Goal: Task Accomplishment & Management: Use online tool/utility

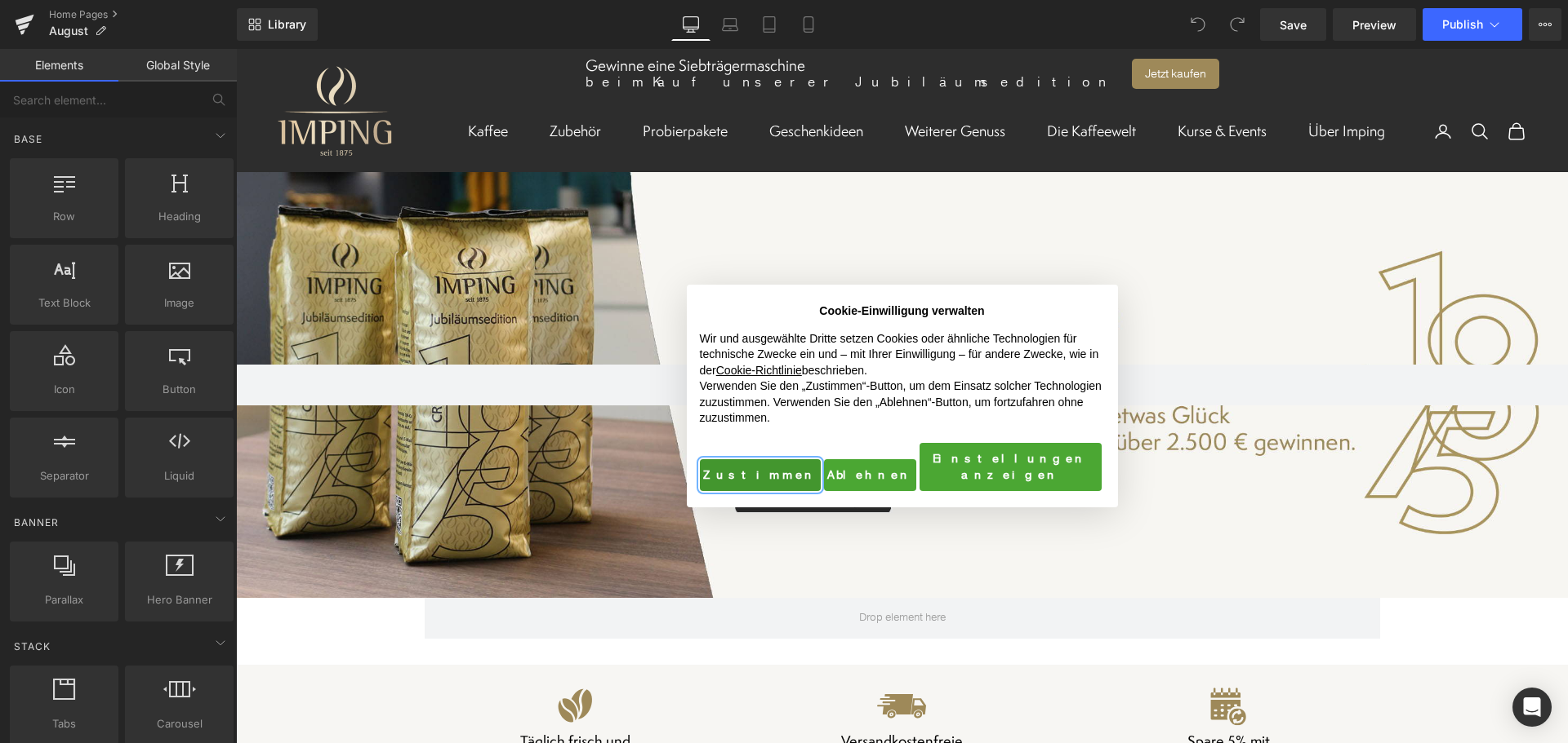
click at [750, 461] on button "Zustimmen" at bounding box center [760, 475] width 121 height 32
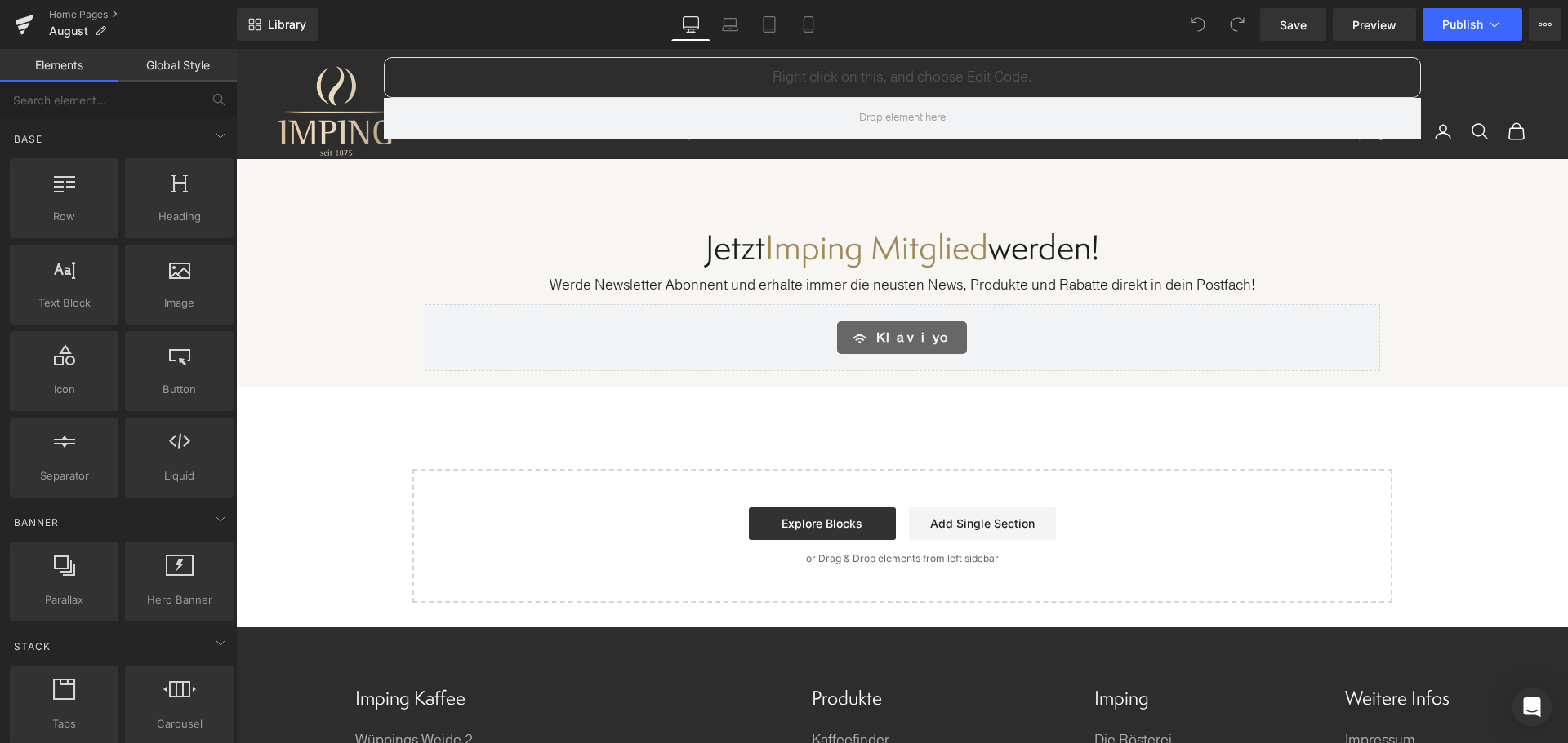
scroll to position [9628, 0]
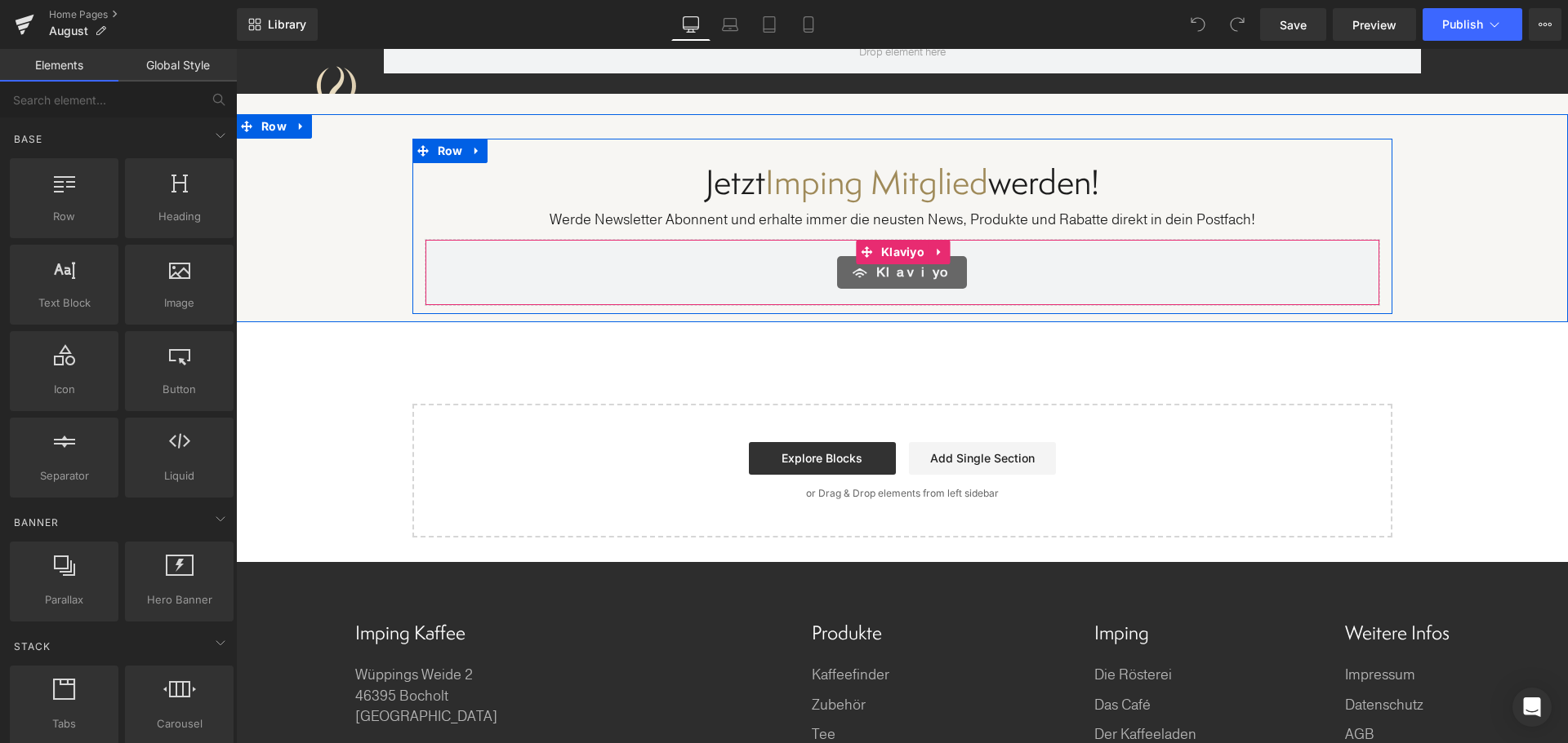
click at [888, 263] on span "Klaviyo" at bounding box center [915, 273] width 78 height 20
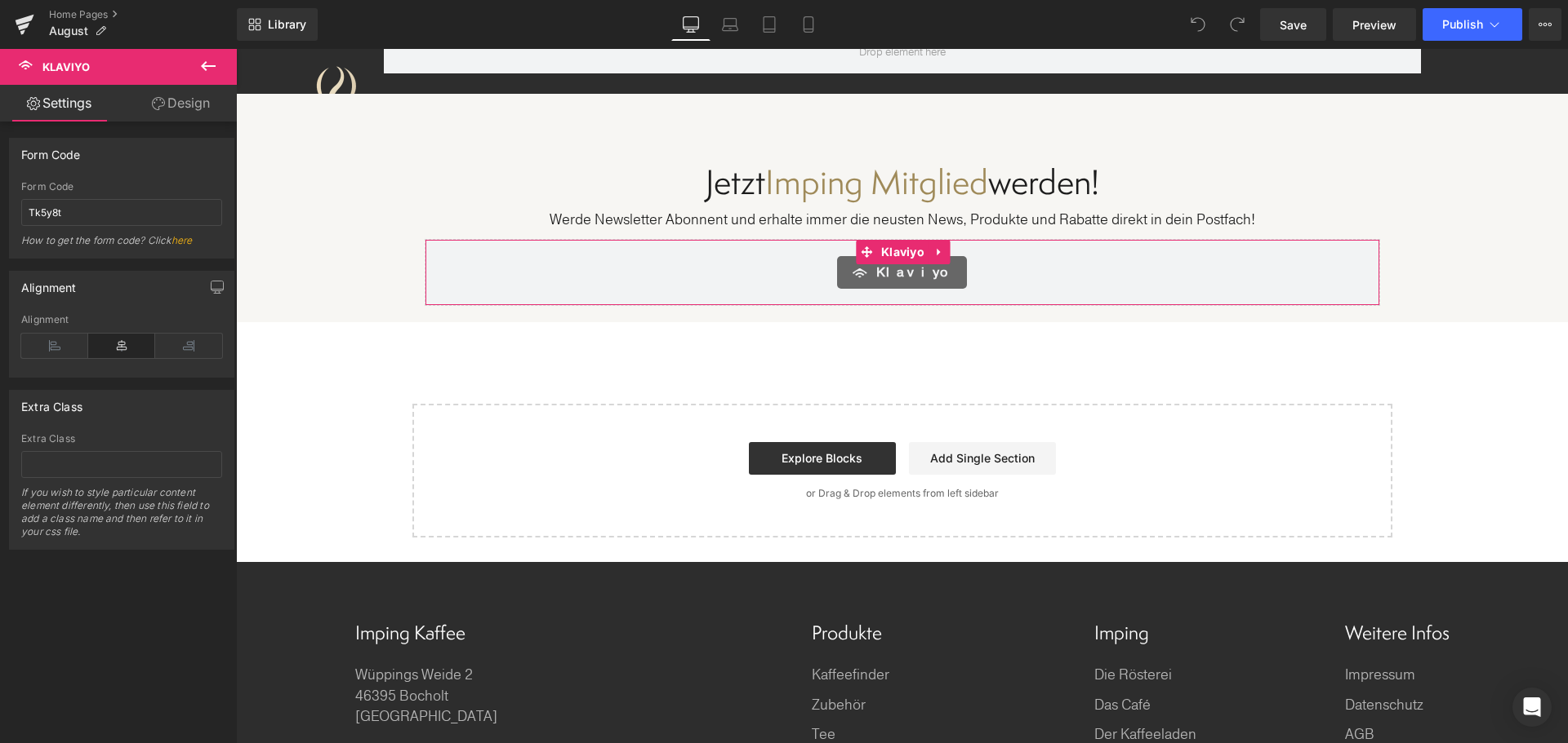
click at [203, 110] on link "Design" at bounding box center [180, 103] width 118 height 36
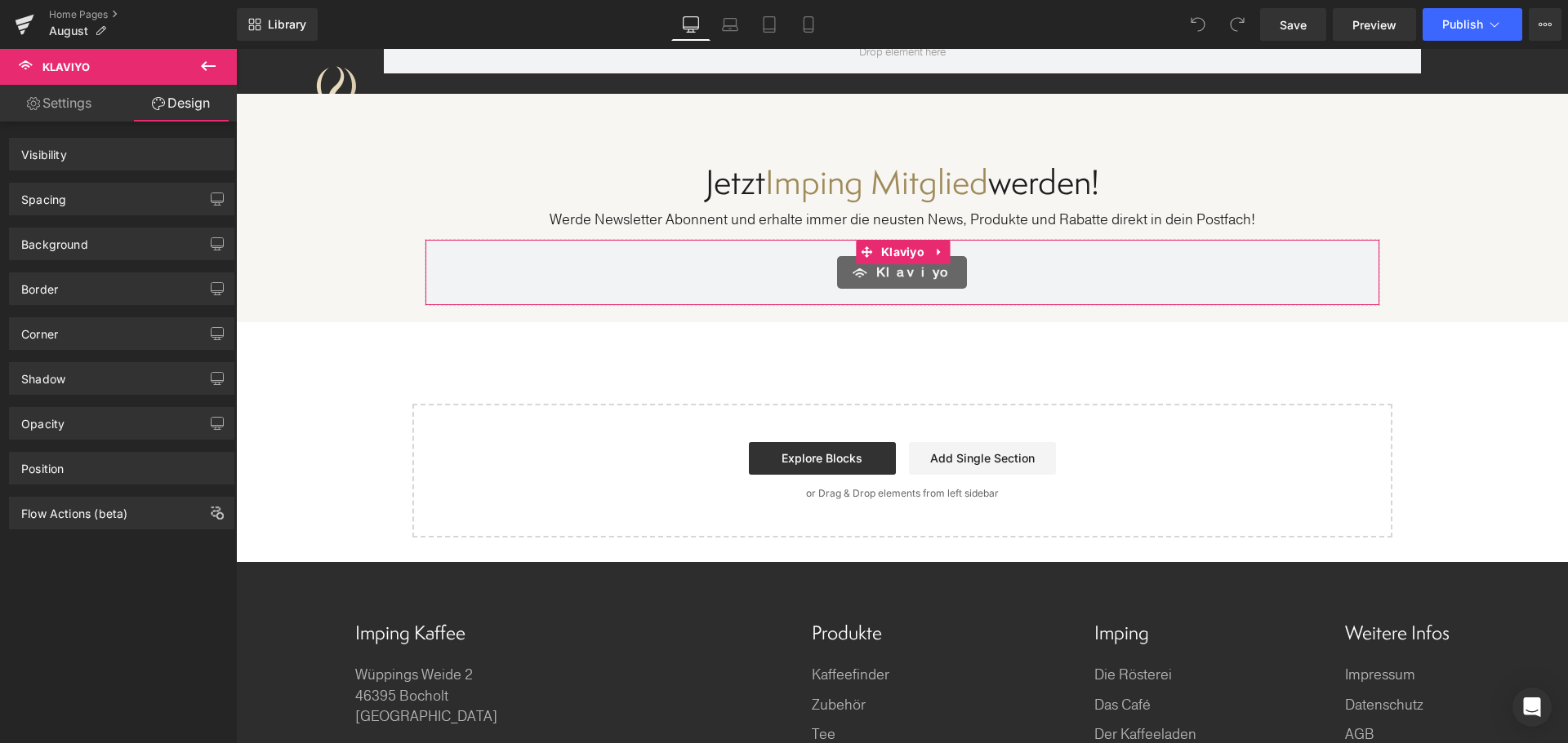
click at [62, 104] on link "Settings" at bounding box center [59, 103] width 118 height 36
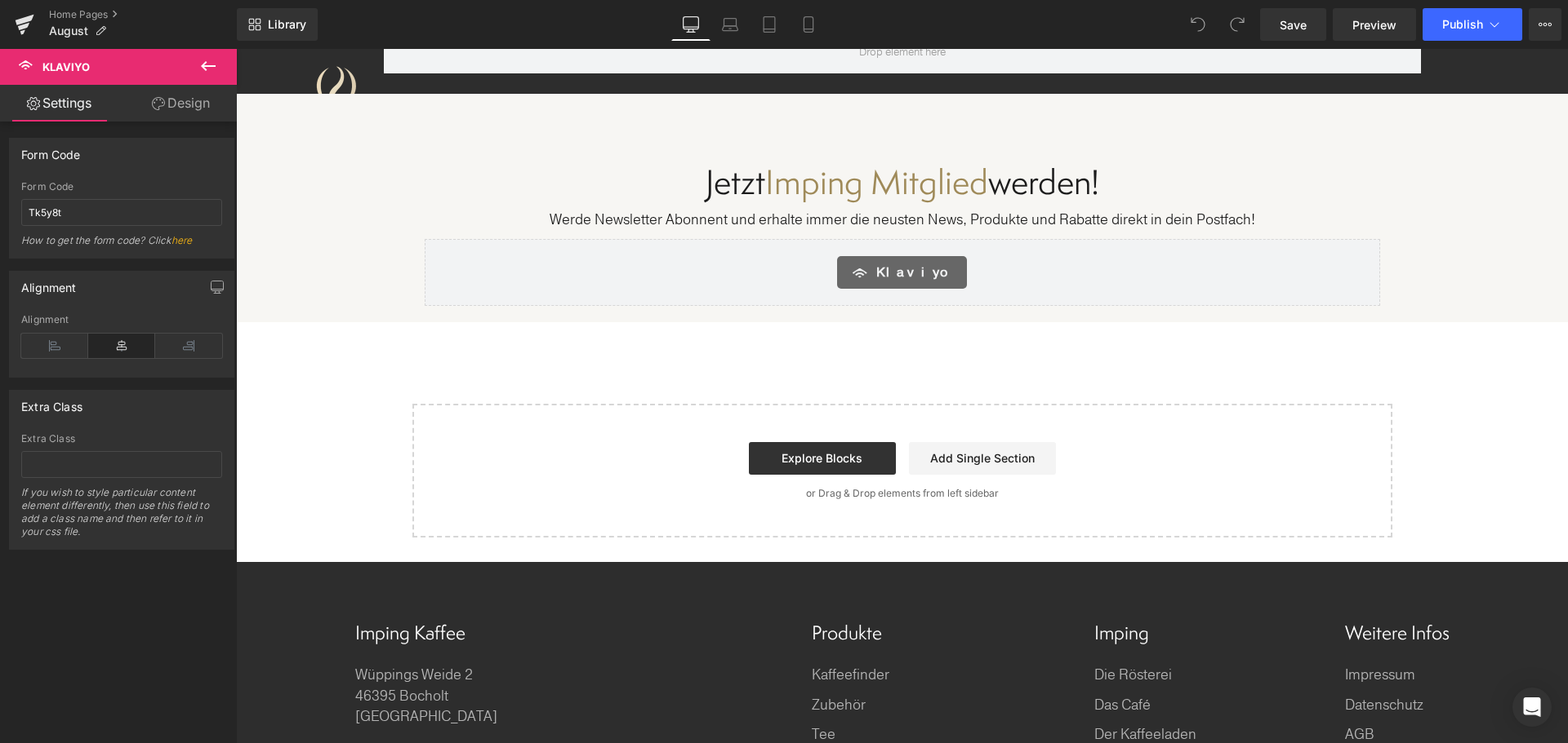
click at [213, 66] on icon at bounding box center [208, 66] width 15 height 10
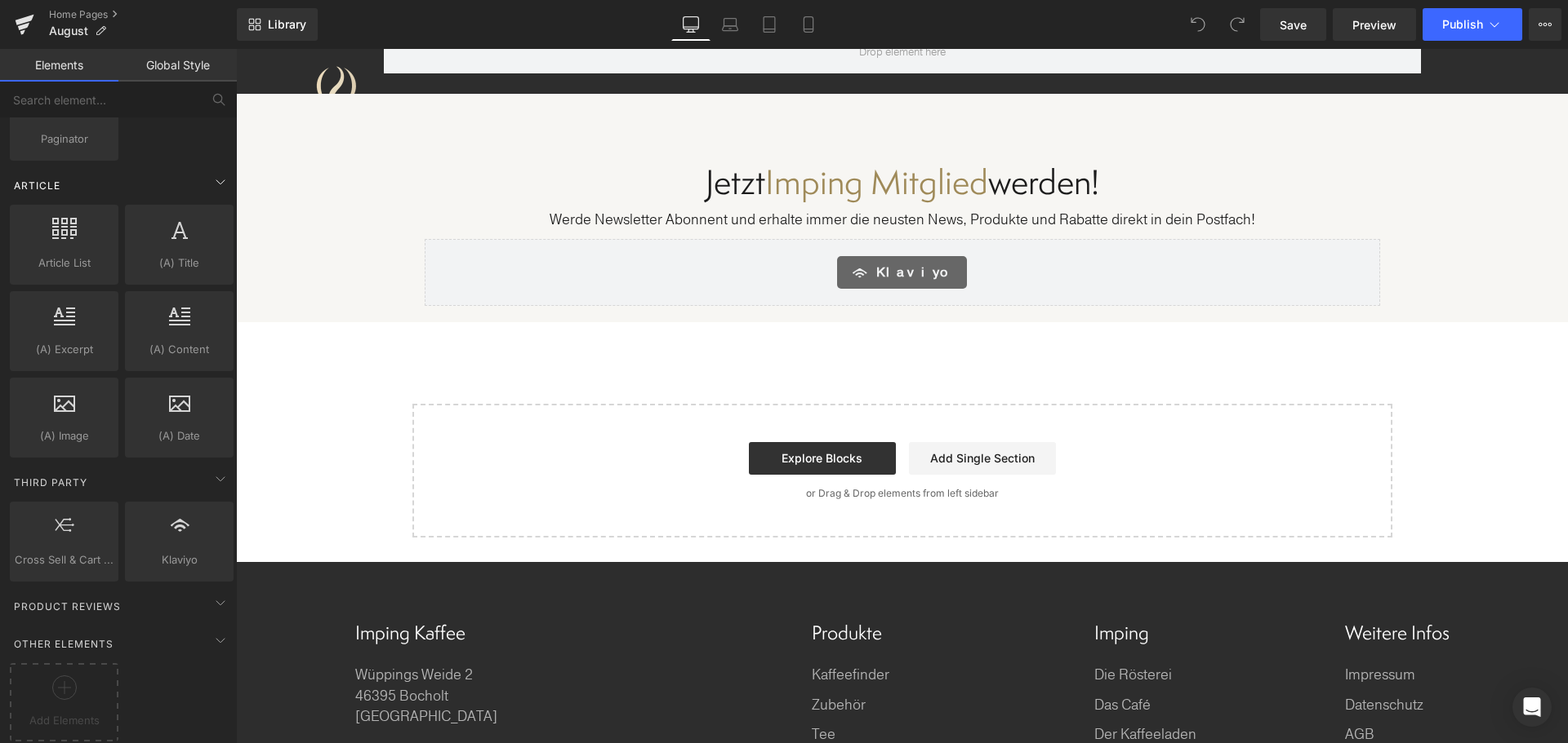
scroll to position [2974, 0]
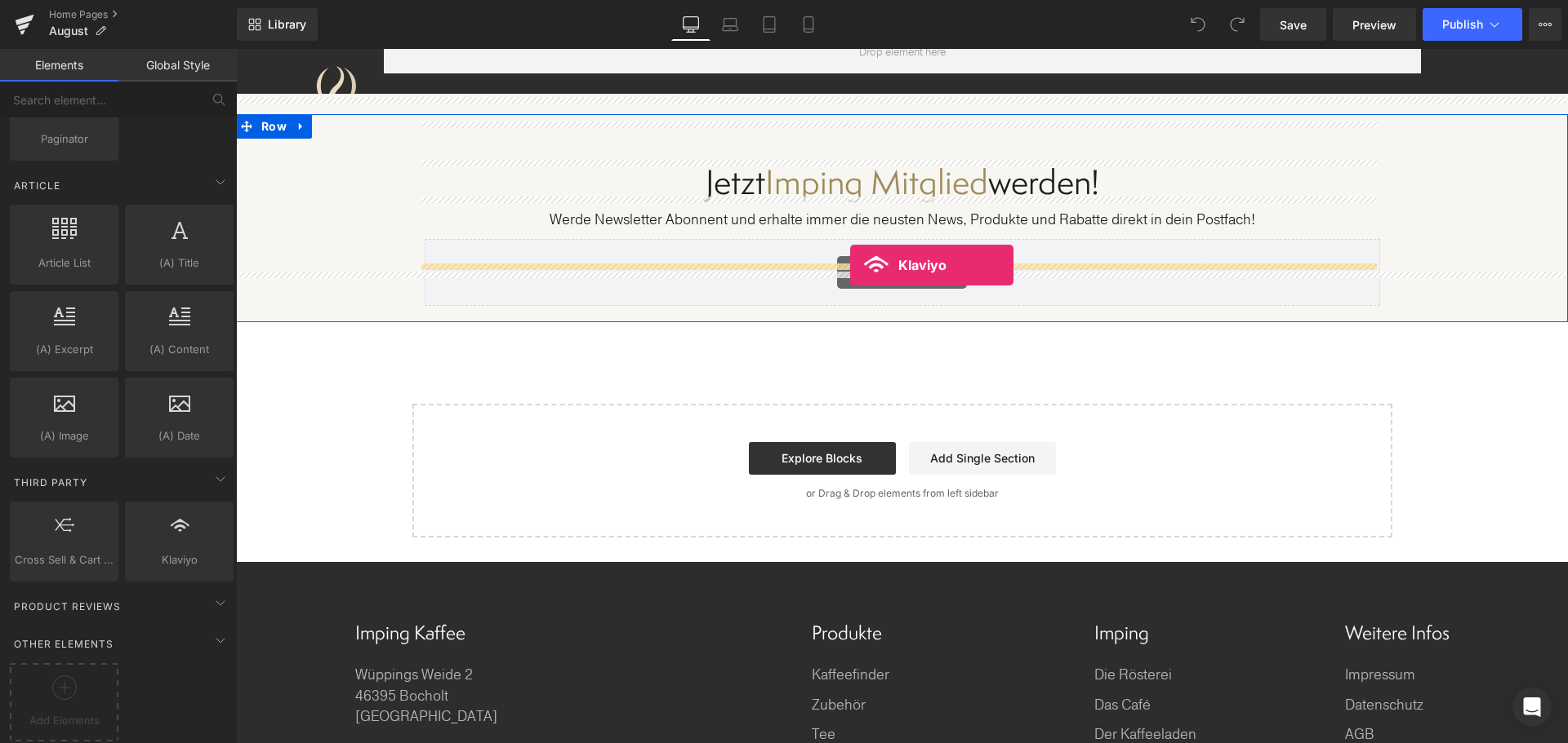
drag, startPoint x: 456, startPoint y: 498, endPoint x: 850, endPoint y: 265, distance: 457.7
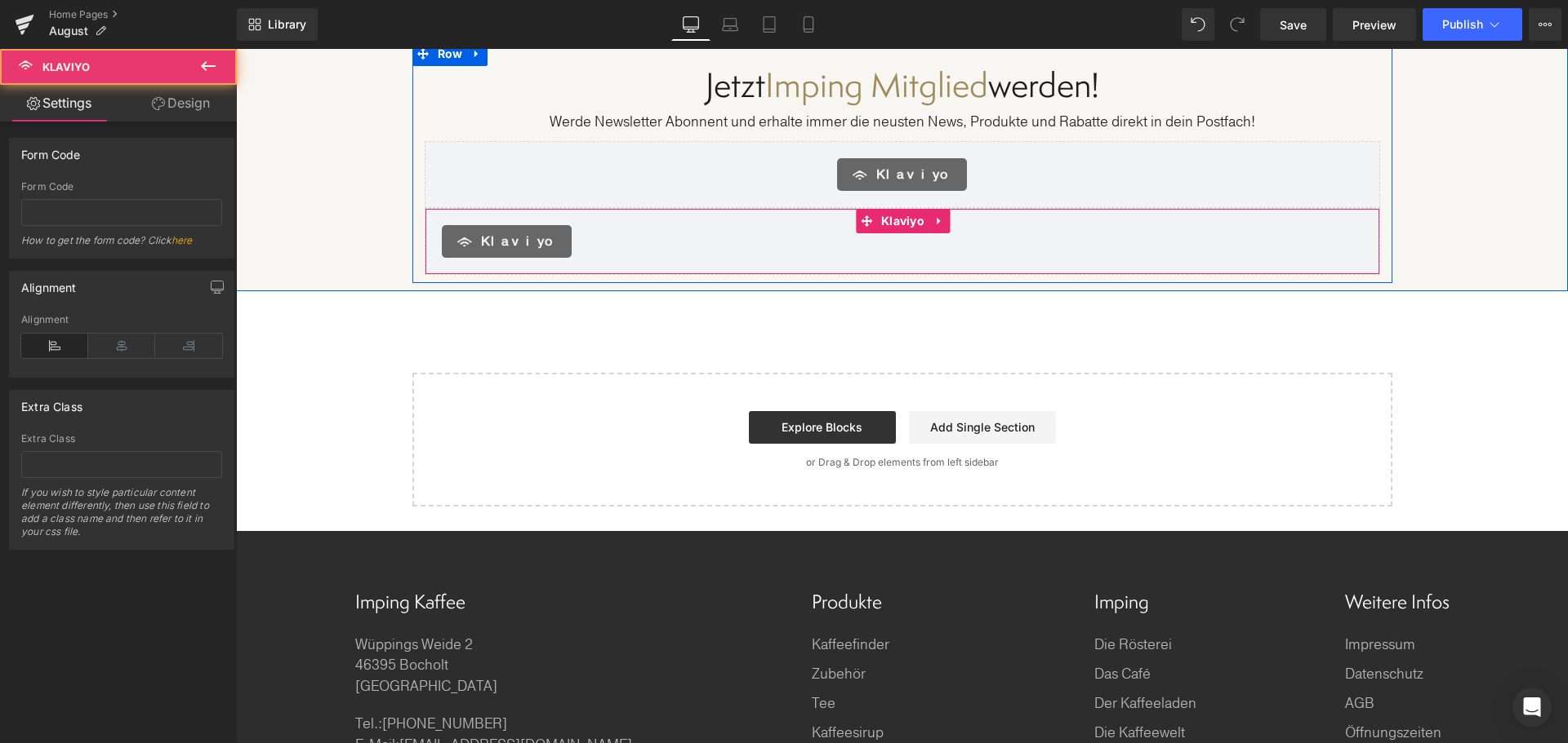
scroll to position [9530, 0]
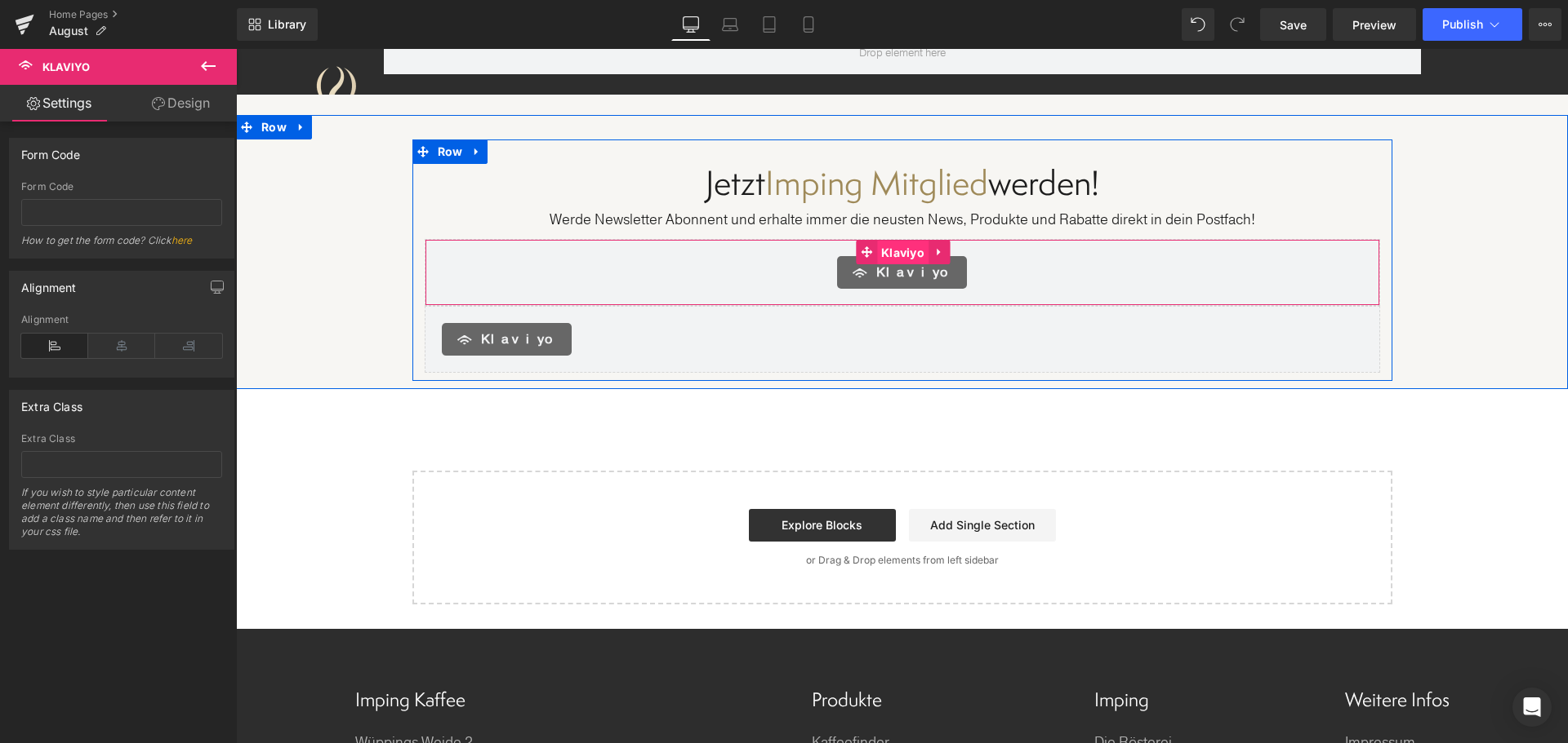
click at [894, 241] on span "Klaviyo" at bounding box center [902, 253] width 51 height 25
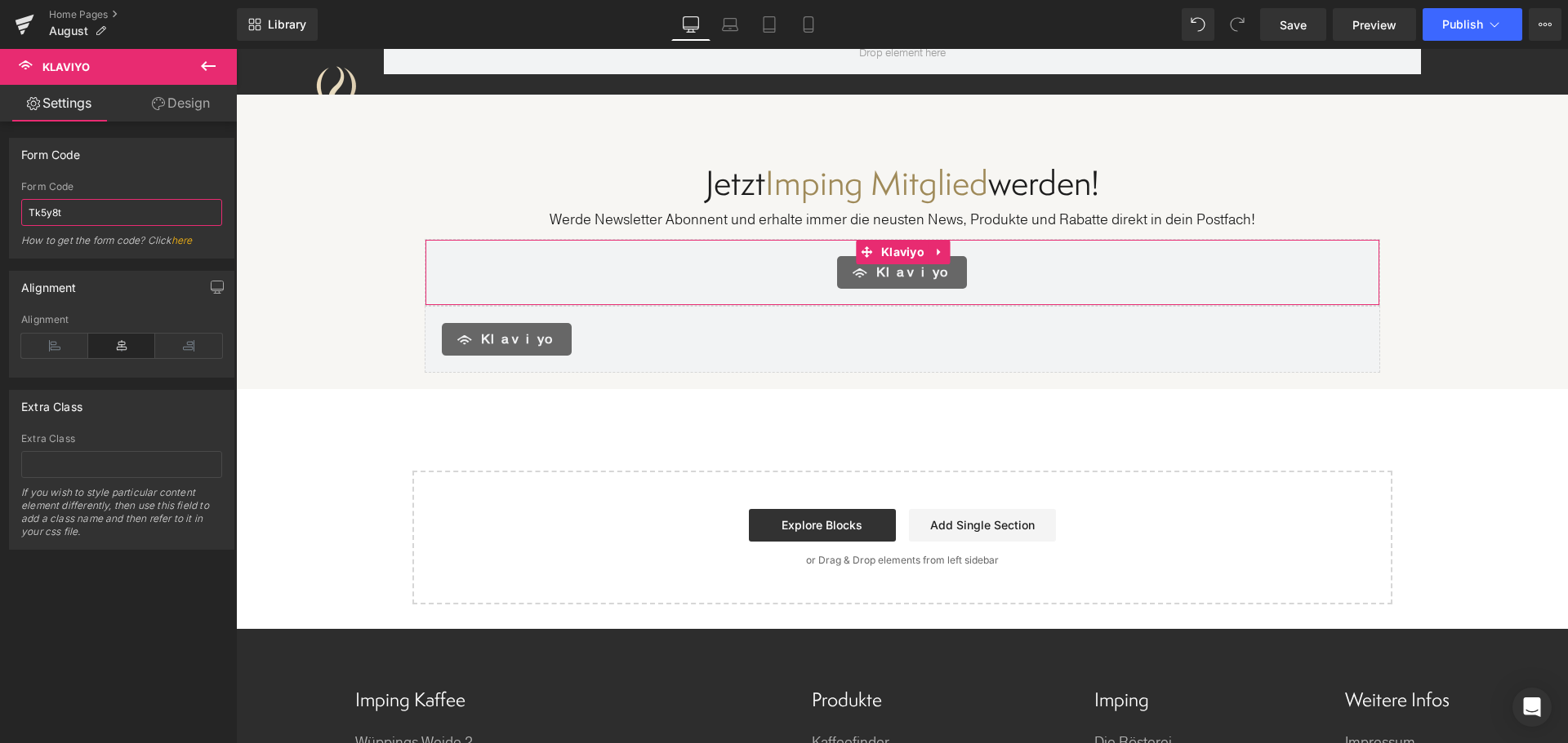
click at [93, 216] on input "Tk5y8t" at bounding box center [122, 212] width 201 height 27
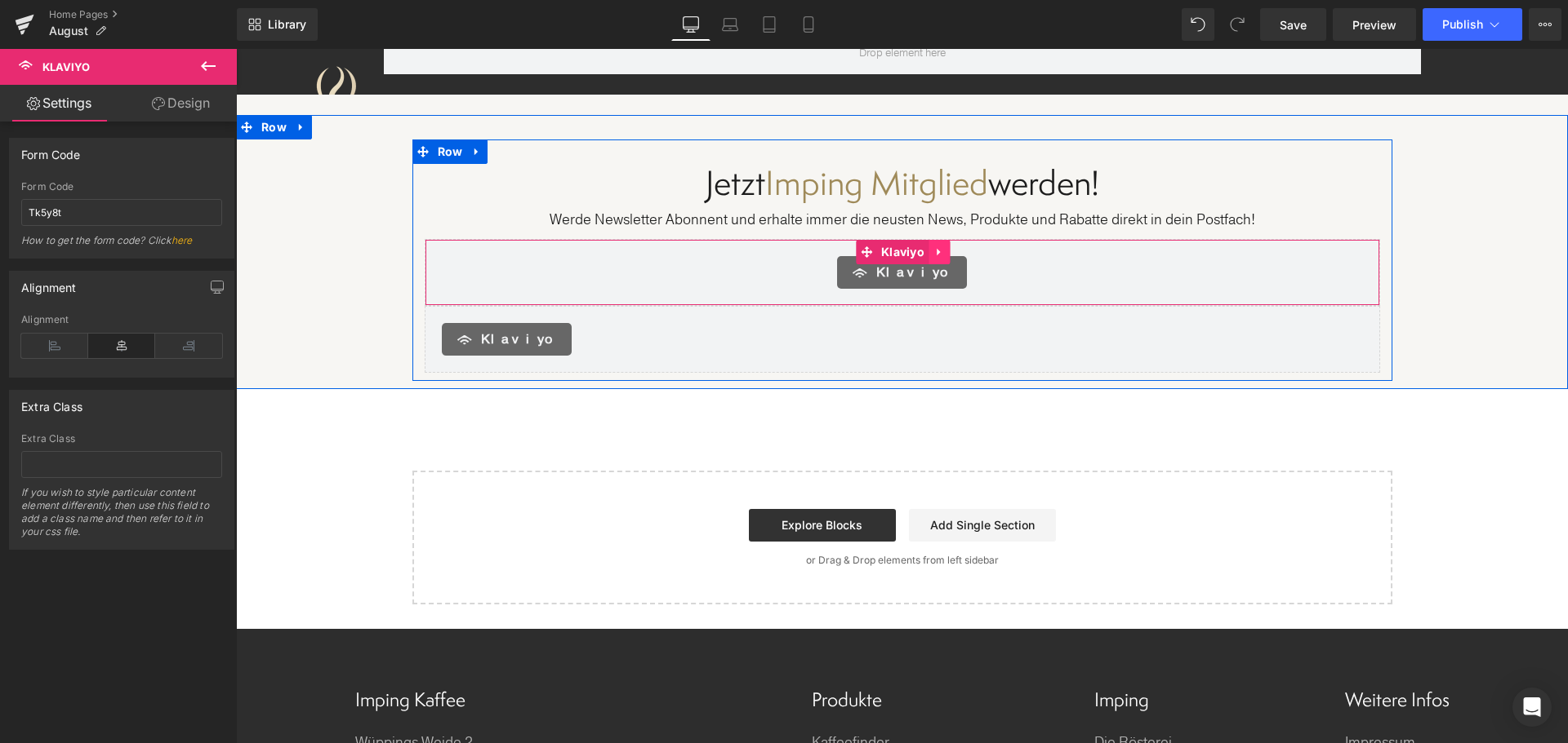
click at [940, 240] on link at bounding box center [939, 252] width 22 height 25
click at [949, 240] on link at bounding box center [949, 252] width 22 height 25
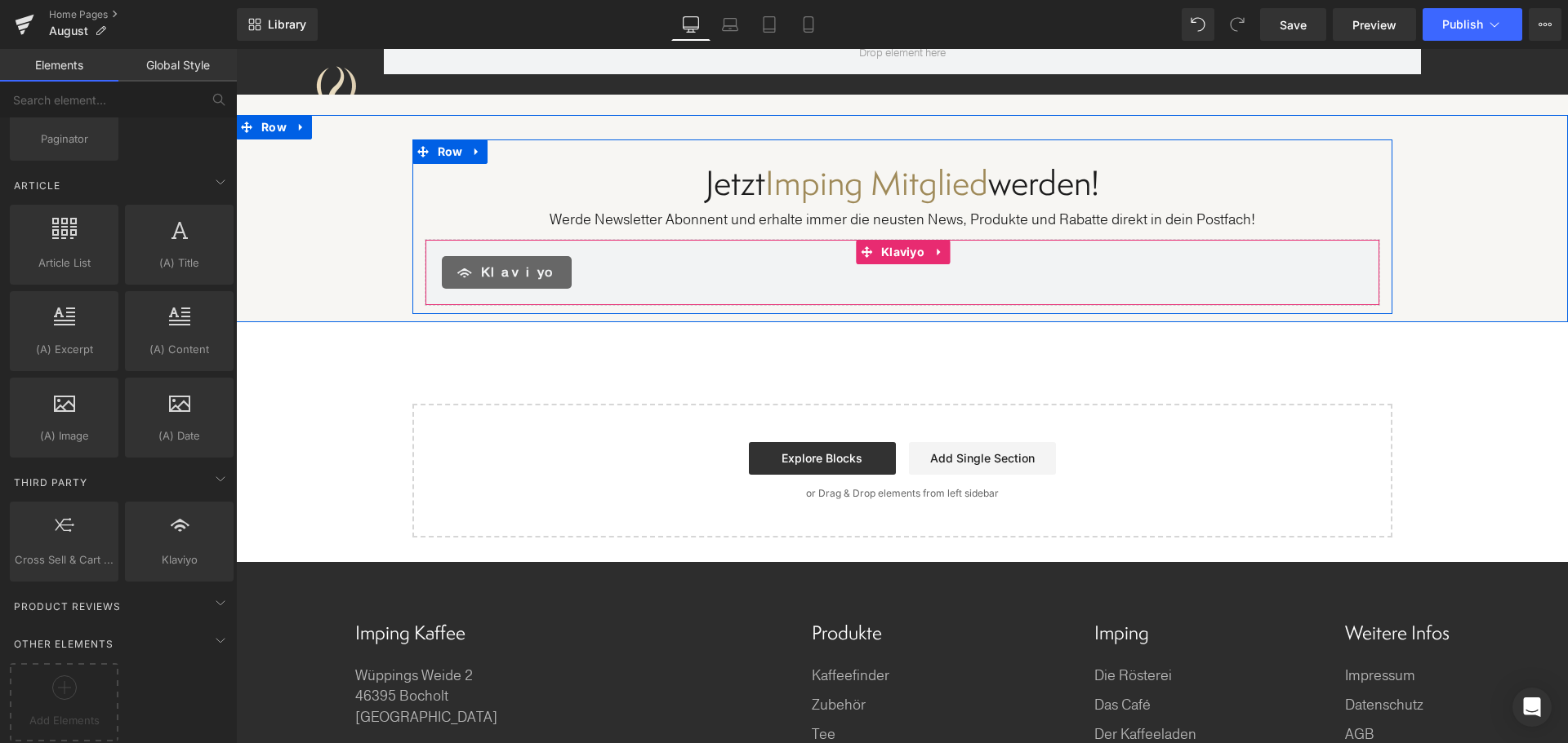
click at [480, 263] on span "Klaviyo" at bounding box center [519, 273] width 78 height 20
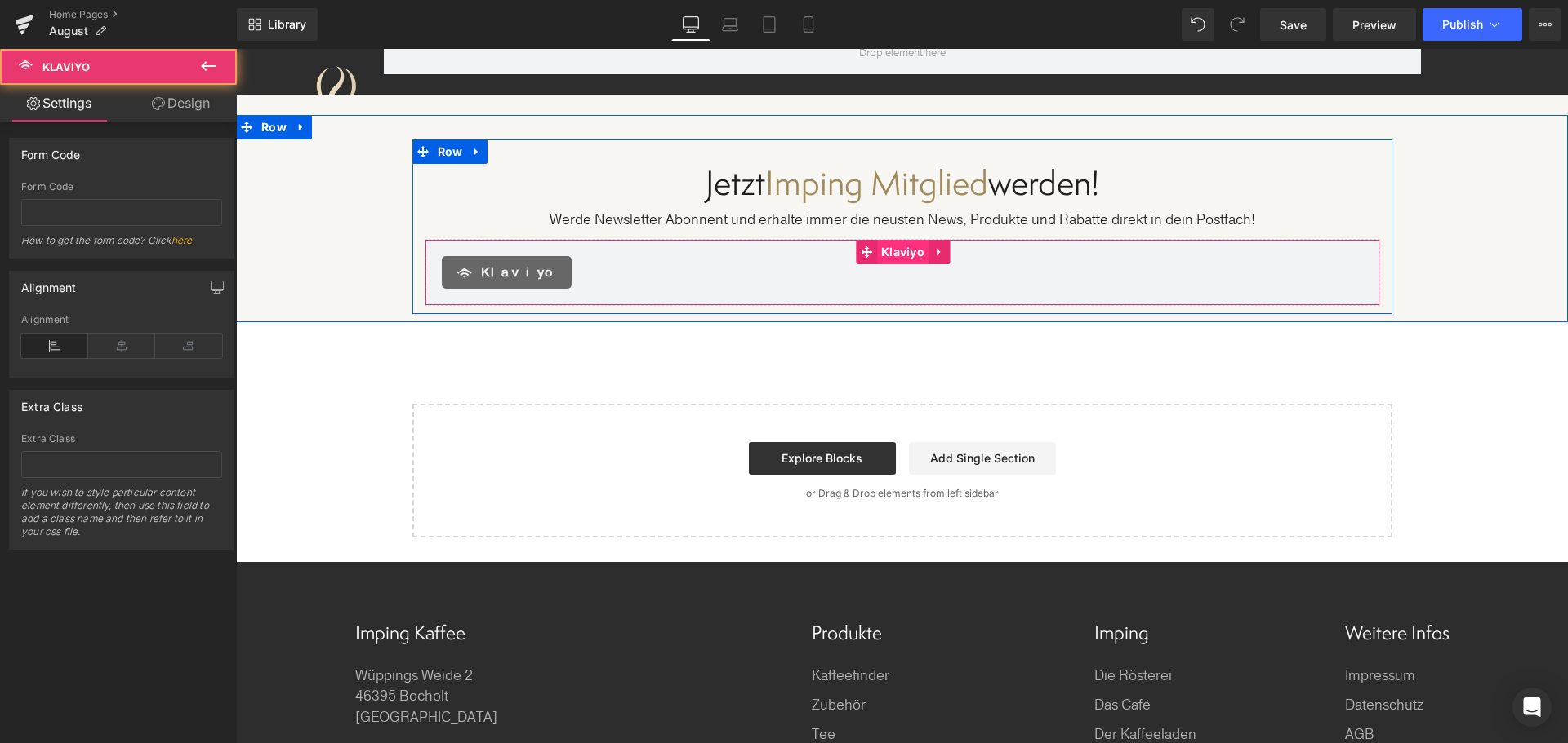
click at [900, 240] on span "Klaviyo" at bounding box center [902, 252] width 51 height 25
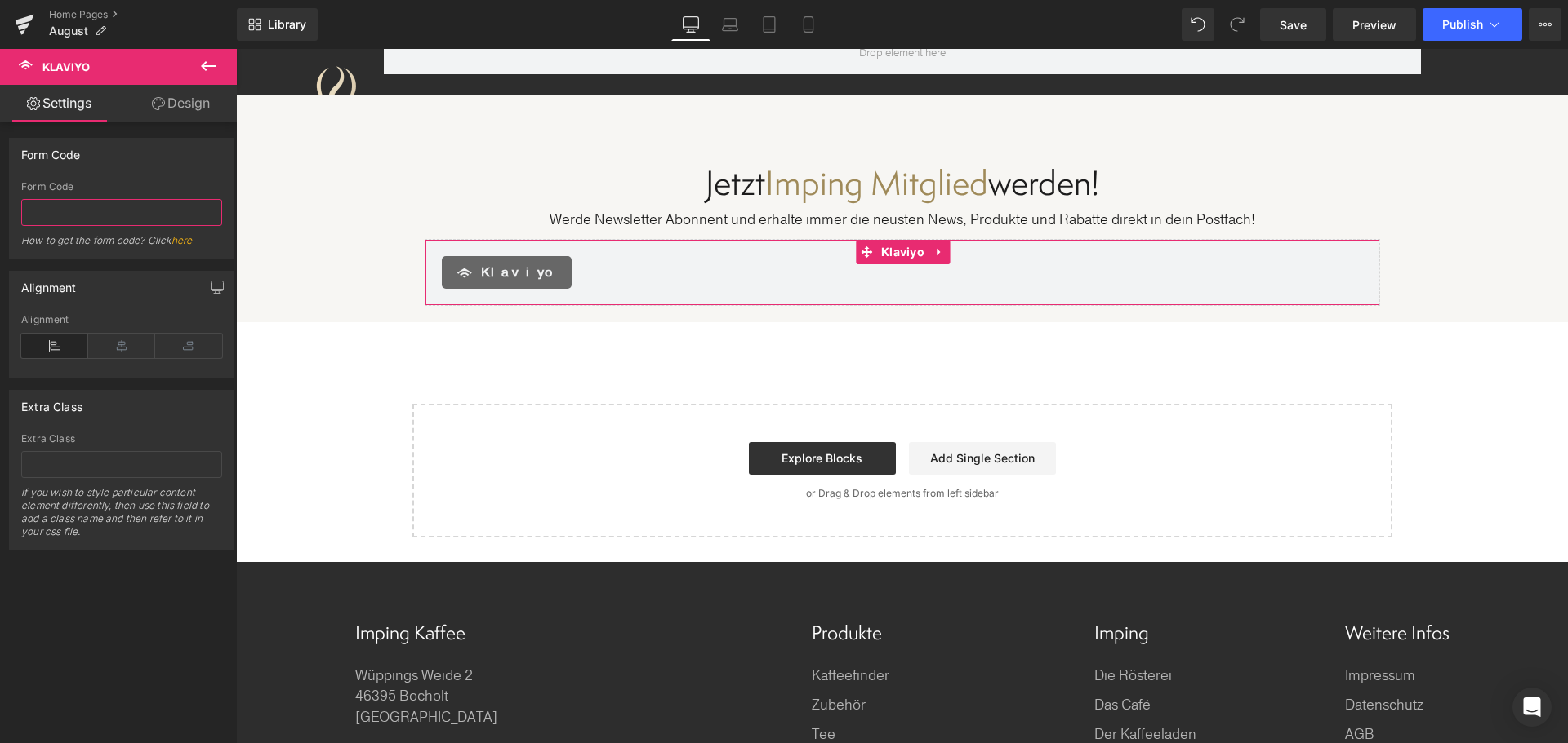
click at [109, 212] on input "text" at bounding box center [122, 212] width 201 height 27
paste input "Tk5y8t"
type input "Tk5y8t"
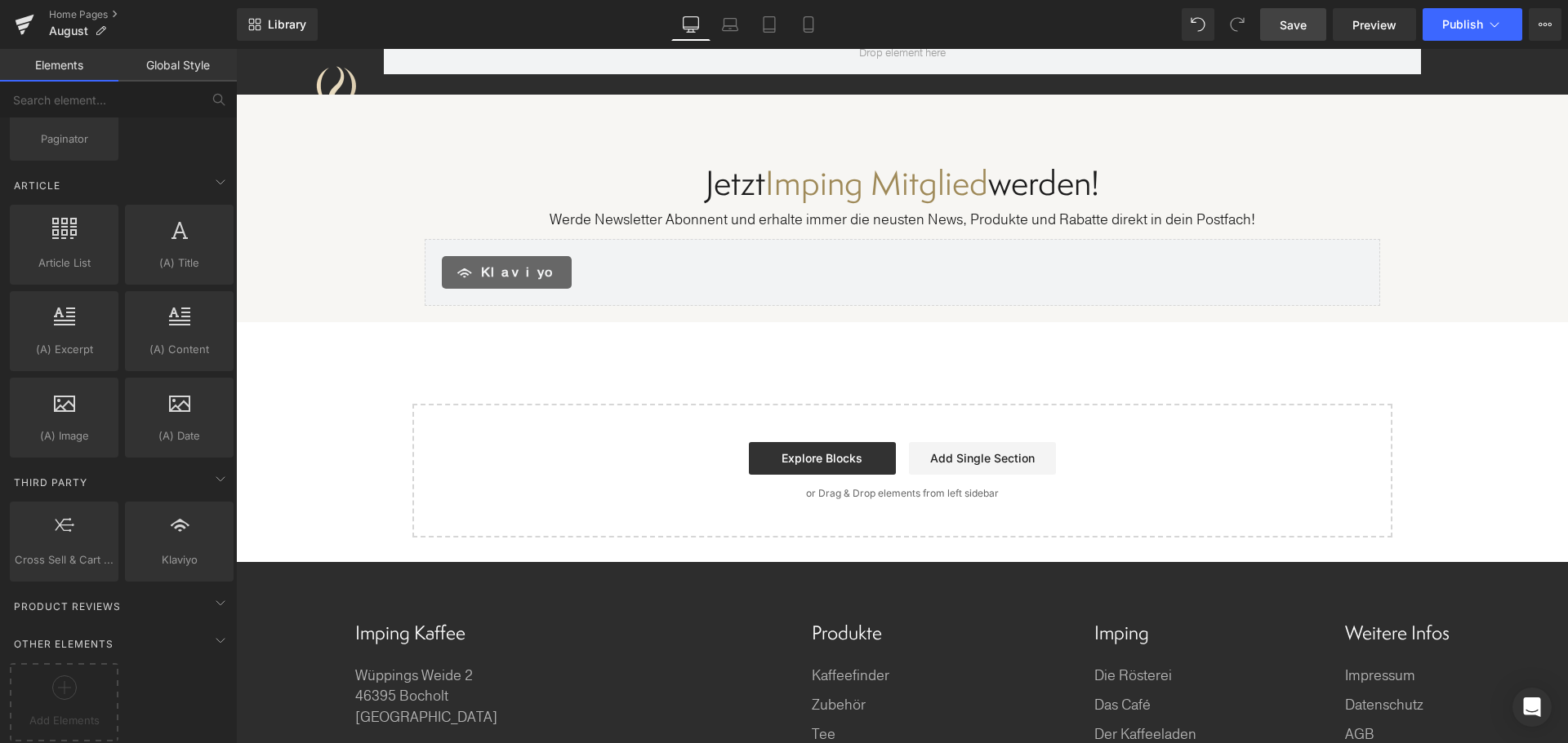
click at [1296, 31] on span "Save" at bounding box center [1293, 25] width 27 height 17
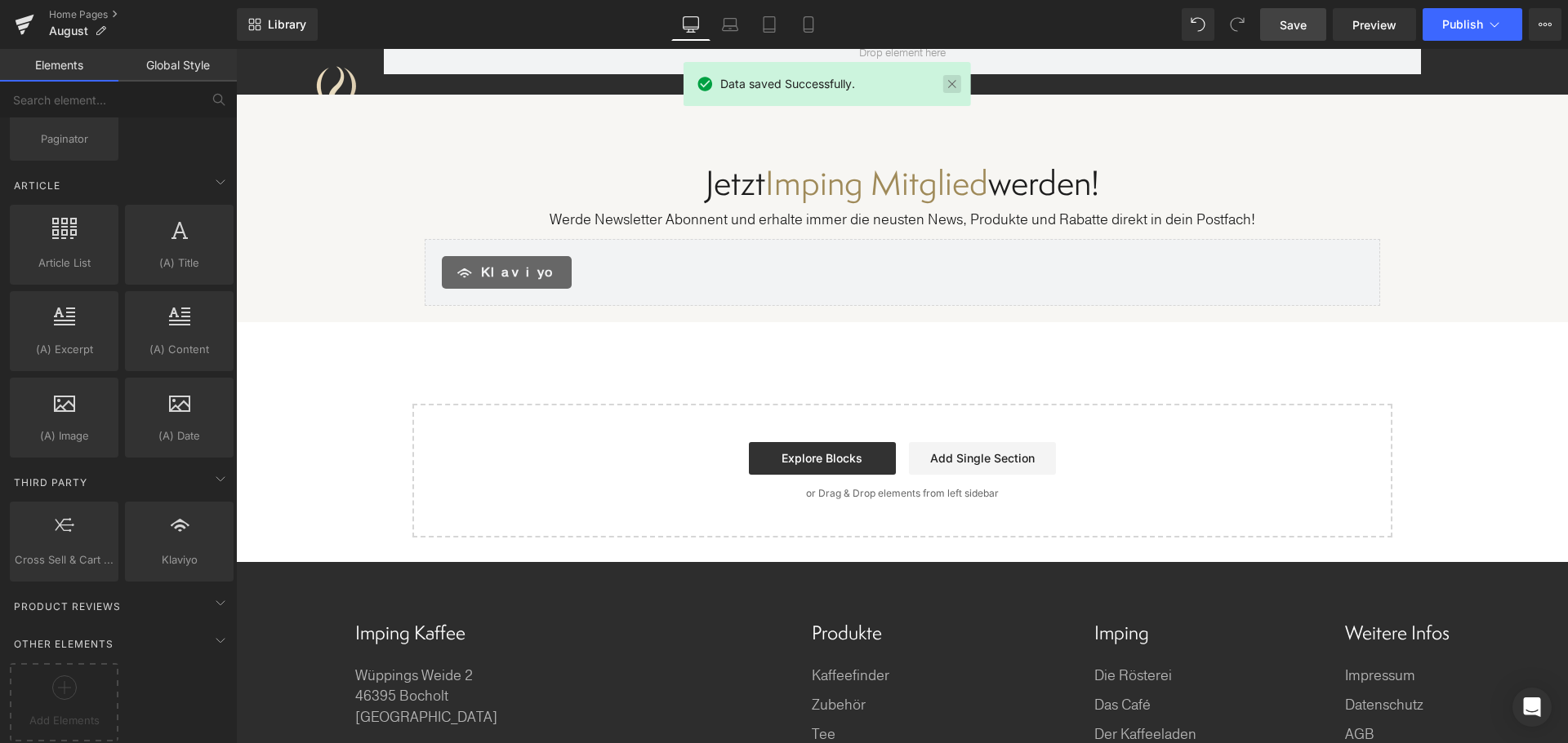
click at [949, 82] on link at bounding box center [952, 84] width 18 height 18
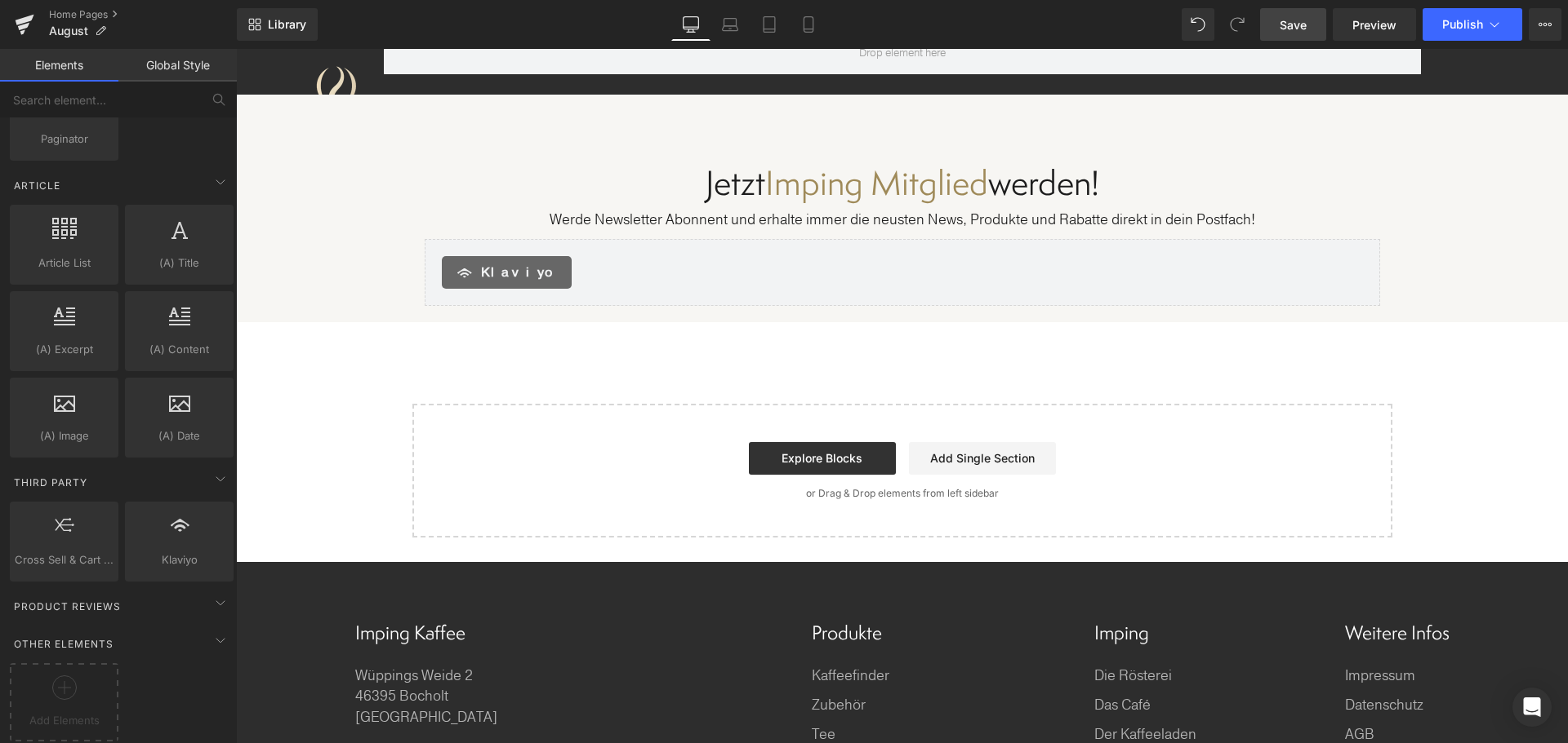
drag, startPoint x: 79, startPoint y: 14, endPoint x: 73, endPoint y: 21, distance: 9.2
click at [79, 14] on link "Home Pages" at bounding box center [142, 15] width 188 height 13
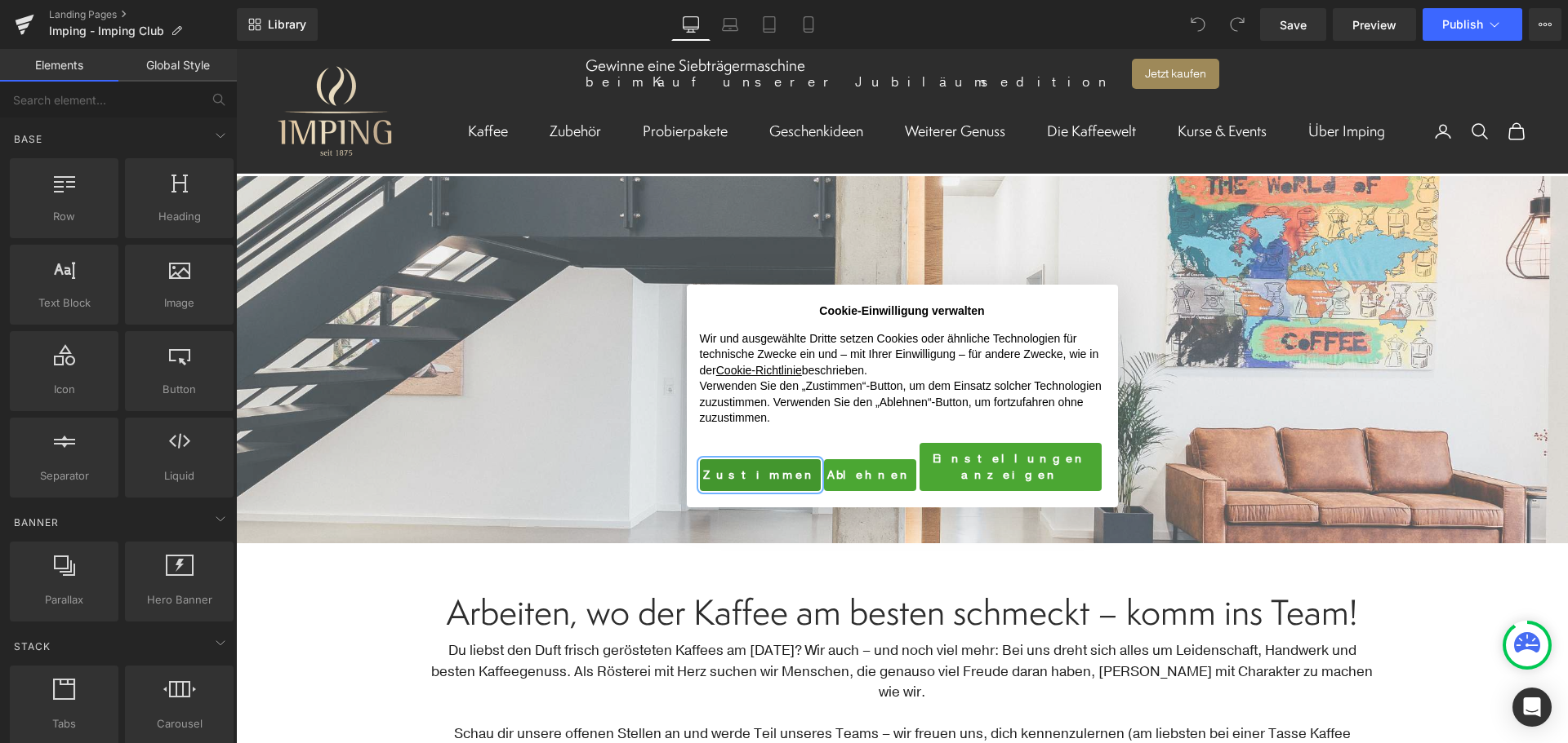
click at [730, 460] on button "Zustimmen" at bounding box center [760, 475] width 121 height 32
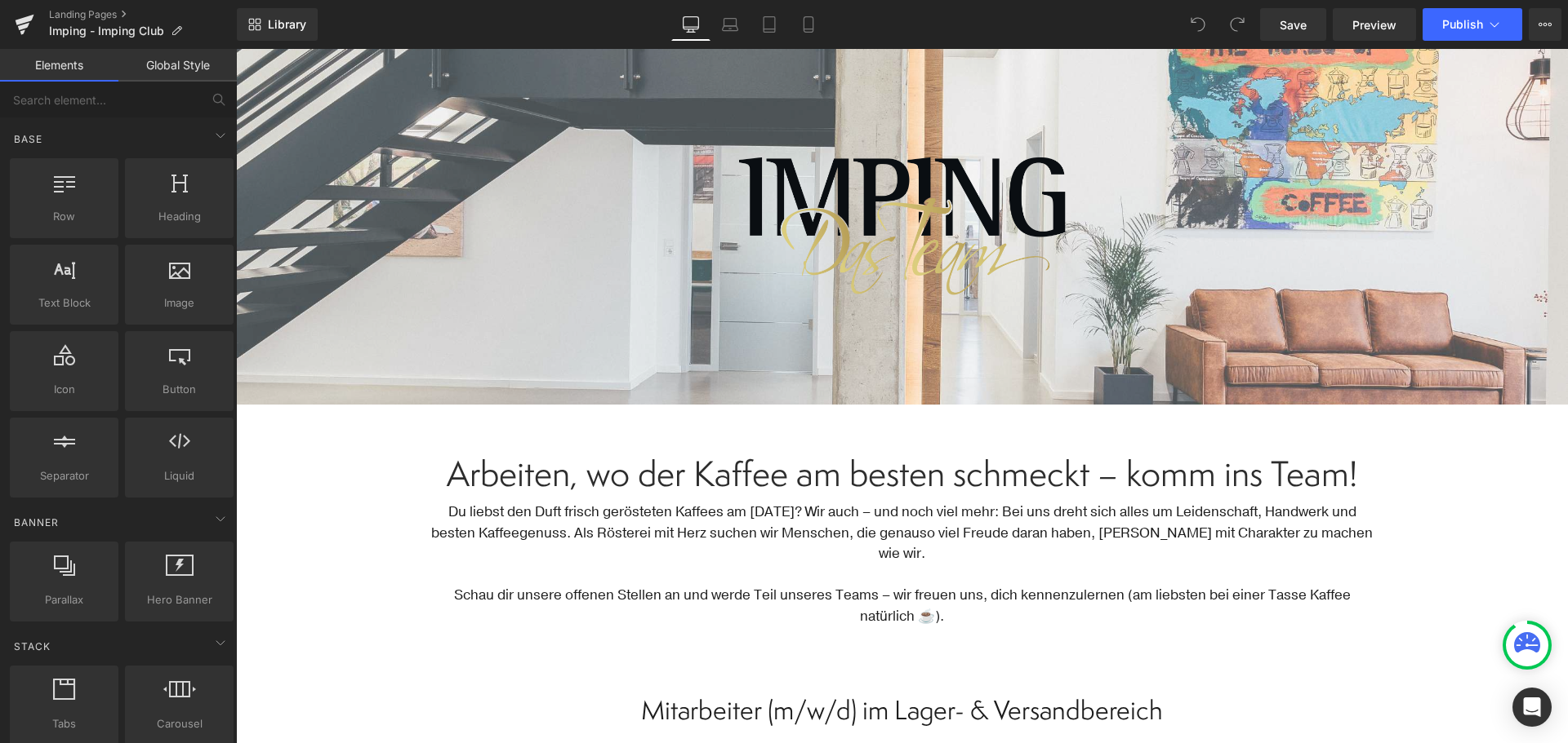
scroll to position [82, 0]
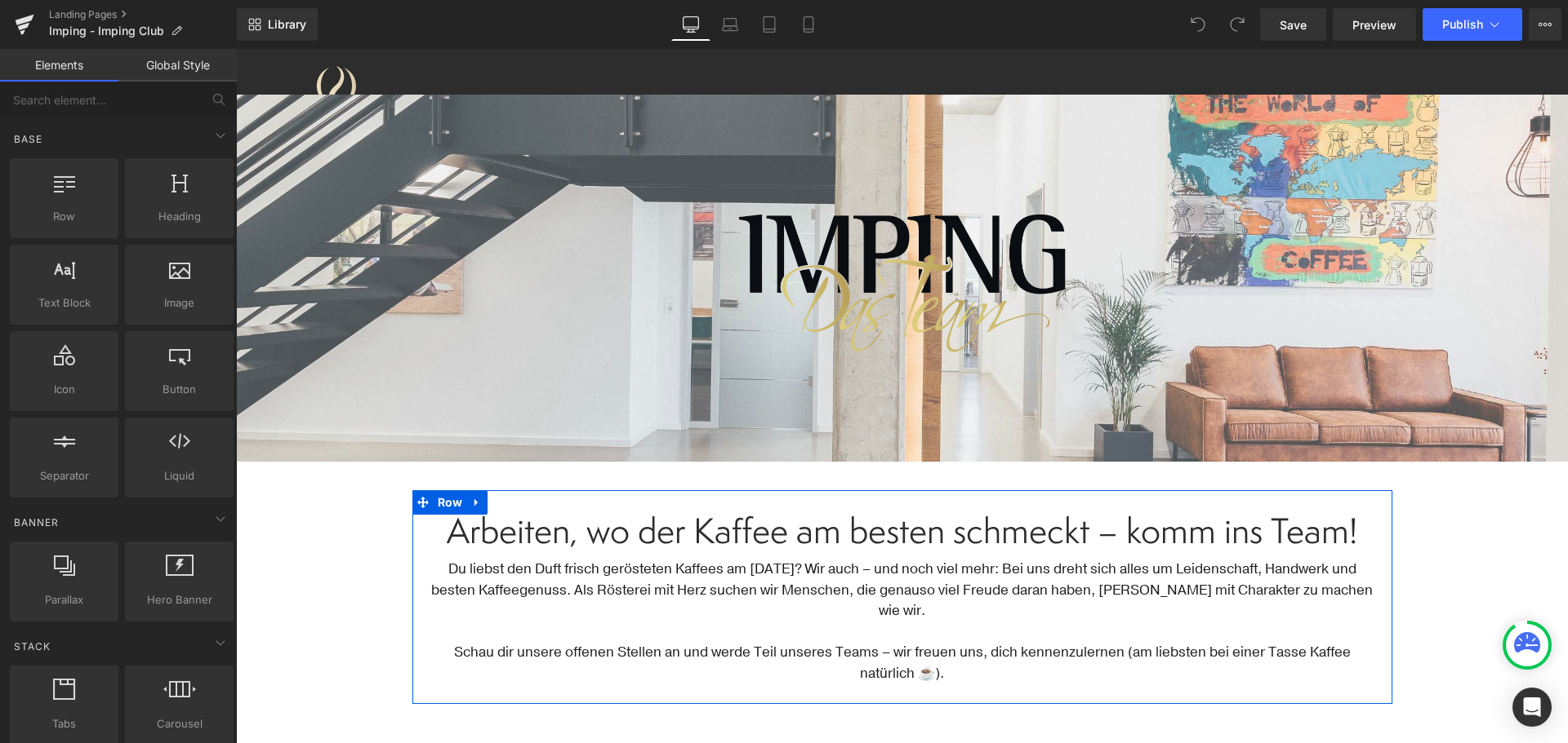
click at [813, 535] on span "Arbeiten, wo der Kaffee am besten schmeckt – komm ins Team!" at bounding box center [901, 531] width 911 height 48
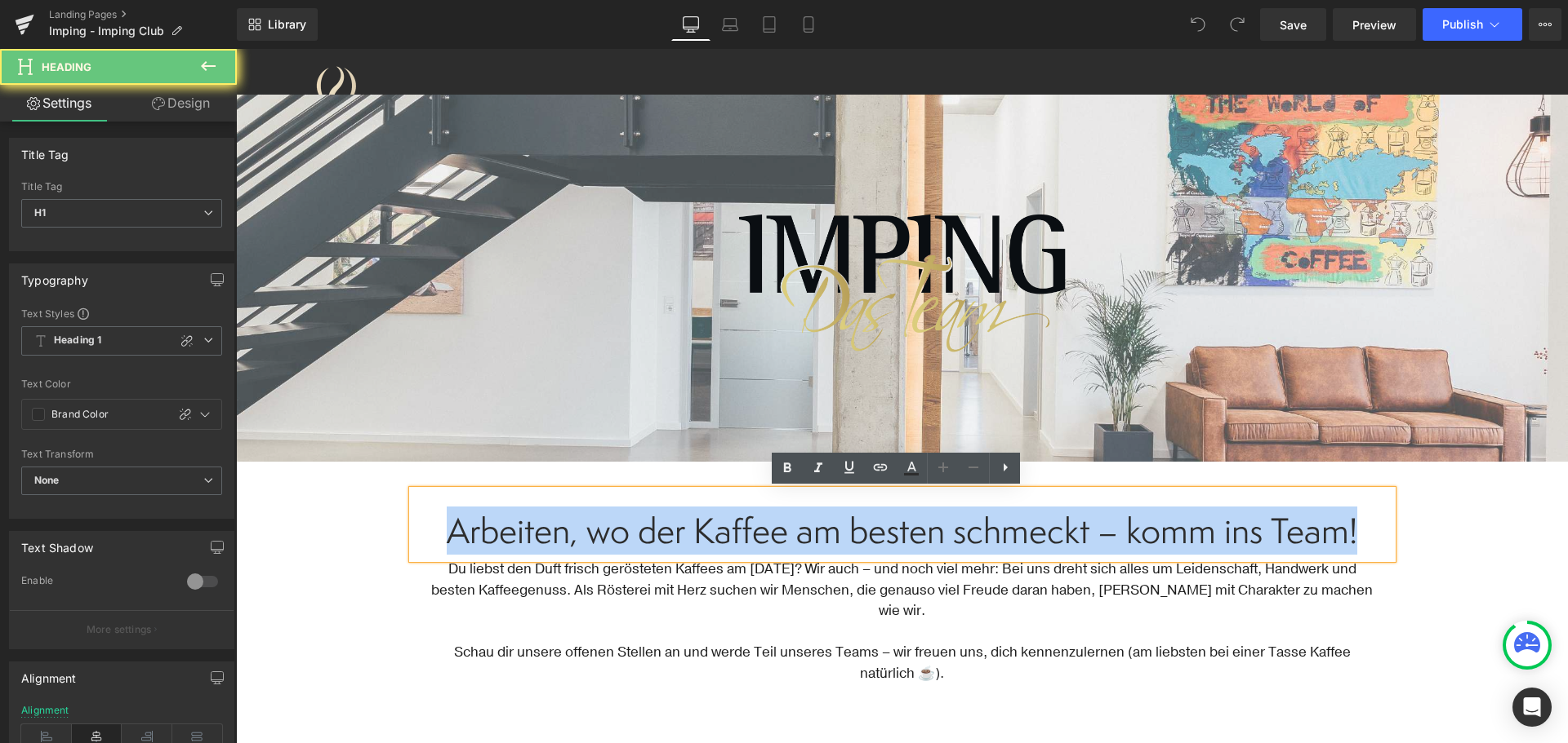
click at [813, 535] on span "Arbeiten, wo der Kaffee am besten schmeckt – komm ins Team!" at bounding box center [901, 531] width 911 height 48
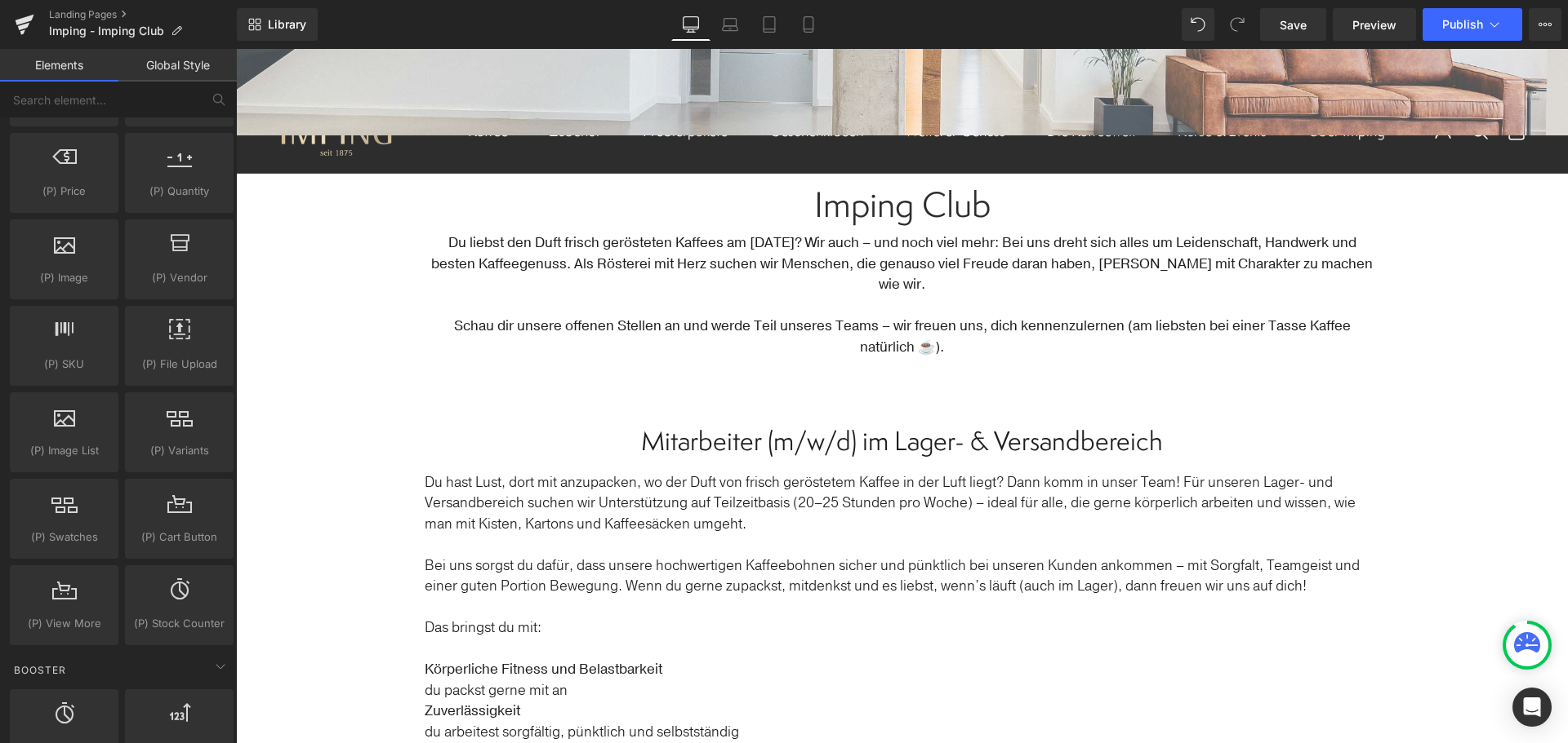
scroll to position [1877, 0]
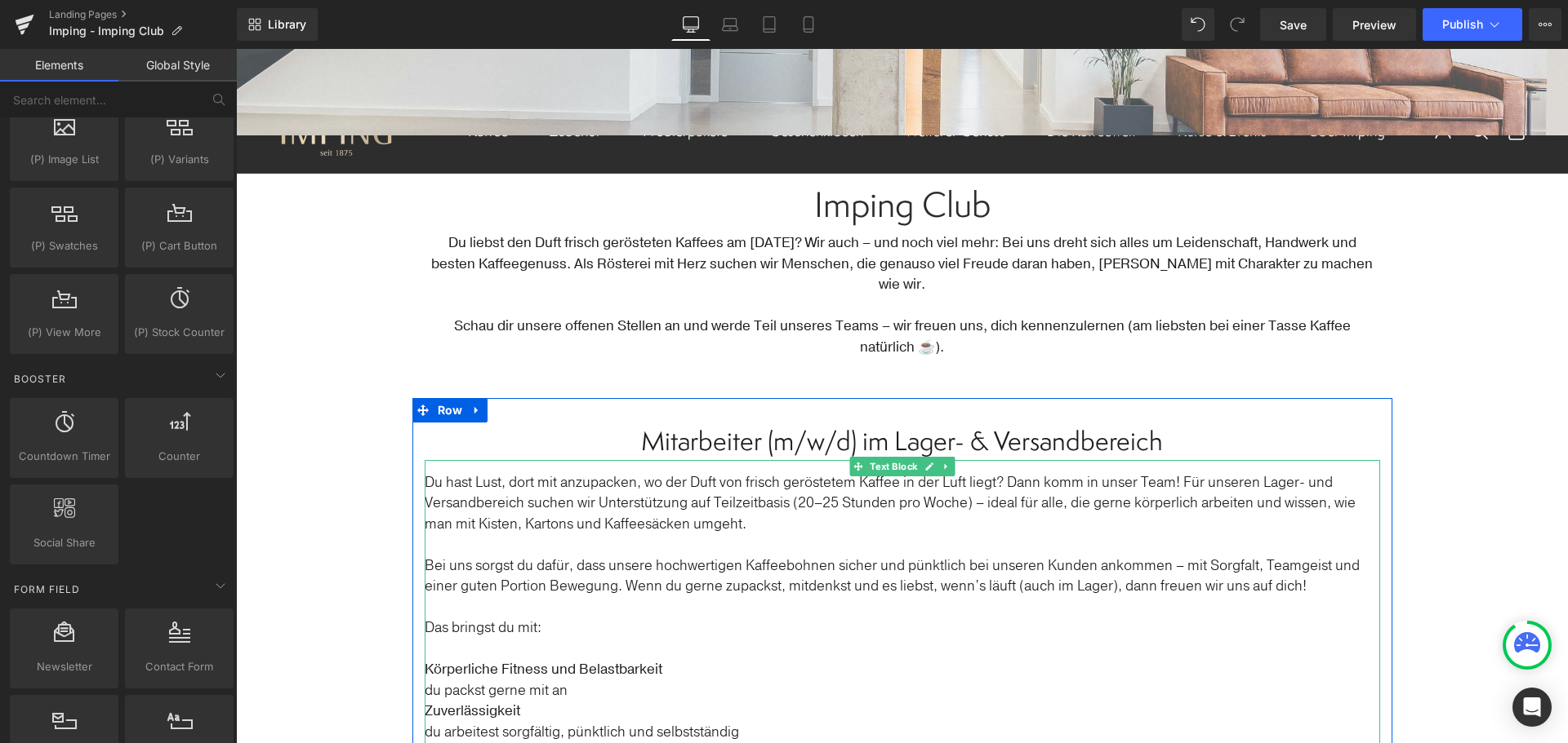
click at [871, 473] on p "Du hast Lust, dort mit anzupacken, wo der Duft von frisch geröstetem Kaffee in …" at bounding box center [901, 504] width 955 height 63
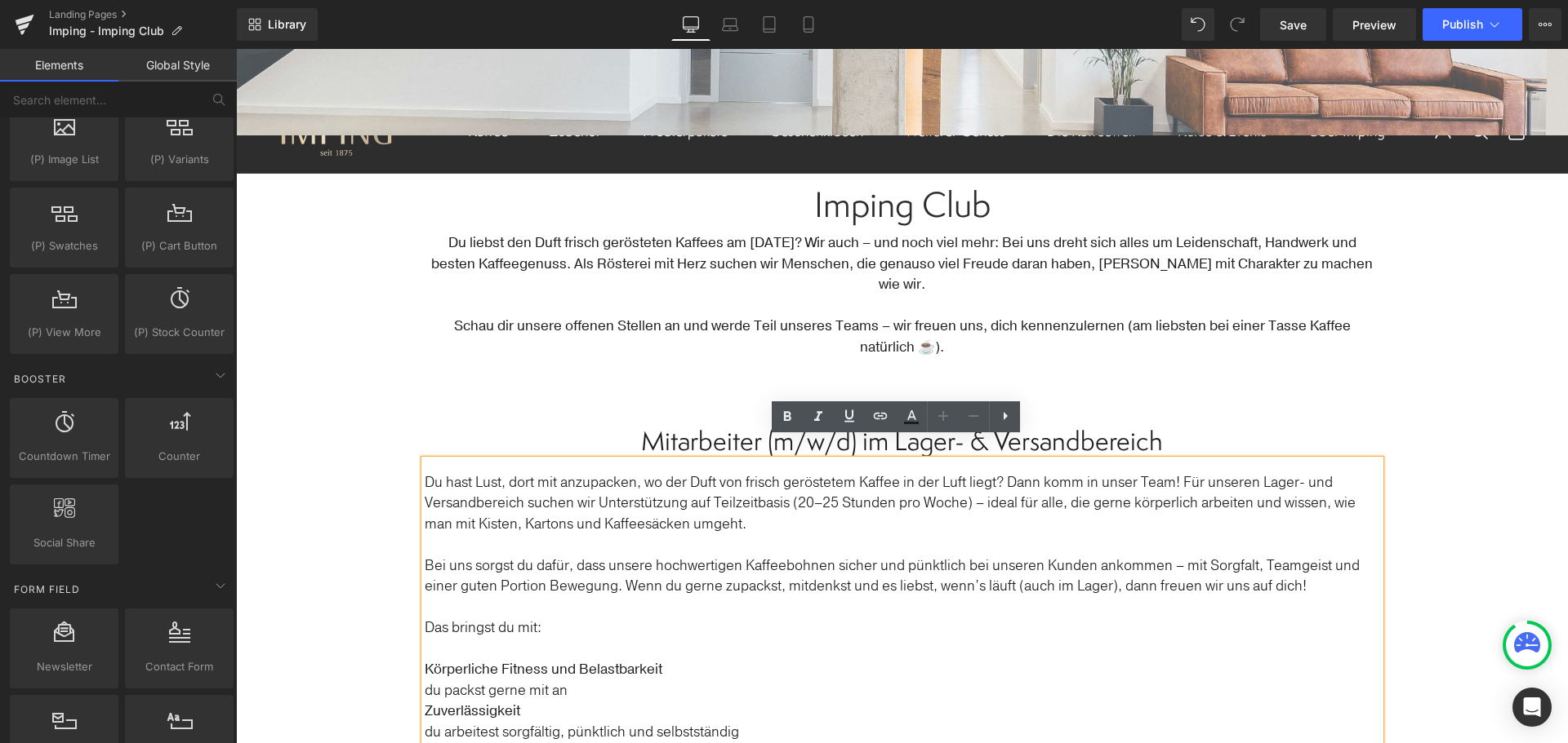
click at [362, 381] on div "Text Block Image Row Hero Banner Row Row Imping Club Heading Du liebst den Duft…" at bounding box center [901, 730] width 1331 height 1931
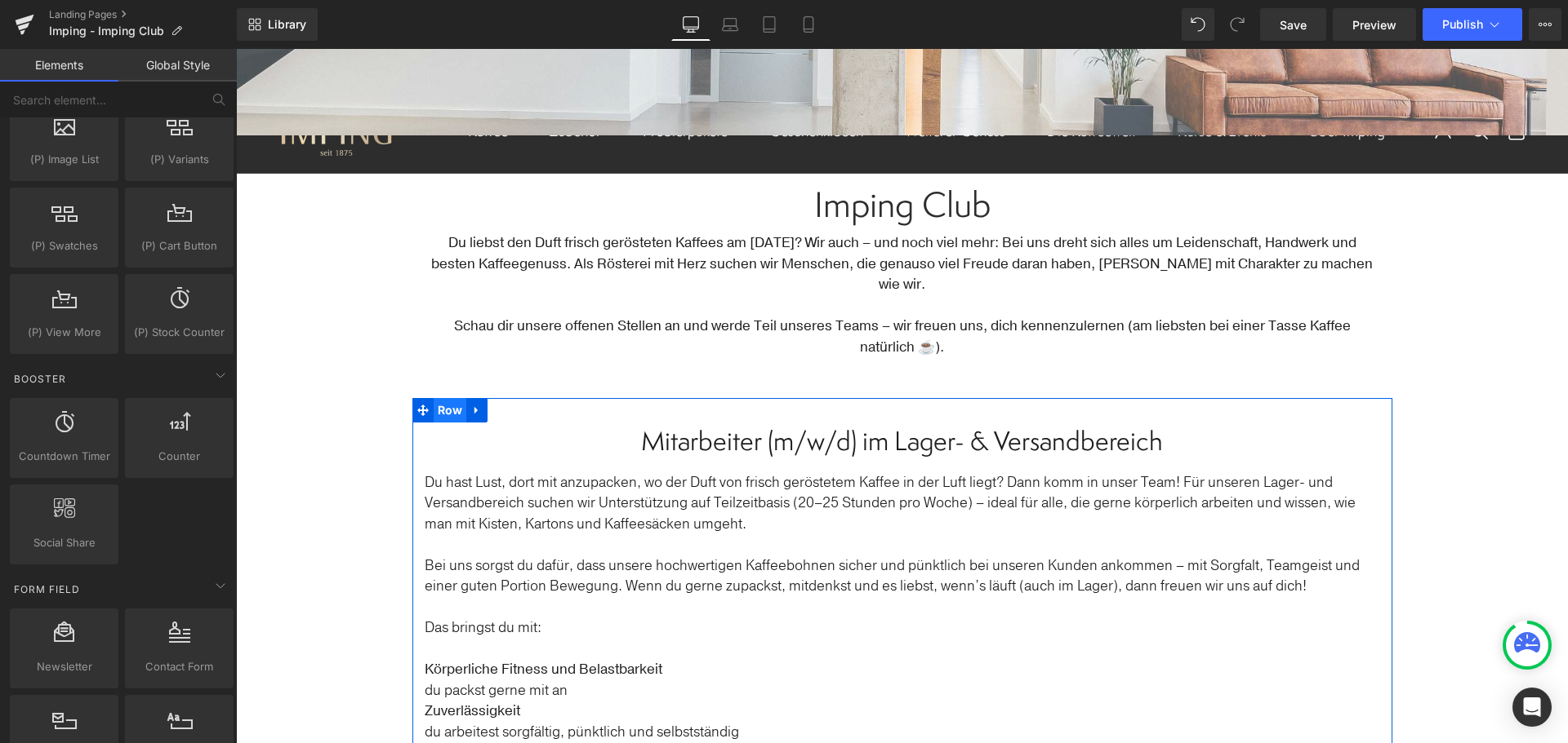
click at [442, 398] on span "Row" at bounding box center [450, 411] width 33 height 25
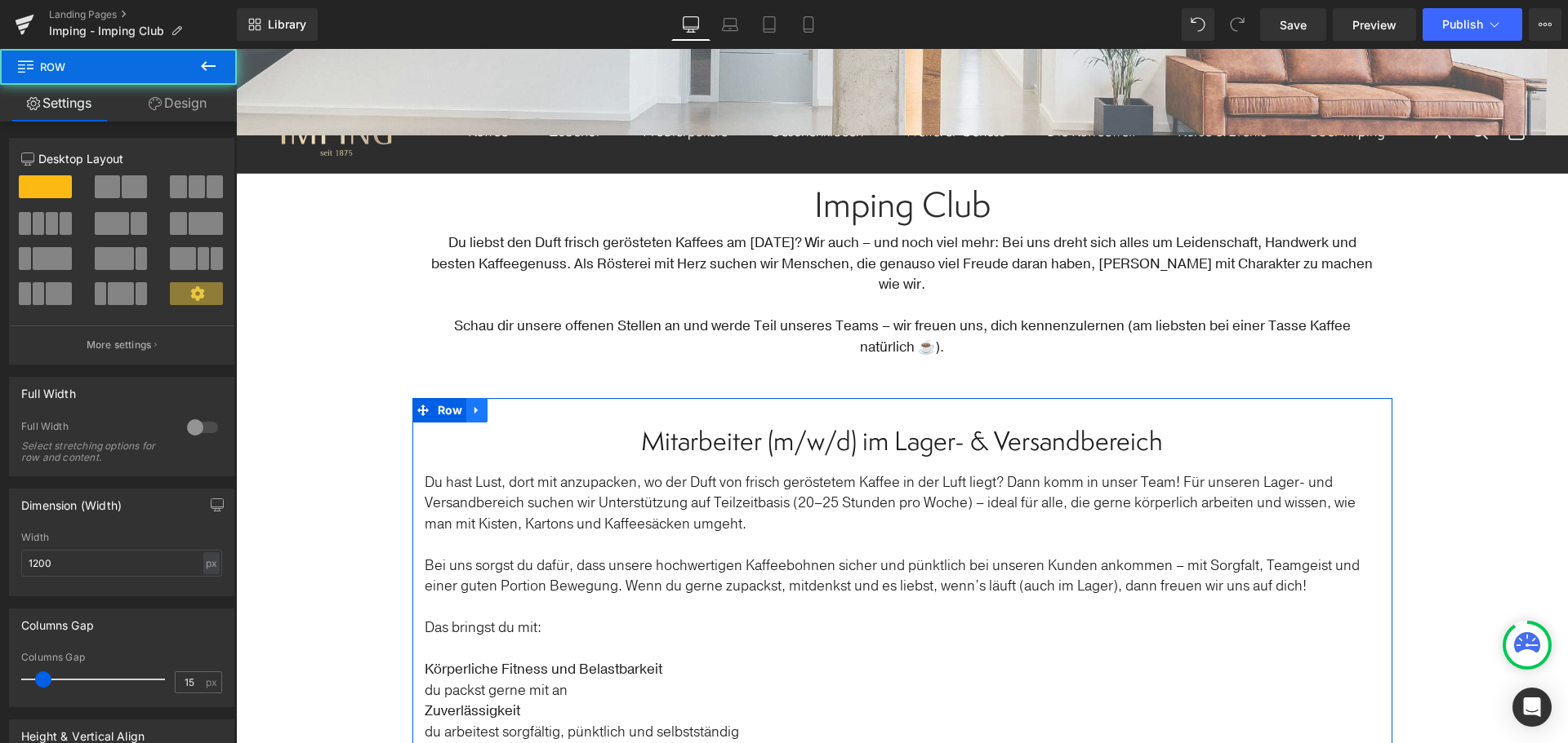
click at [471, 405] on icon at bounding box center [477, 411] width 12 height 12
click at [516, 405] on icon at bounding box center [519, 411] width 12 height 12
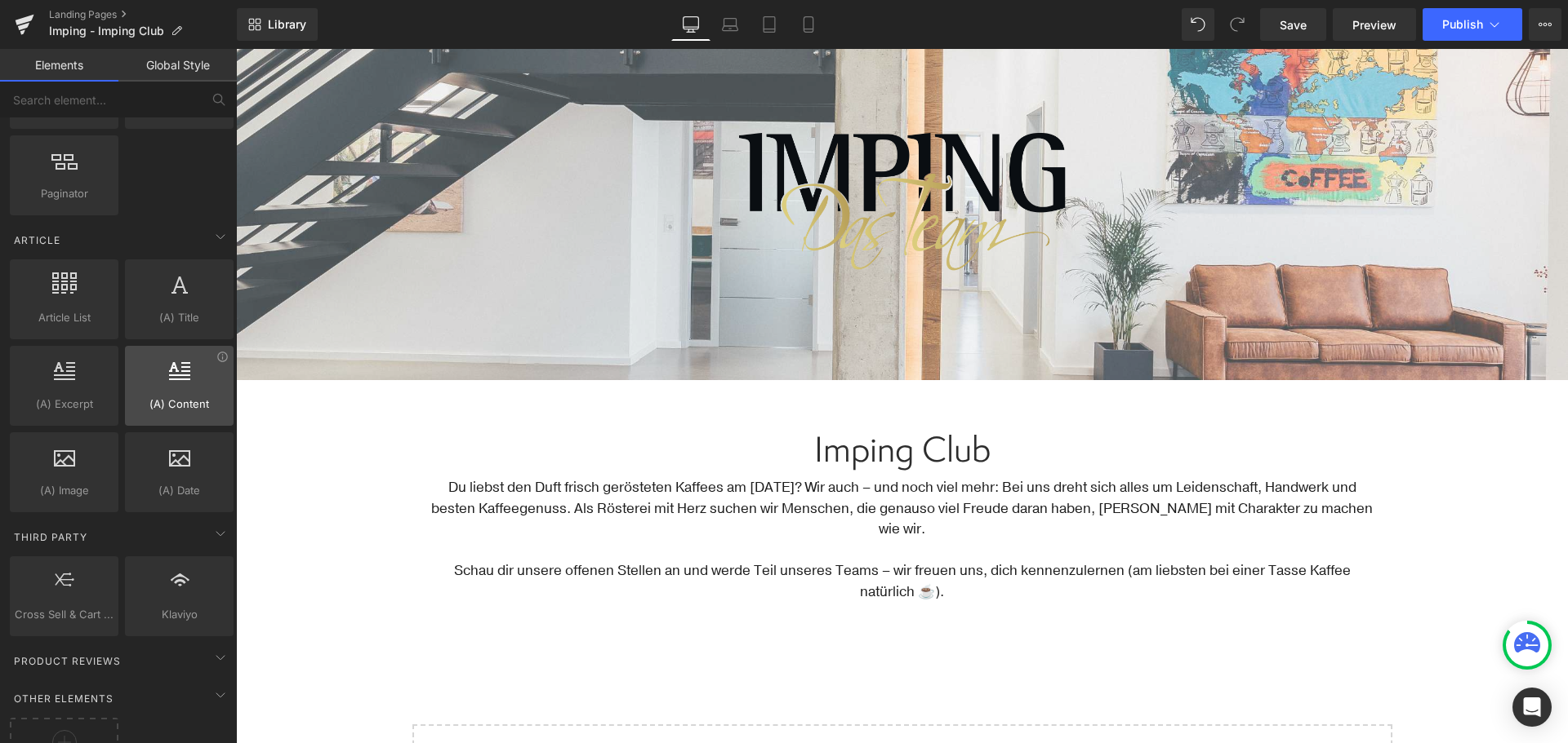
scroll to position [2974, 0]
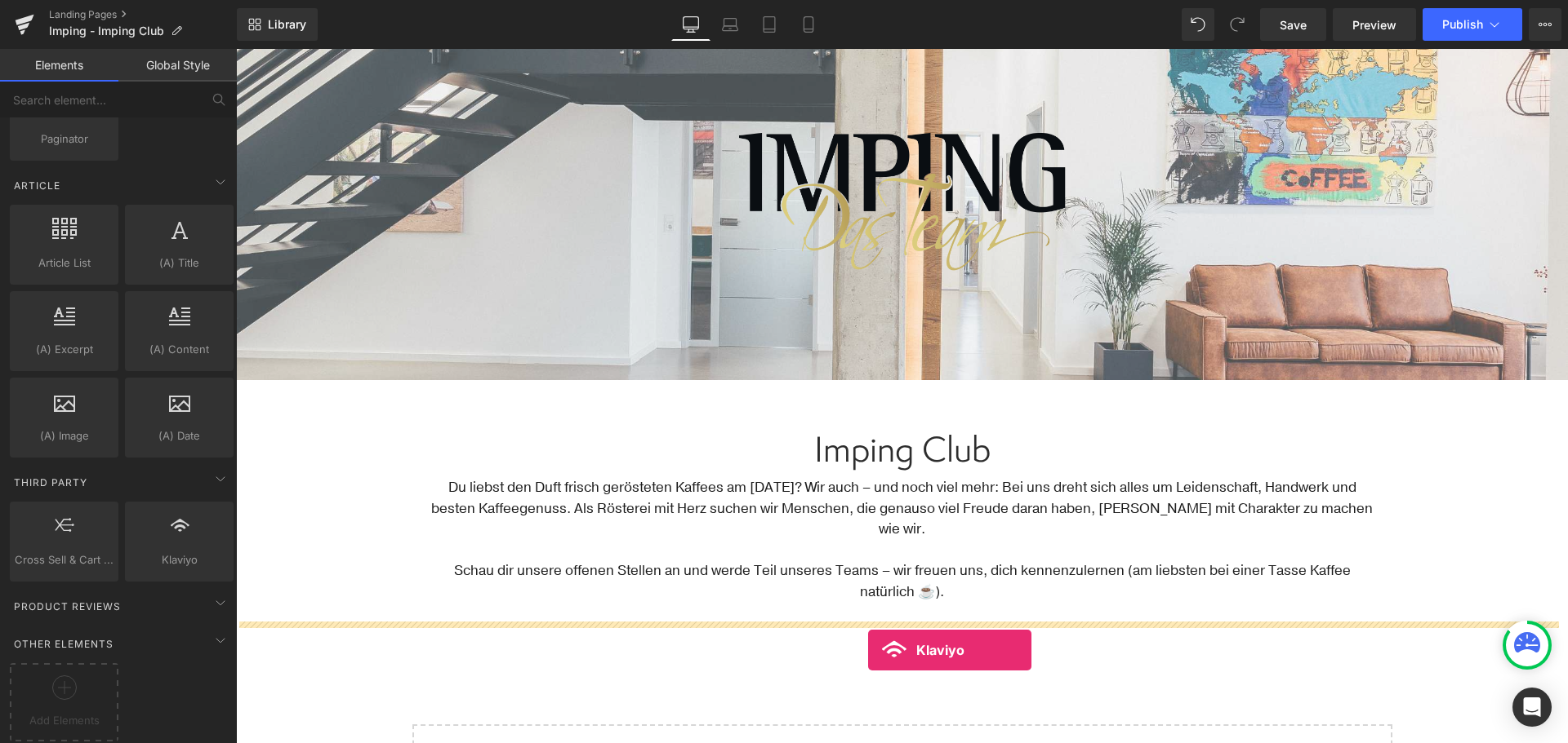
drag, startPoint x: 428, startPoint y: 578, endPoint x: 868, endPoint y: 650, distance: 445.9
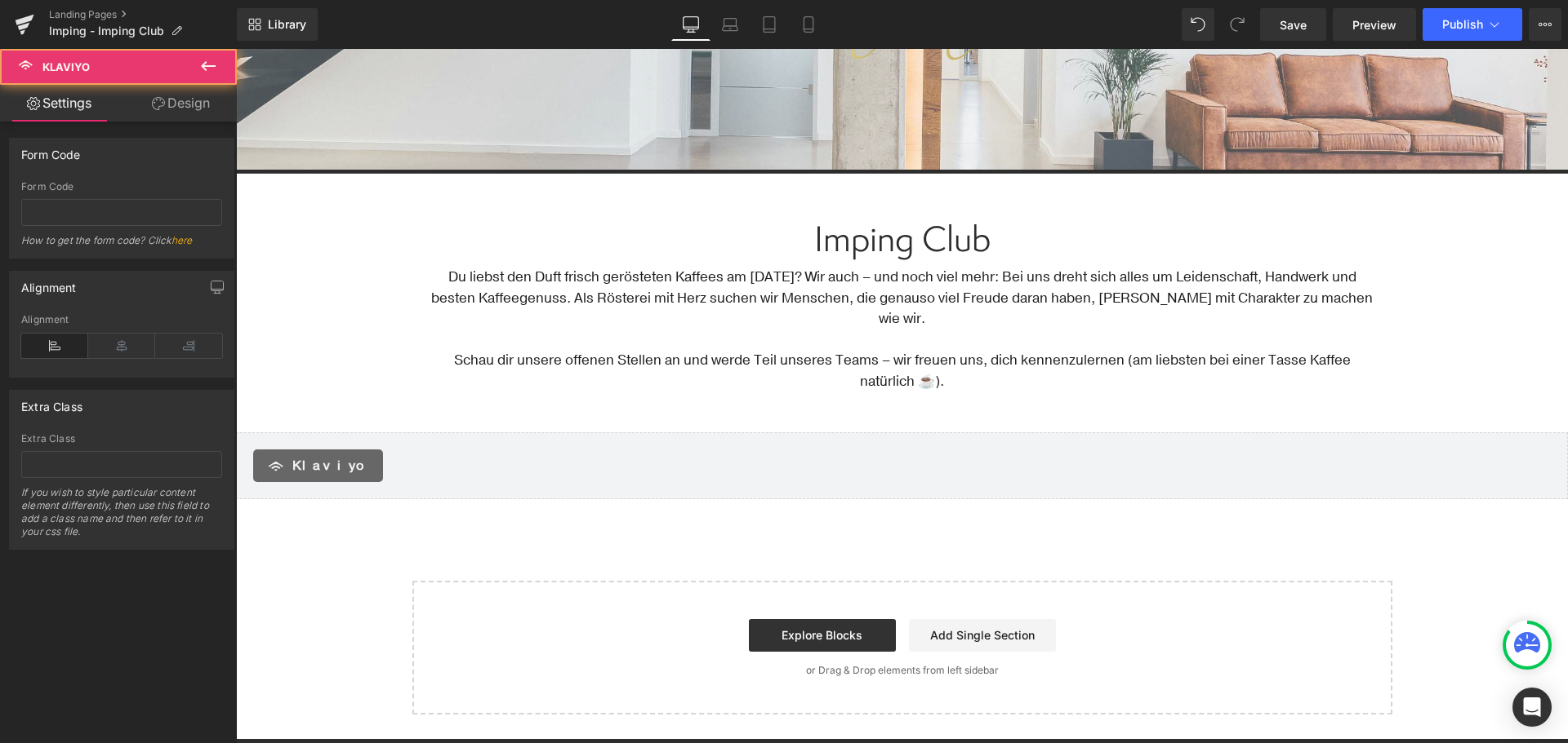
scroll to position [408, 0]
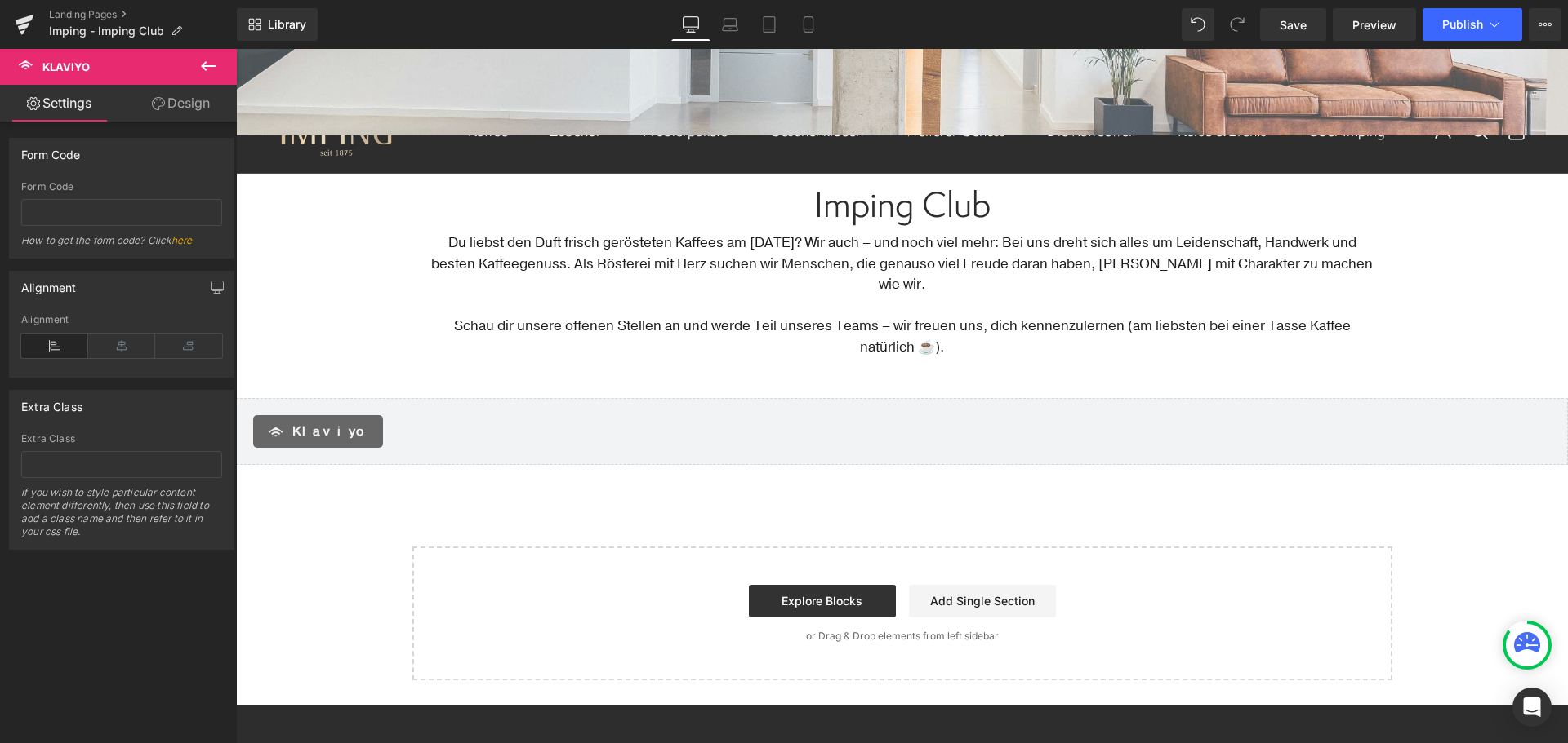
click at [484, 435] on div "Klaviyo Klaviyo" at bounding box center [901, 431] width 1331 height 67
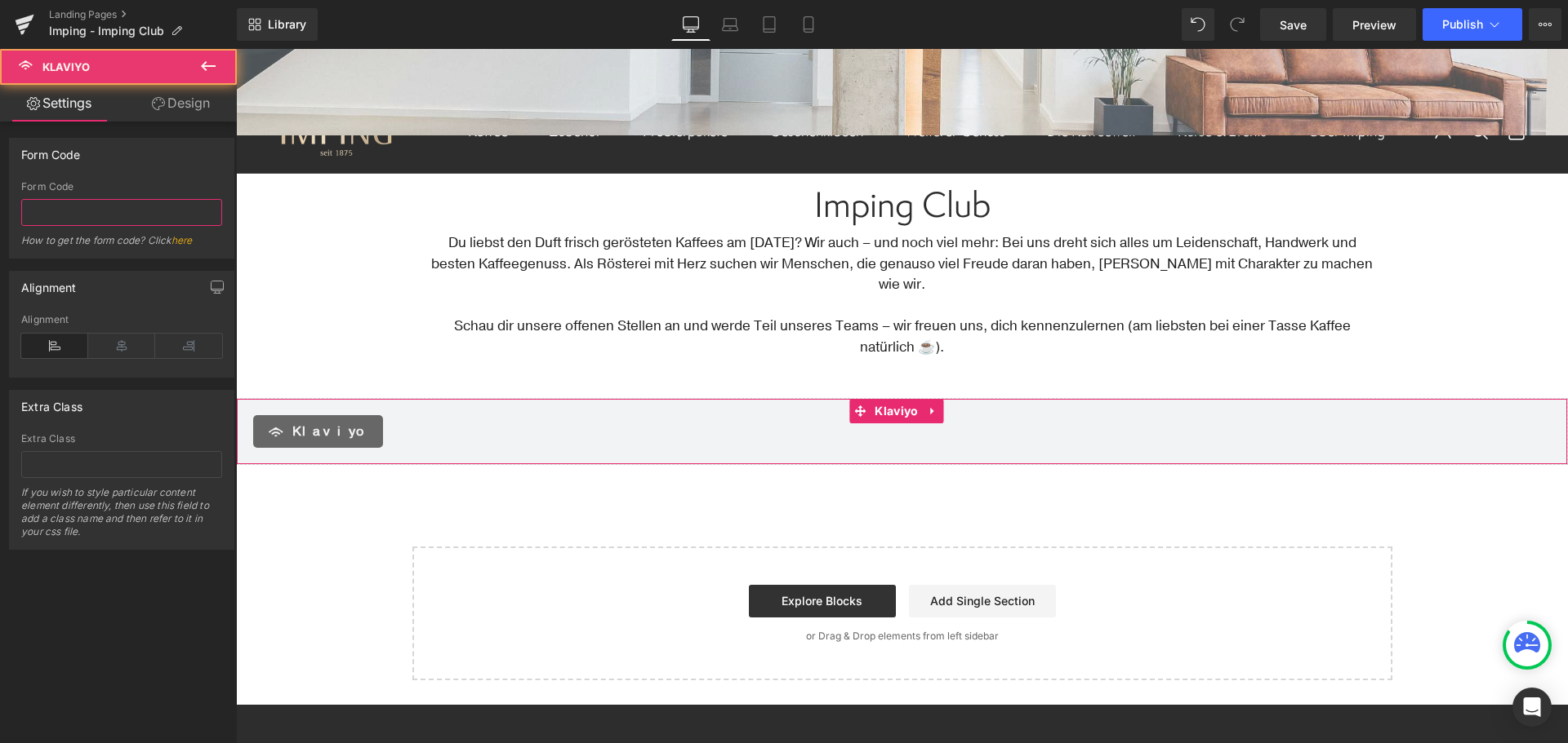
click at [88, 214] on input "text" at bounding box center [122, 212] width 201 height 27
paste input "Tk5y8t"
type input "Tk5y8t"
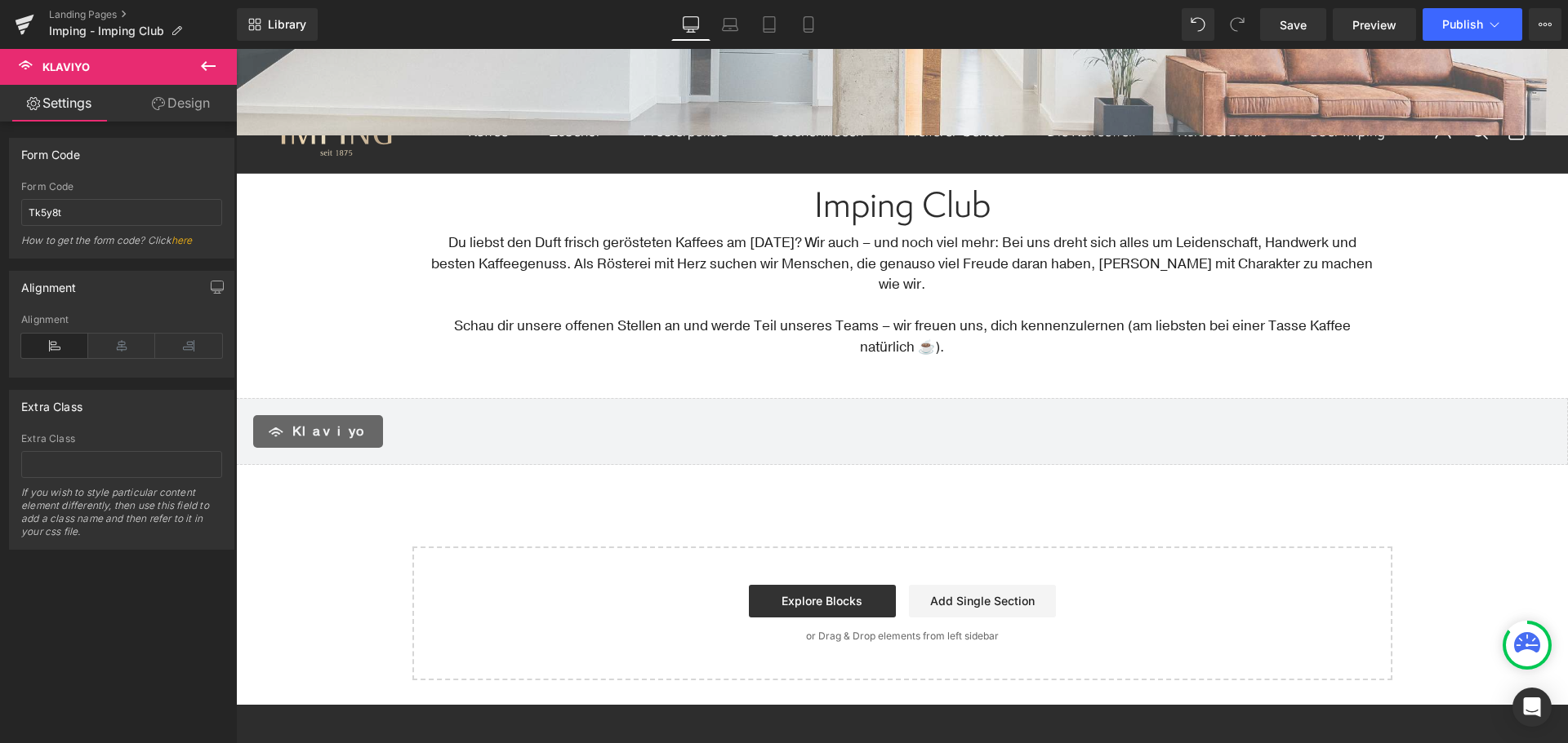
click at [510, 331] on p "Schau dir unsere offenen Stellen an und werde Teil unseres Teams – wir freuen u…" at bounding box center [901, 336] width 952 height 41
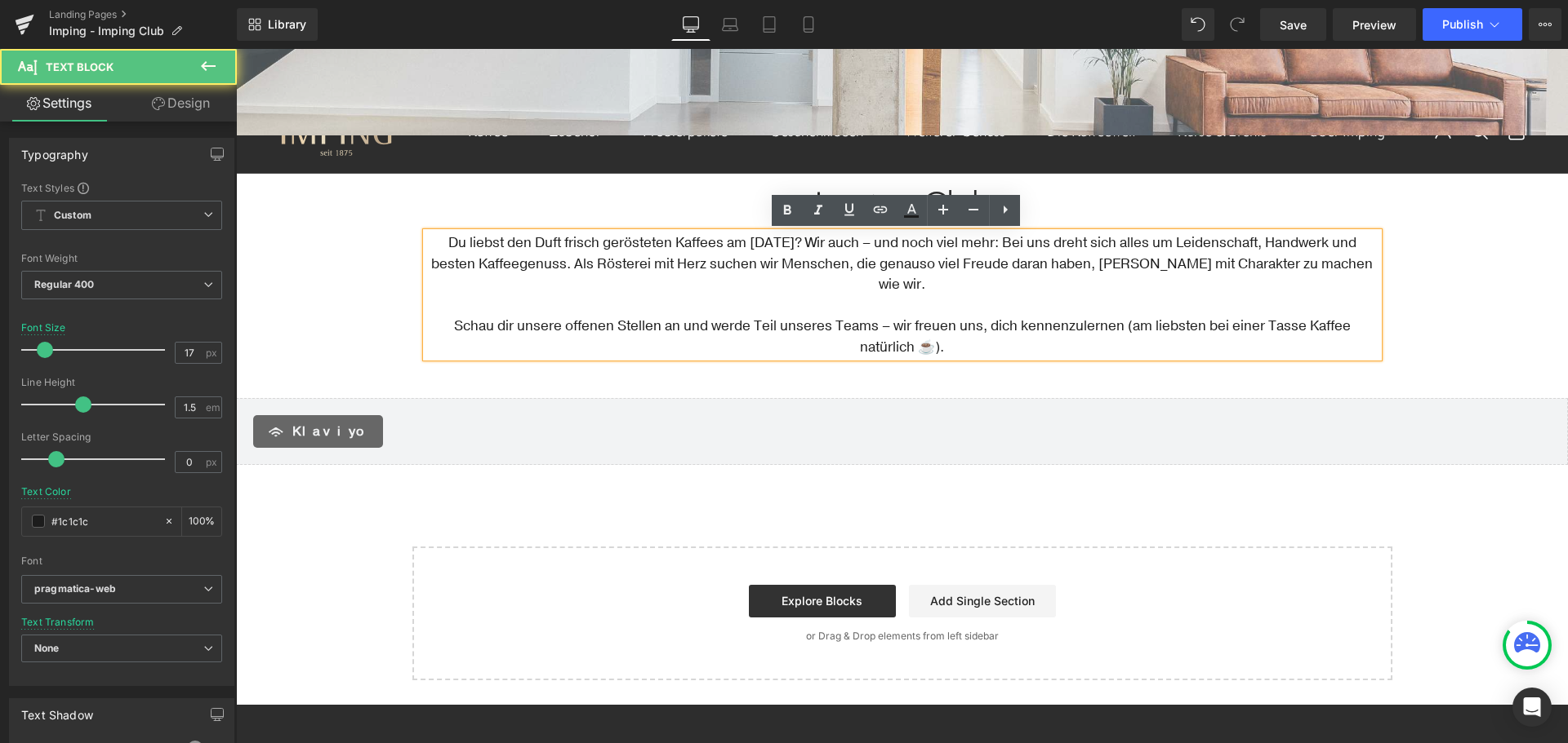
click at [346, 279] on div "Text Block Image Row Hero Banner Row Row Imping Club Heading Du liebst den Duft…" at bounding box center [901, 222] width 1331 height 917
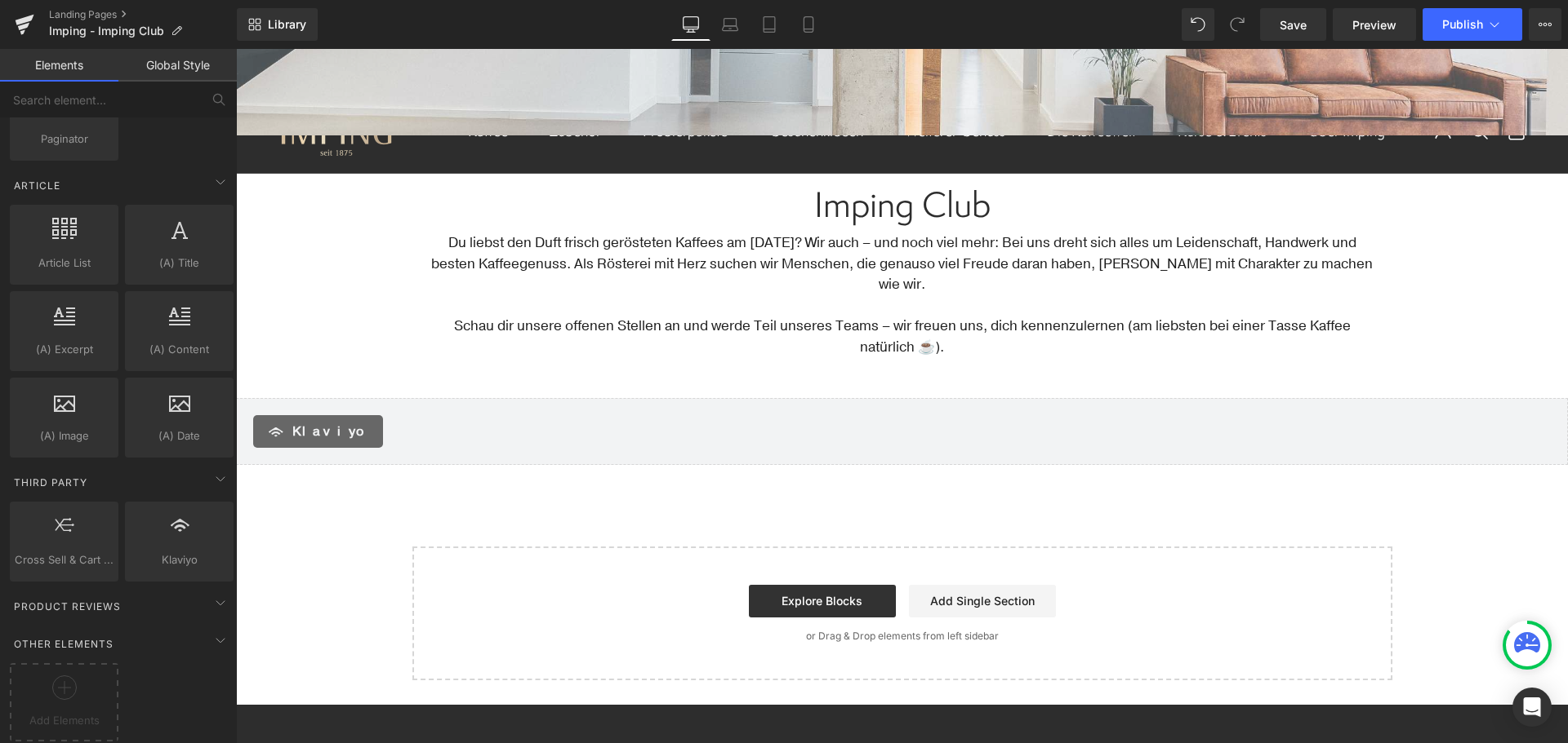
click at [322, 422] on span "Klaviyo" at bounding box center [331, 431] width 78 height 20
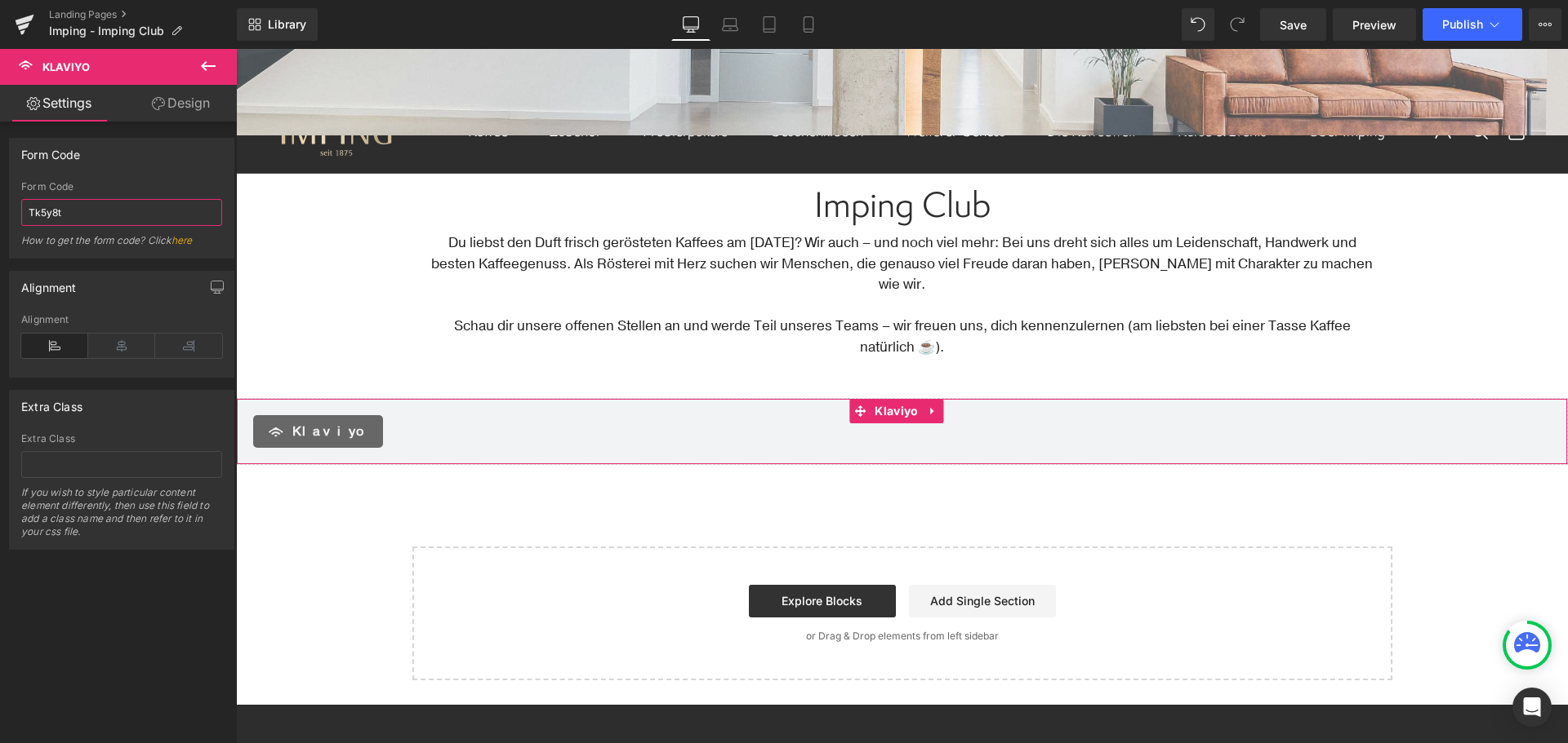
click at [93, 212] on input "Tk5y8t" at bounding box center [122, 212] width 201 height 27
click at [1298, 31] on span "Save" at bounding box center [1293, 25] width 27 height 17
click at [122, 211] on input "Tk5y8t" at bounding box center [122, 212] width 201 height 27
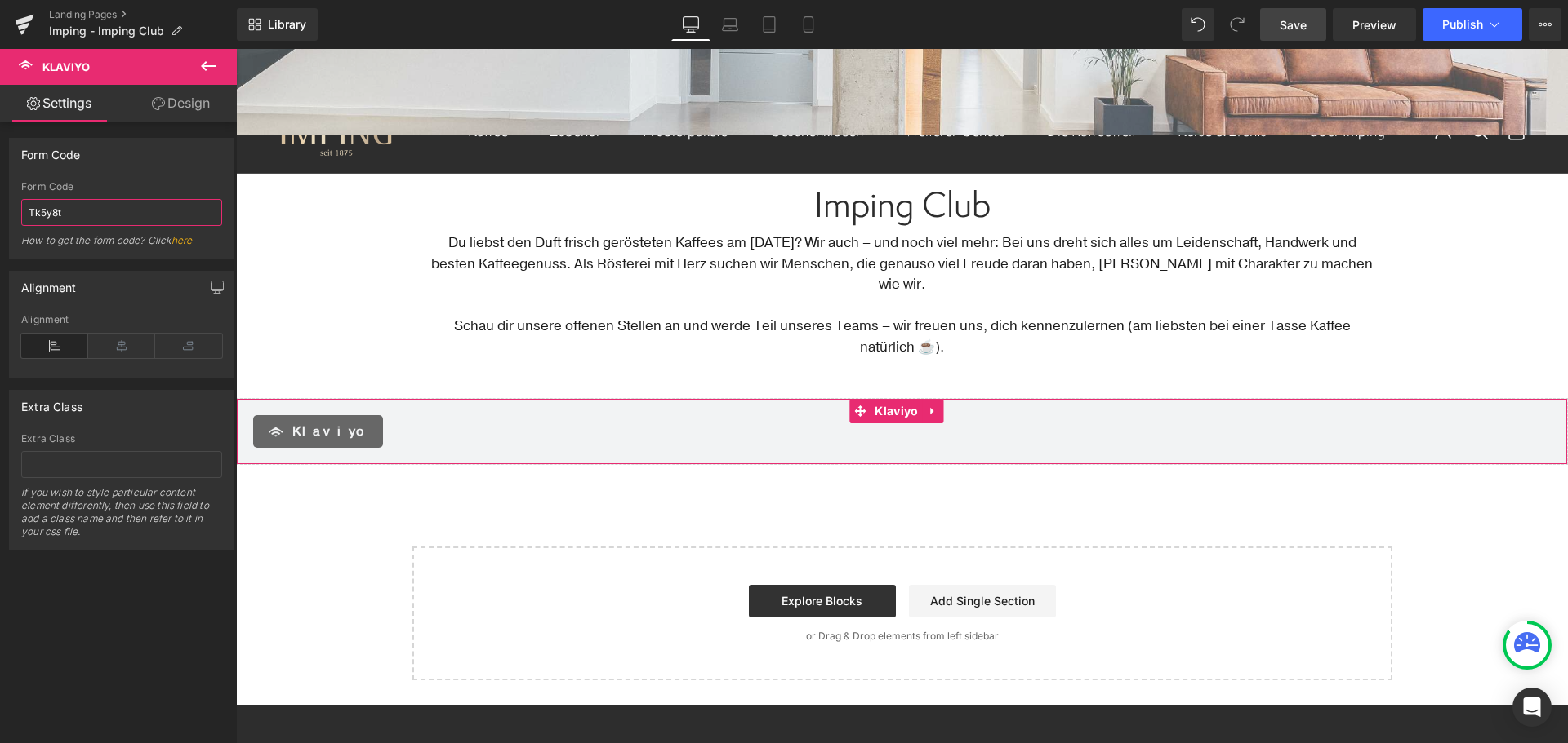
click at [122, 211] on input "Tk5y8t" at bounding box center [122, 212] width 201 height 27
click at [69, 456] on input "text" at bounding box center [122, 464] width 201 height 27
click at [102, 224] on input "Tk5y8t" at bounding box center [122, 212] width 201 height 27
paste input "V5wBP3"
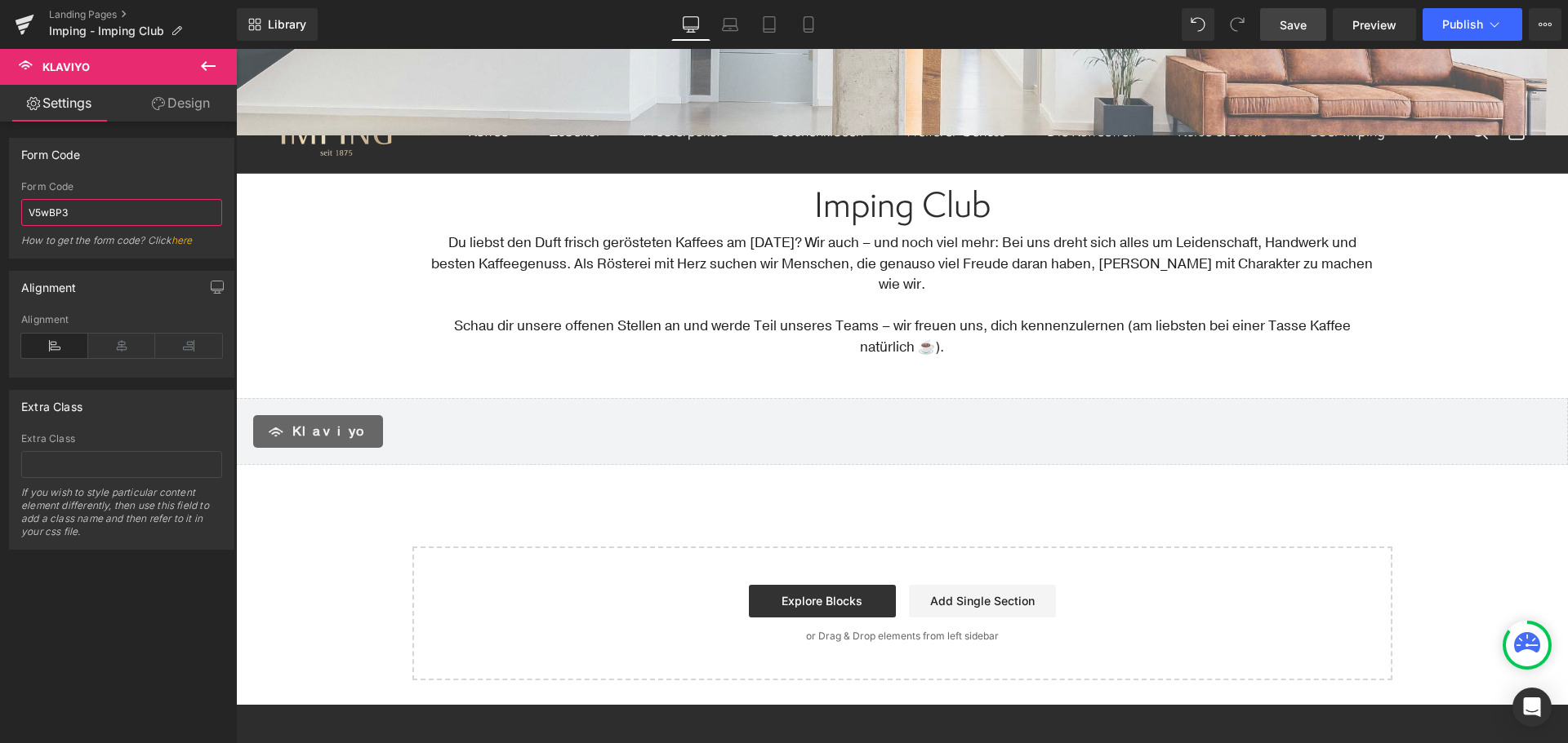
type input "V5wBP3"
click at [1304, 36] on link "Save" at bounding box center [1293, 24] width 66 height 32
click at [725, 416] on div "Klaviyo" at bounding box center [901, 431] width 1298 height 32
click at [316, 422] on span "Klaviyo" at bounding box center [331, 431] width 78 height 20
click at [1305, 31] on span "Save" at bounding box center [1293, 25] width 27 height 17
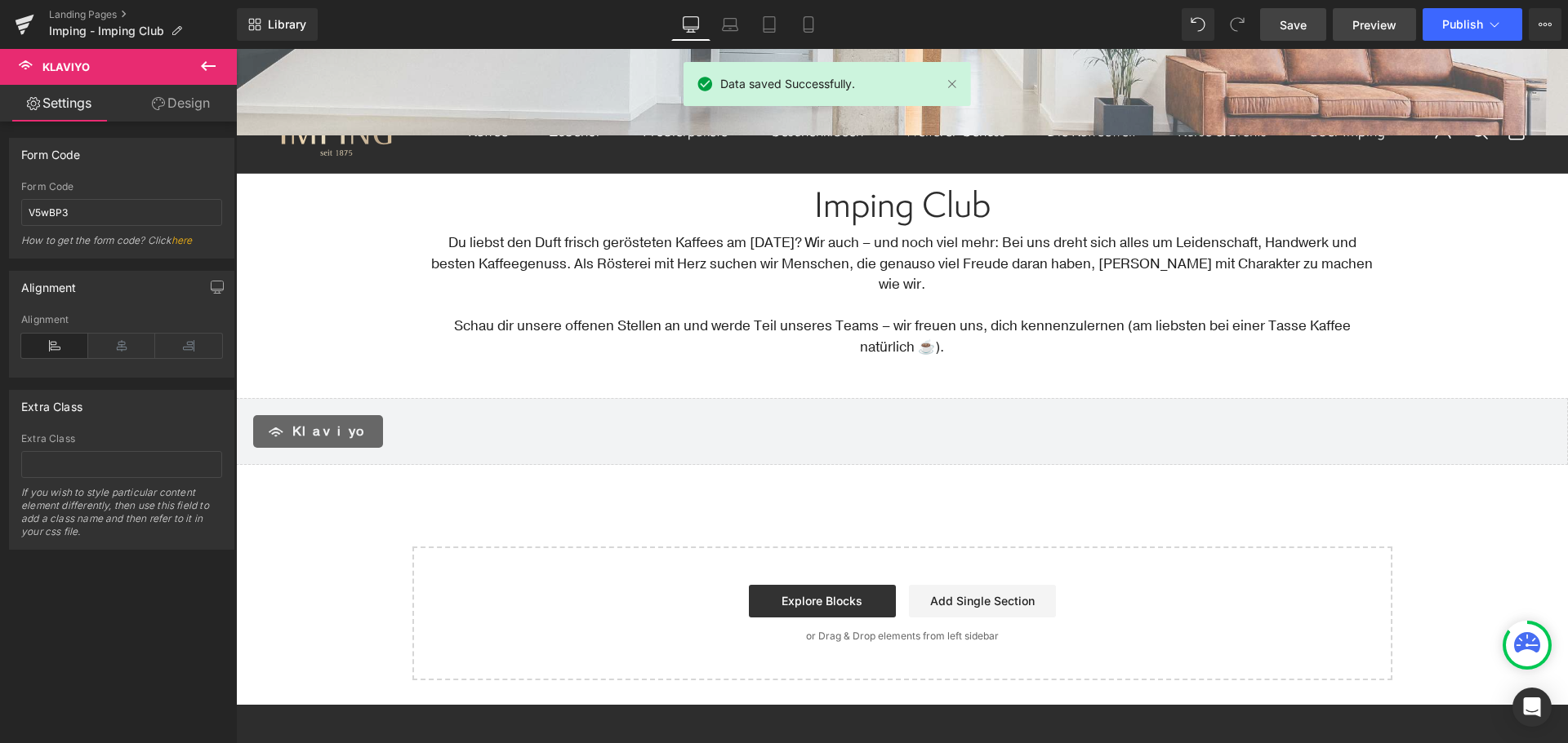
click at [1398, 26] on link "Preview" at bounding box center [1374, 24] width 84 height 32
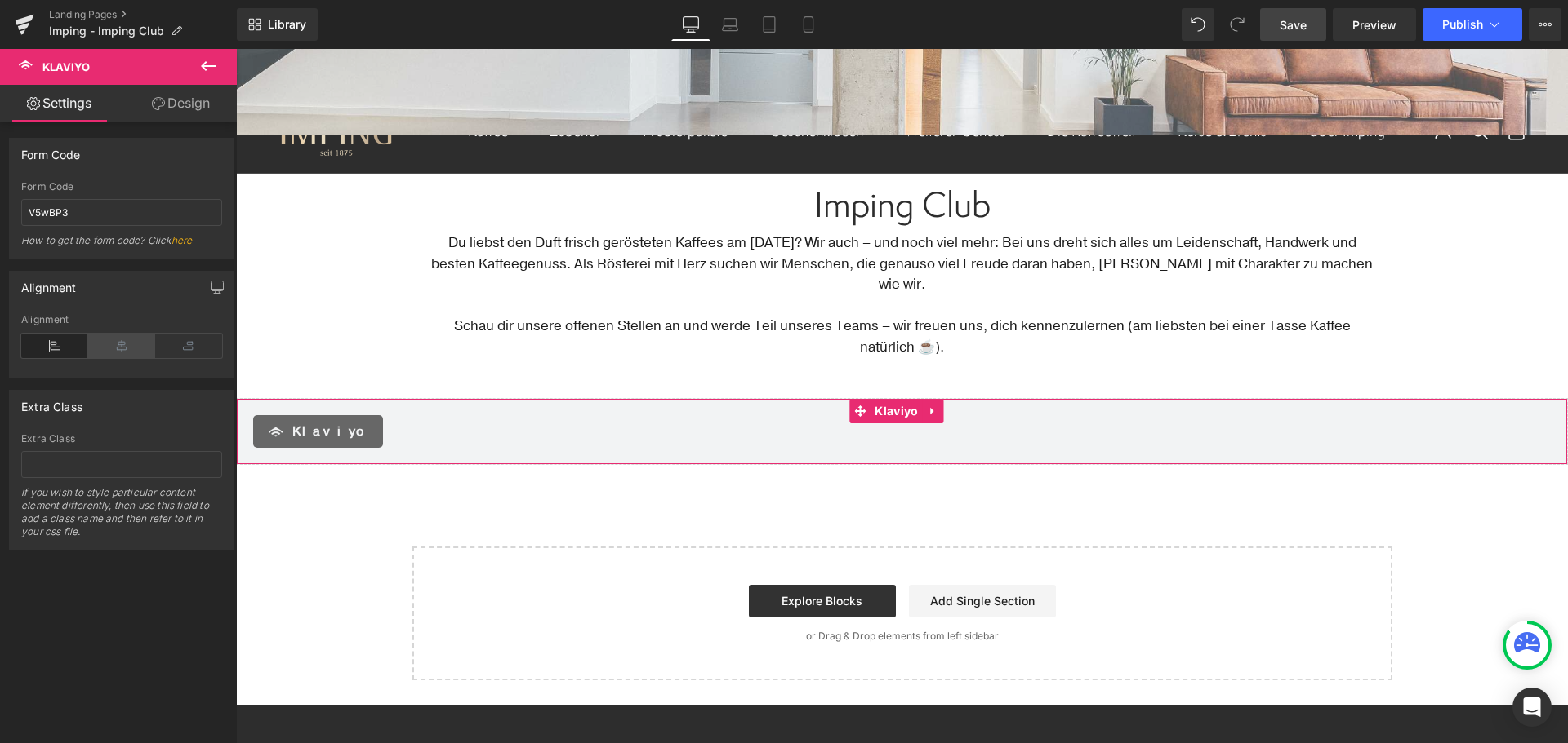
click at [107, 344] on icon at bounding box center [122, 346] width 67 height 25
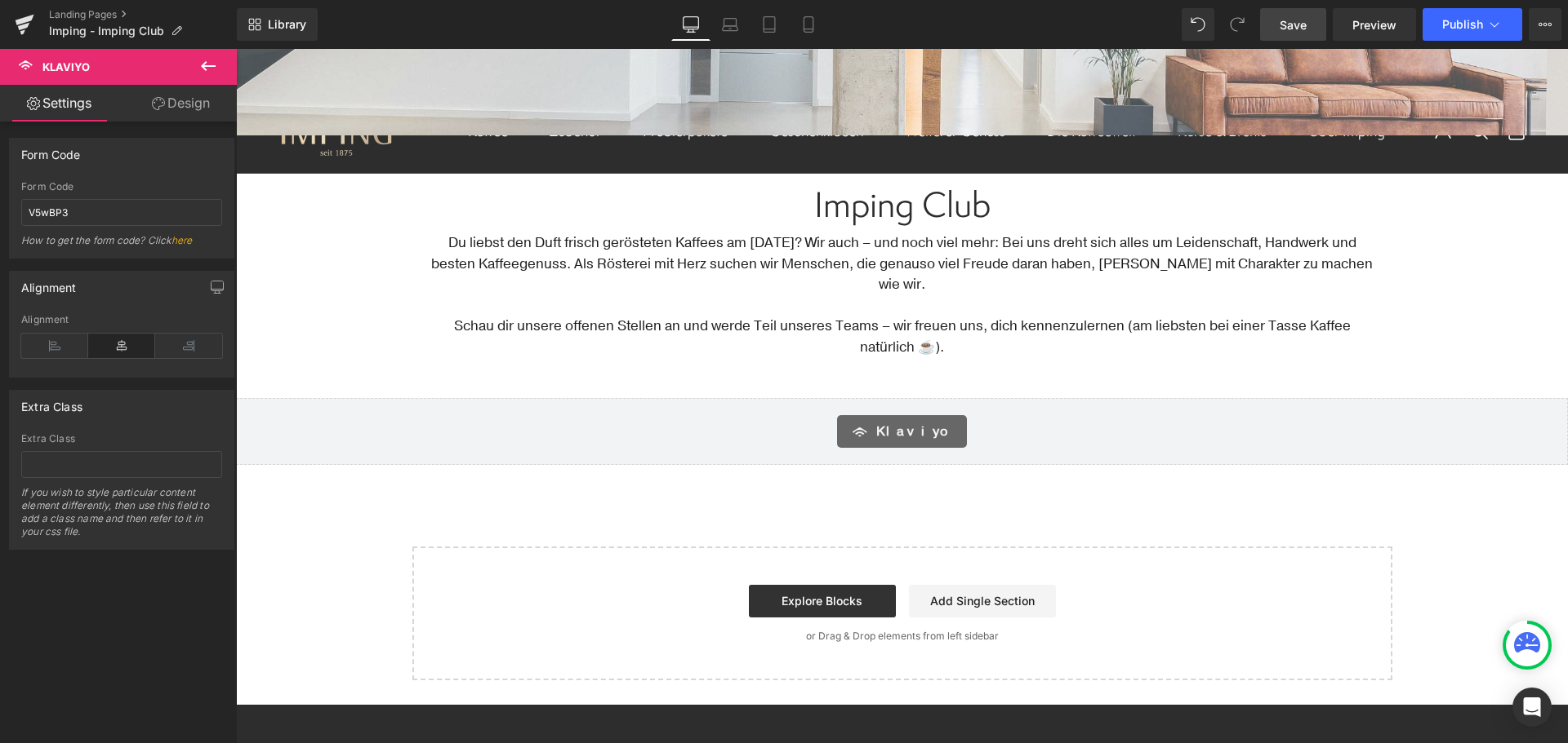
click at [326, 305] on div "Text Block Image Row Hero Banner Row Row Imping Club Heading Du liebst den Duft…" at bounding box center [901, 222] width 1331 height 917
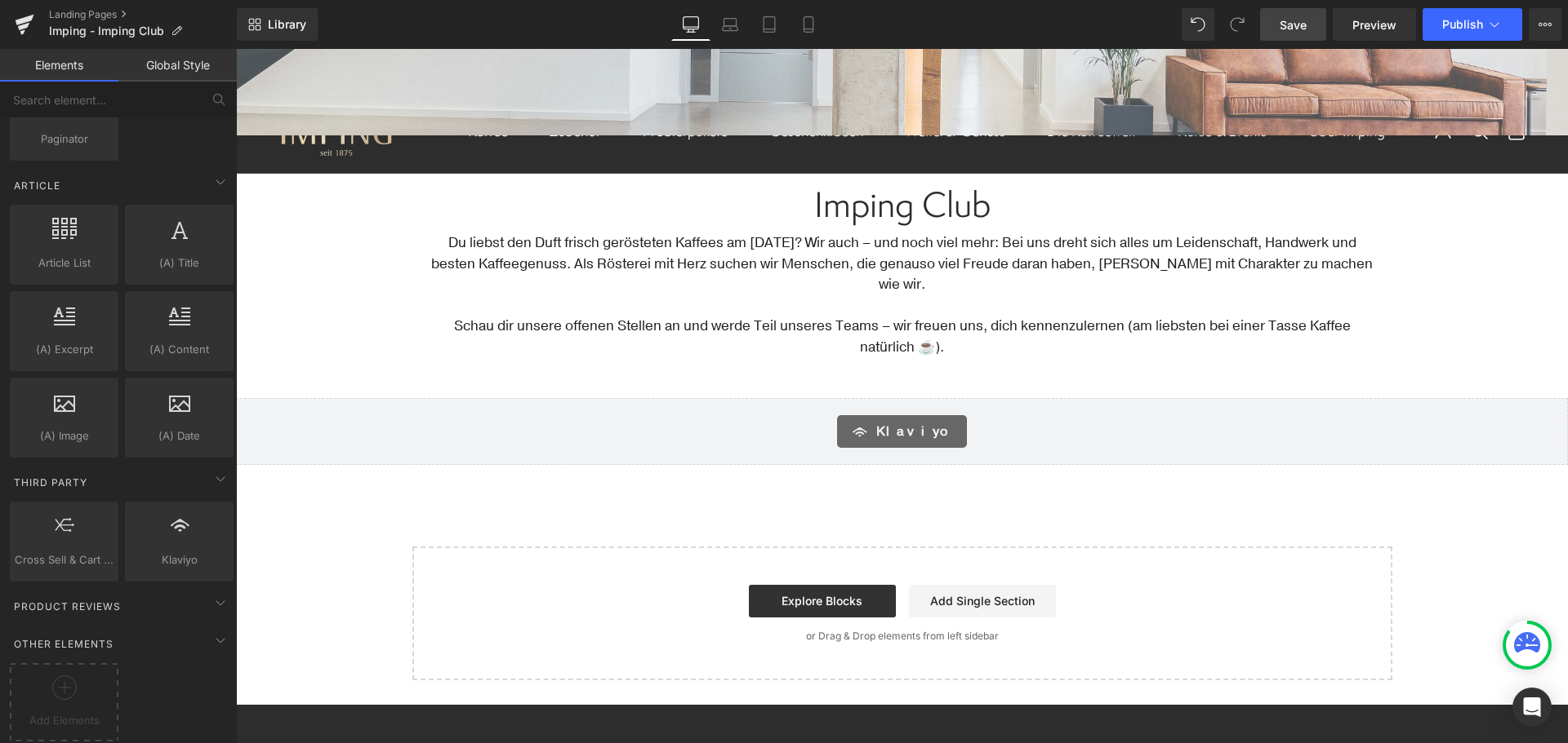
click at [666, 241] on p "Du liebst den Duft frisch gerösteten Kaffees am Morgen? Wir auch – und noch vie…" at bounding box center [901, 264] width 952 height 63
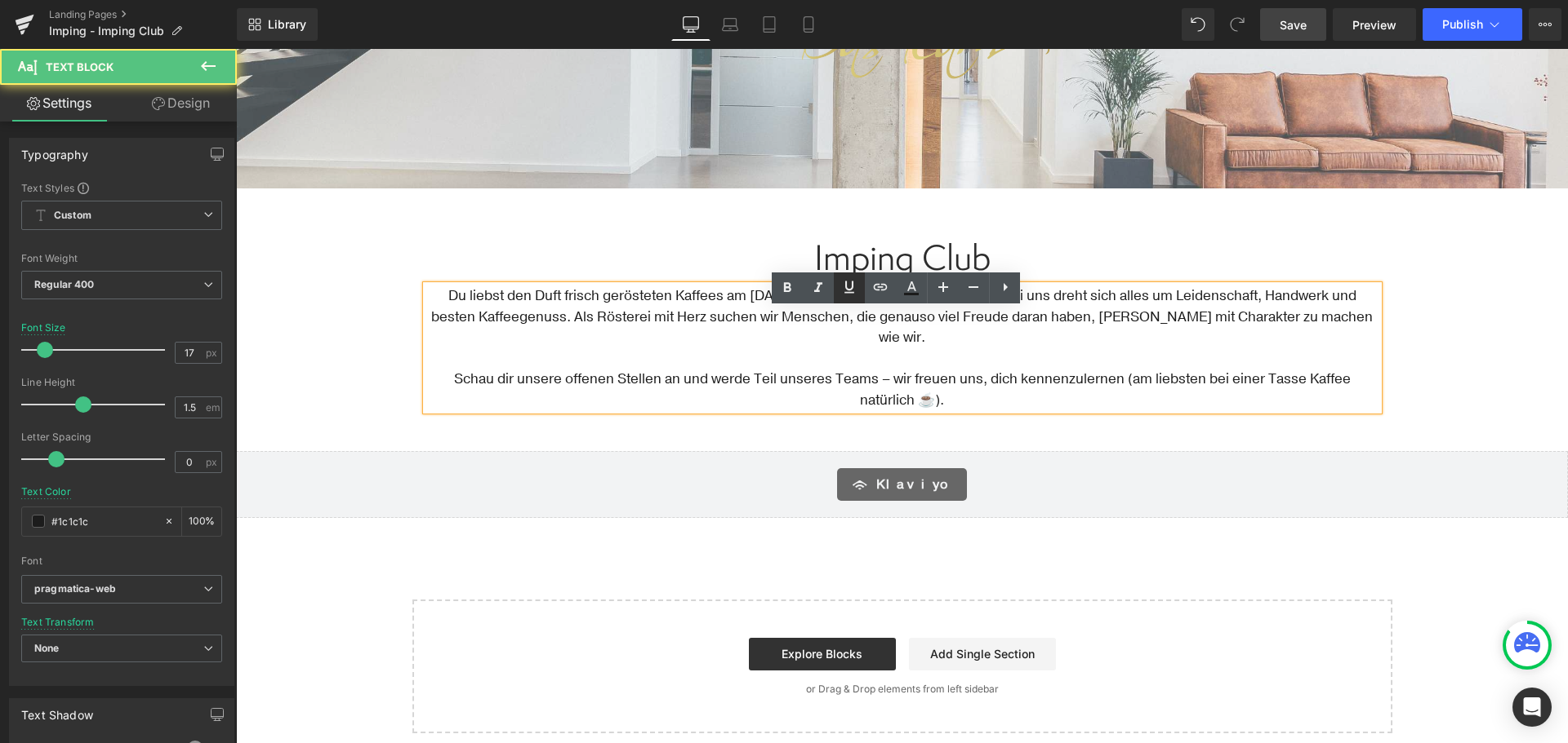
scroll to position [326, 0]
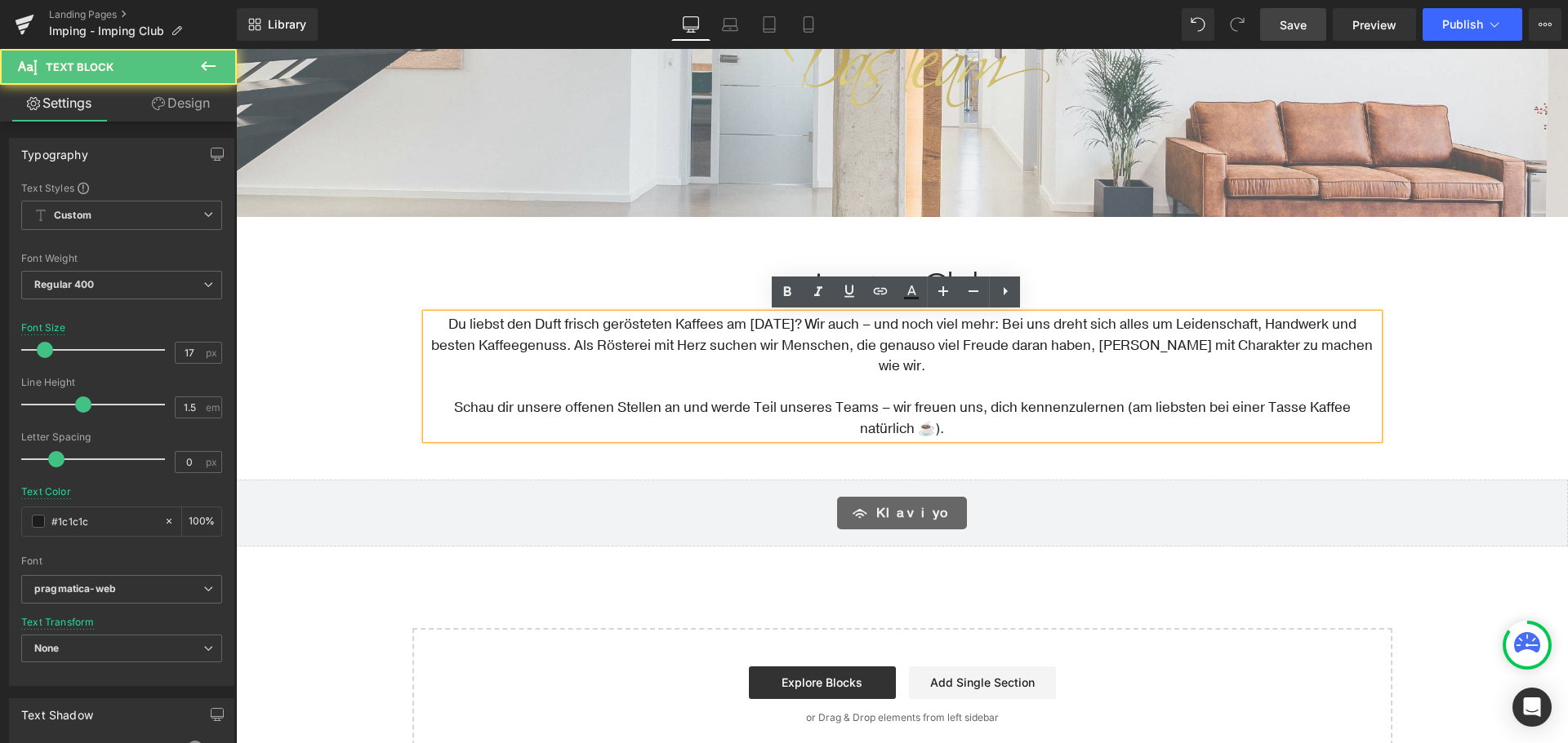
click at [622, 377] on p at bounding box center [901, 388] width 952 height 21
click at [327, 290] on div "Text Block Image Row Hero Banner Row Row Imping Club Heading Du liebst den Duft…" at bounding box center [901, 303] width 1331 height 917
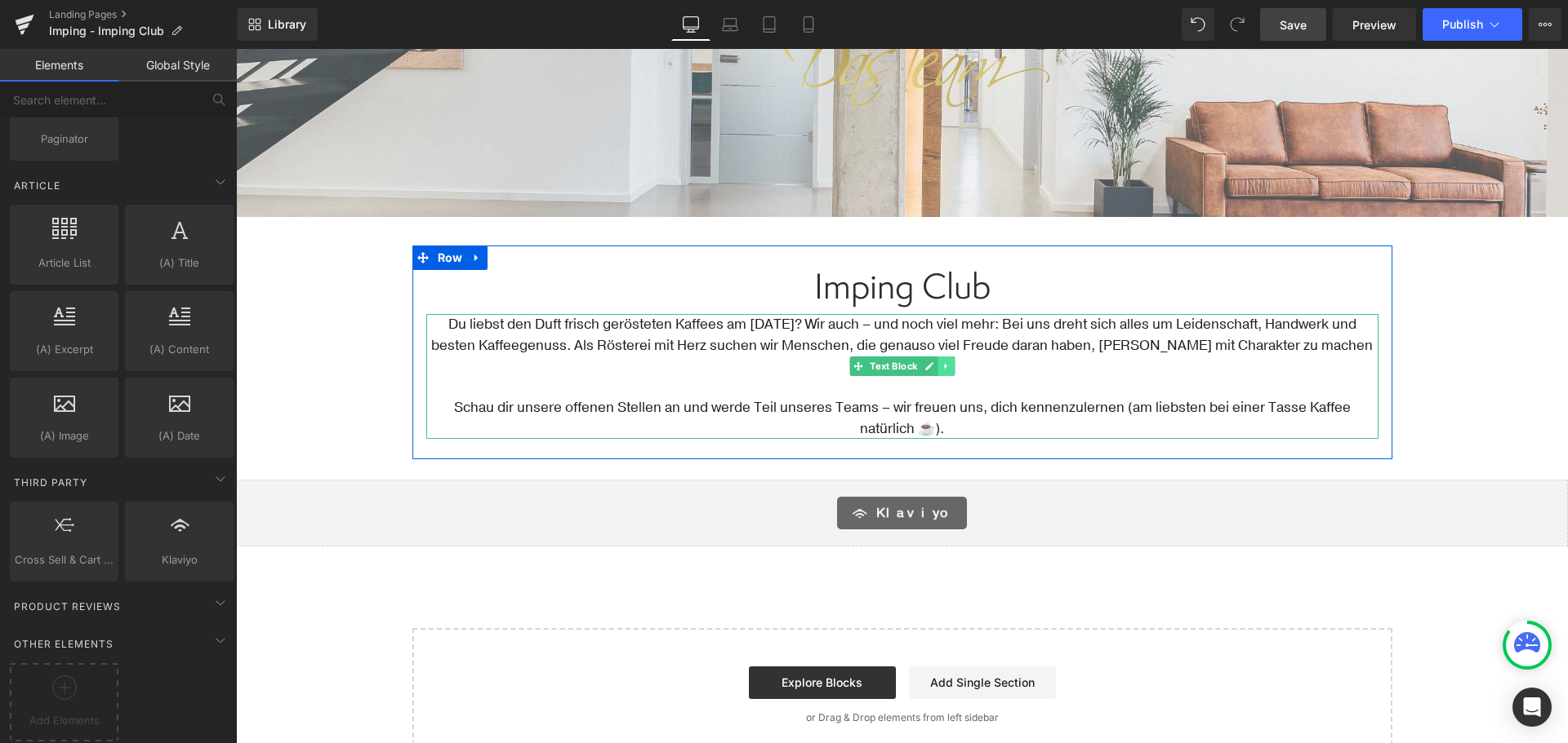
click at [944, 367] on icon at bounding box center [944, 365] width 2 height 6
click at [471, 262] on icon at bounding box center [477, 257] width 12 height 12
click at [497, 260] on icon at bounding box center [498, 258] width 12 height 12
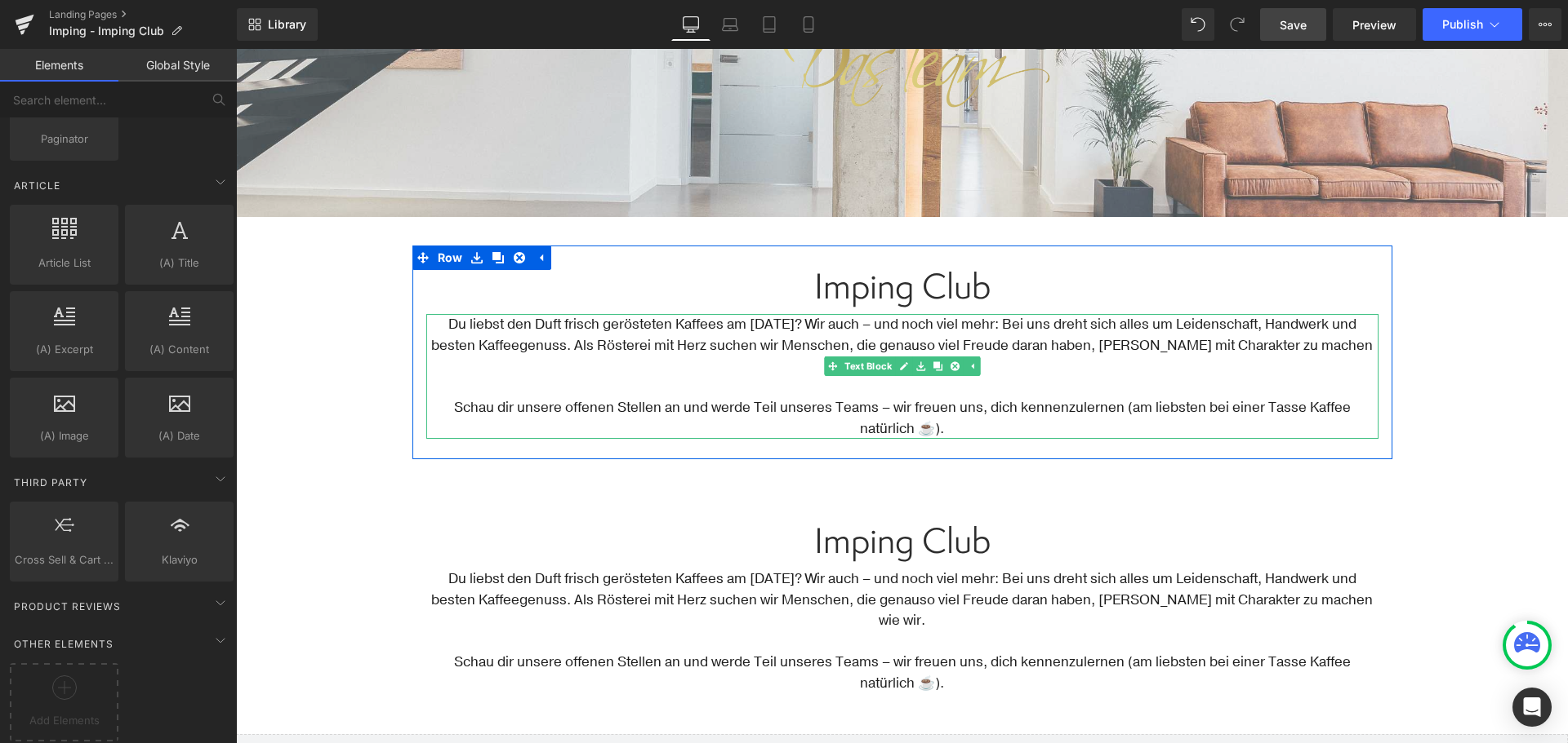
scroll to position [489, 0]
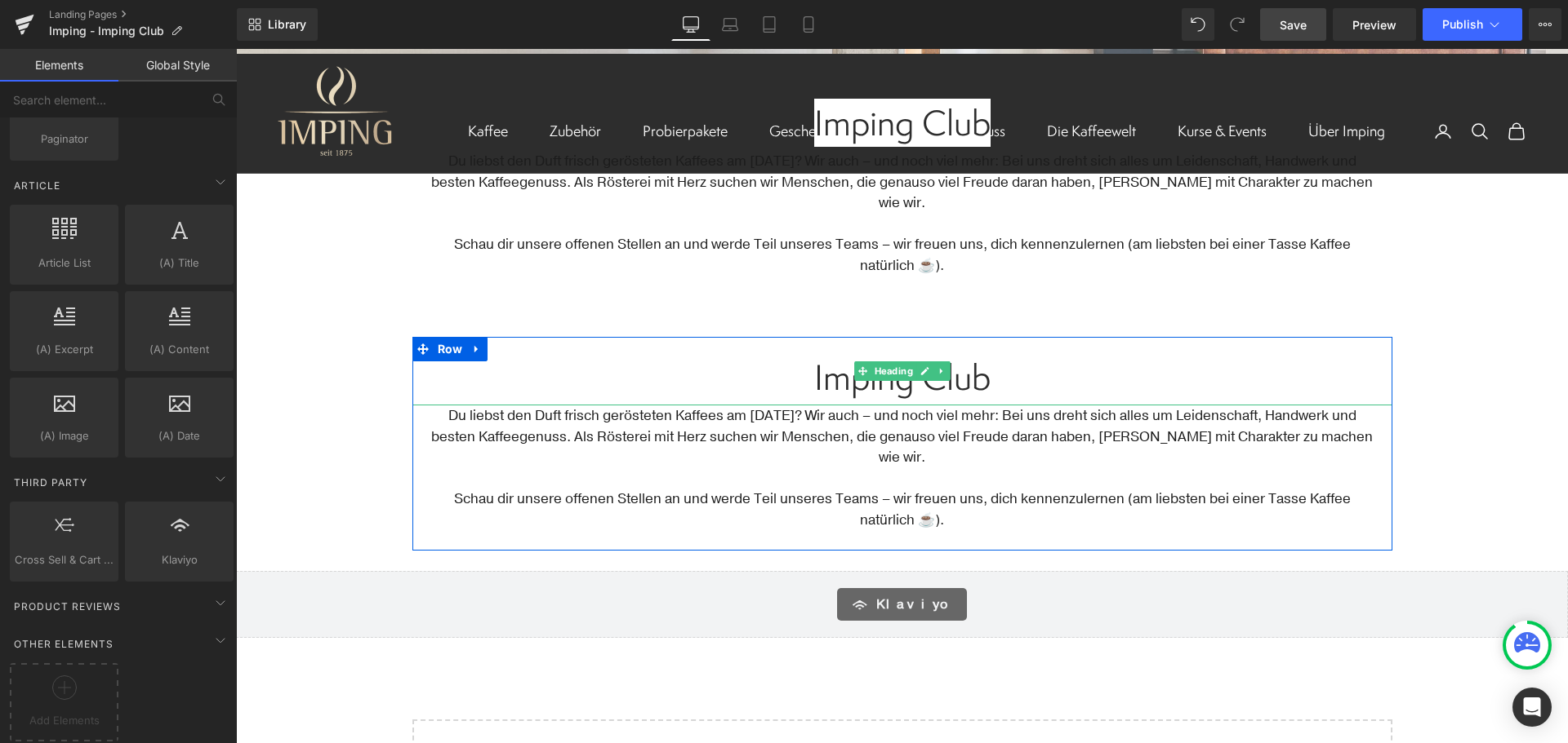
click at [634, 357] on h1 "Imping Club" at bounding box center [902, 377] width 980 height 40
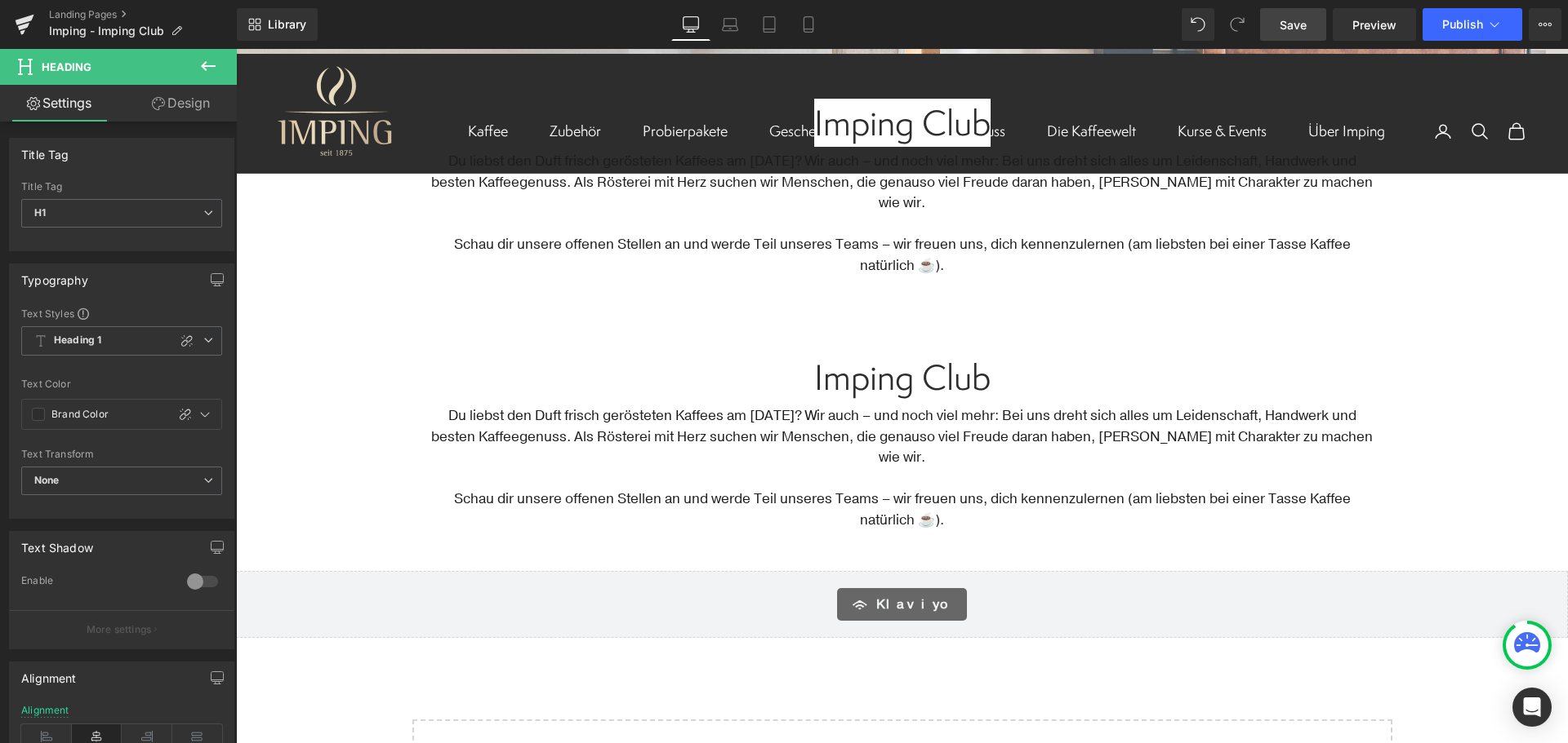
click at [304, 290] on div "Text Block Image Row Hero Banner Row Row Imping Club Heading Du liebst den Duft…" at bounding box center [901, 269] width 1331 height 1172
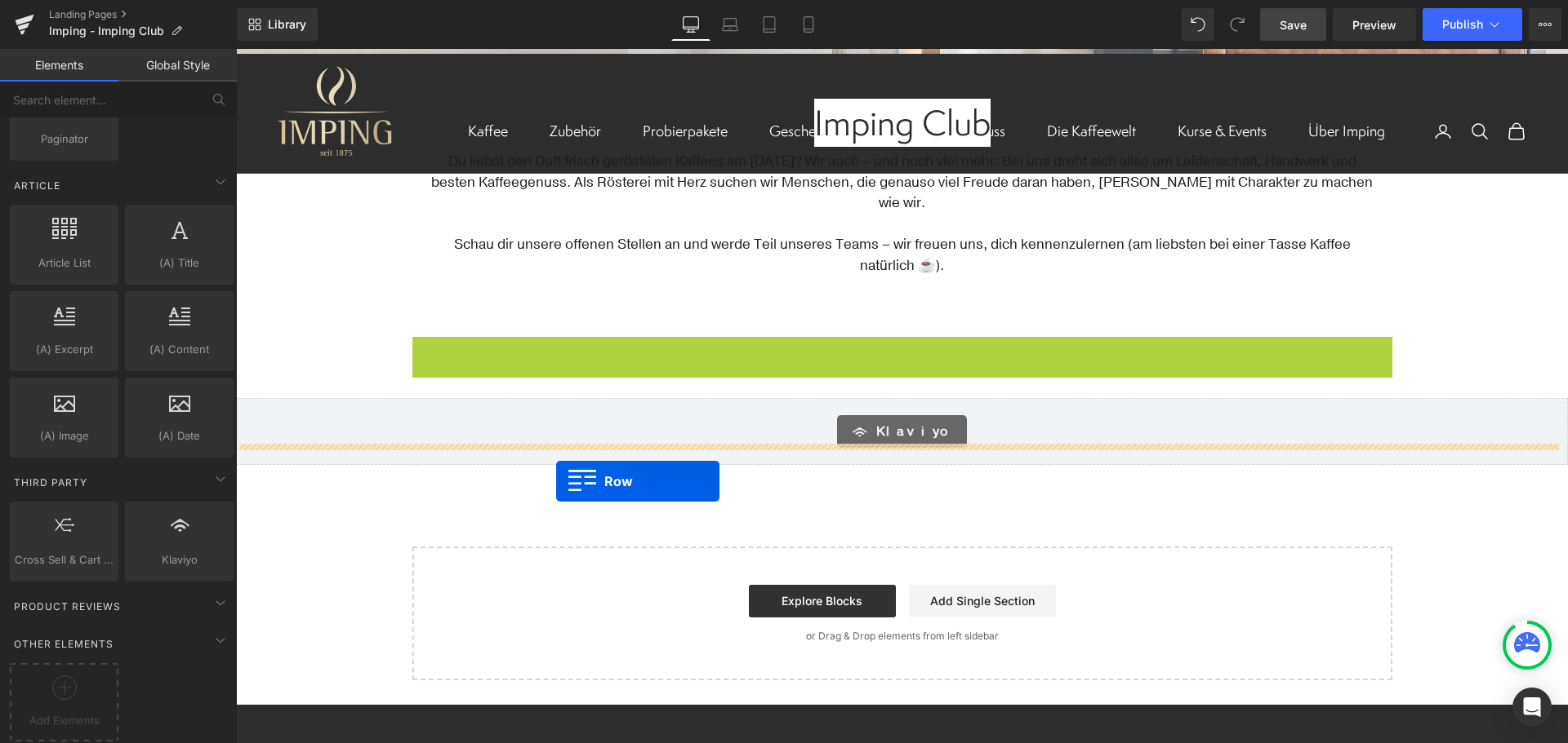
drag, startPoint x: 416, startPoint y: 326, endPoint x: 556, endPoint y: 481, distance: 208.9
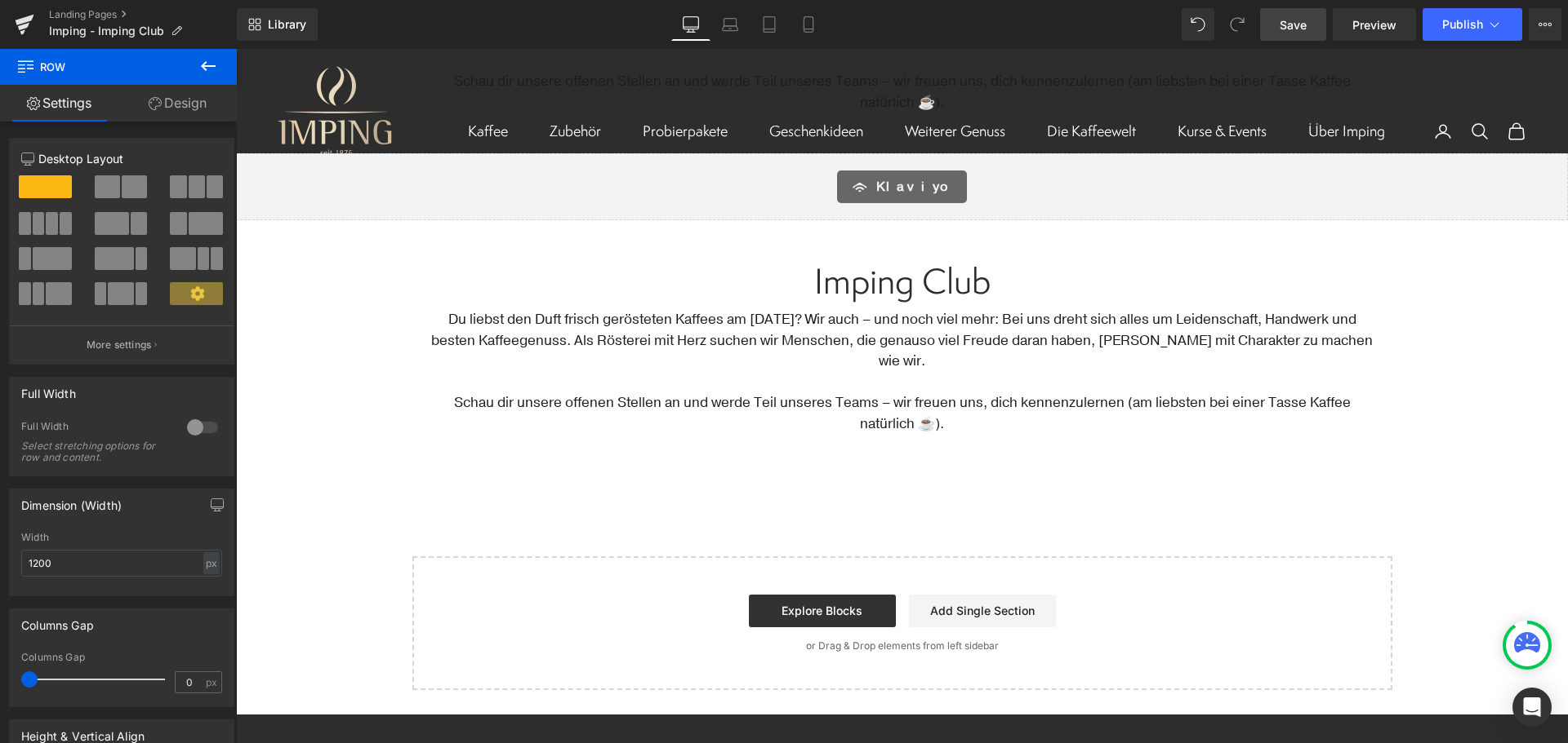
scroll to position [163, 0]
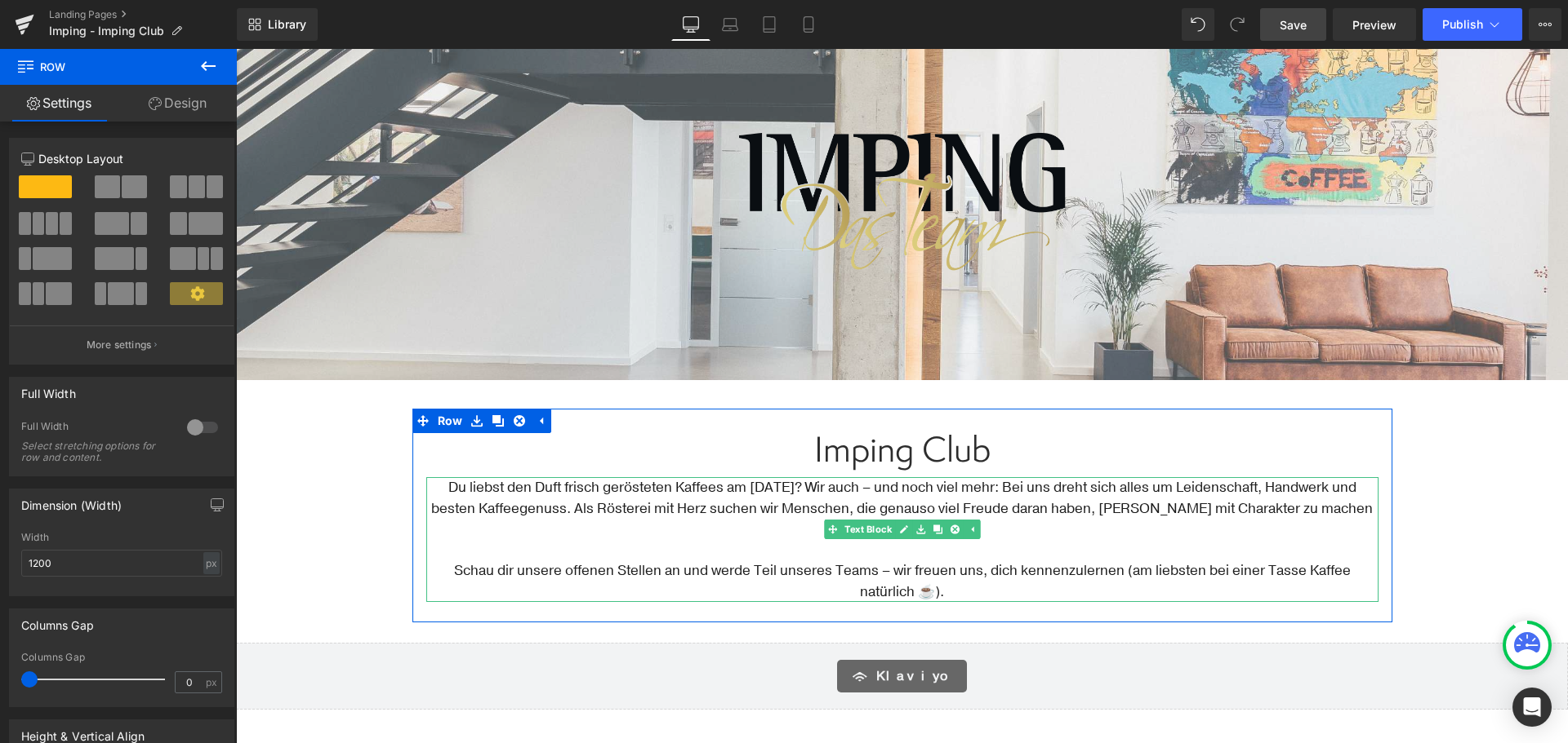
click at [809, 508] on p "Du liebst den Duft frisch gerösteten Kaffees am Morgen? Wir auch – und noch vie…" at bounding box center [901, 509] width 952 height 63
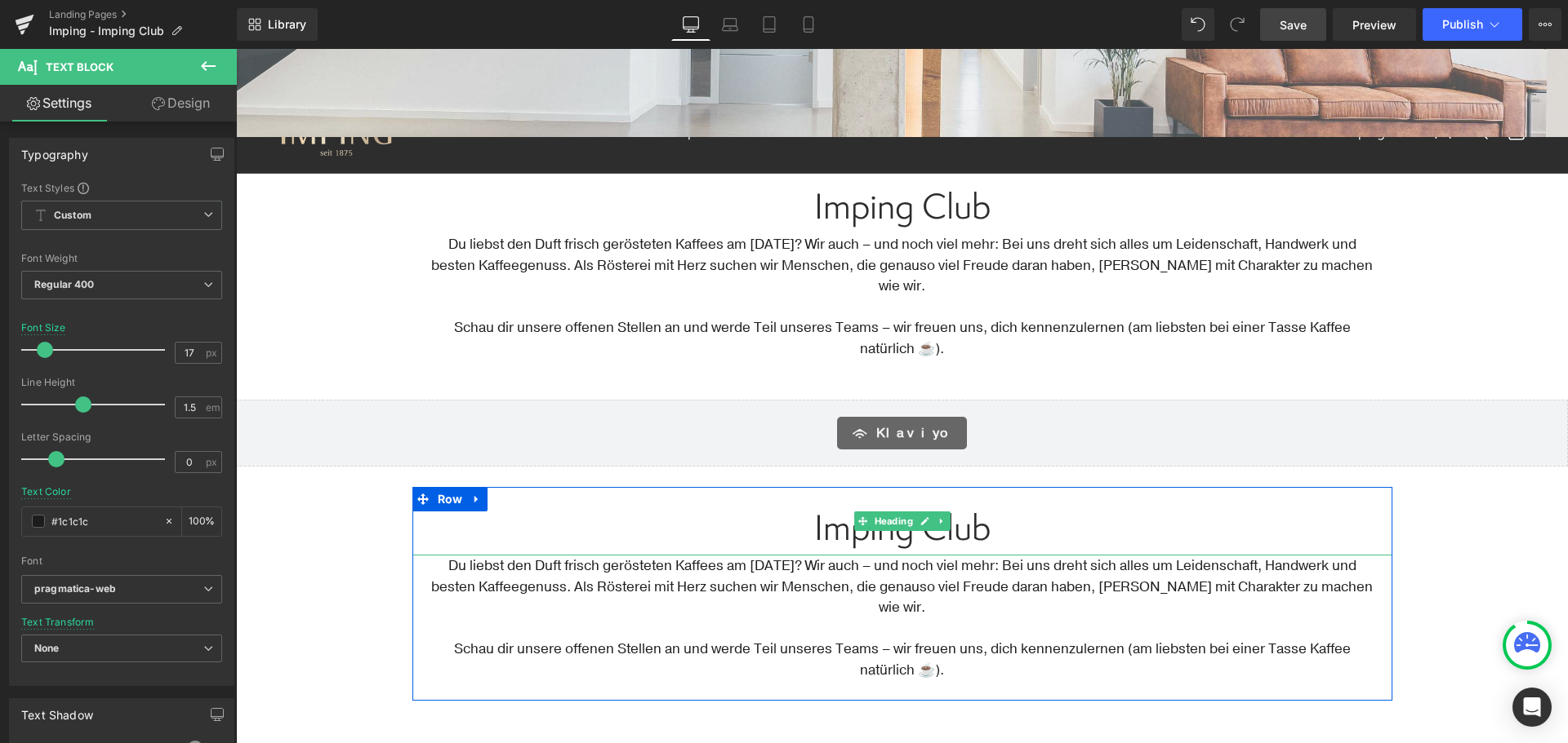
scroll to position [326, 0]
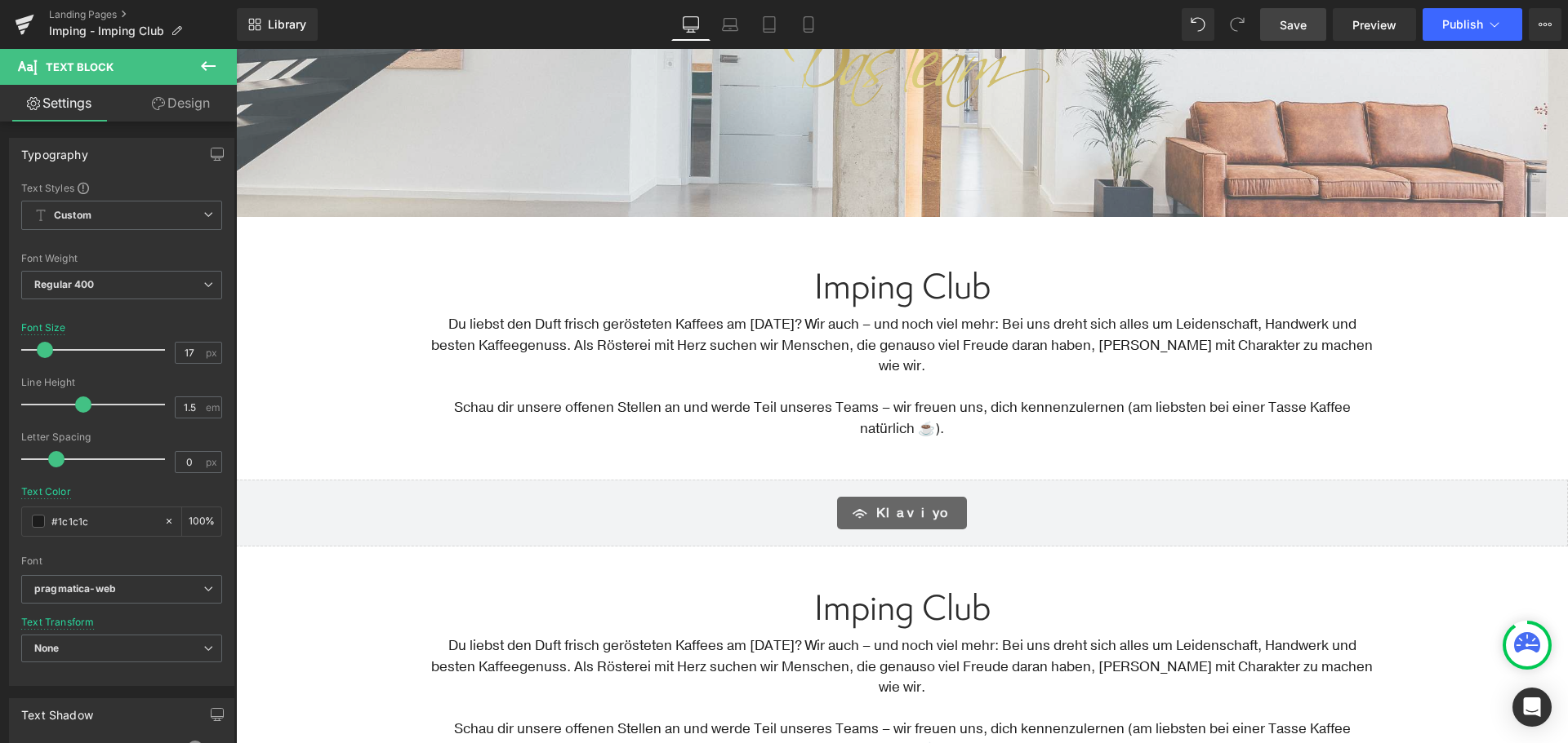
click at [920, 369] on link at bounding box center [920, 366] width 17 height 20
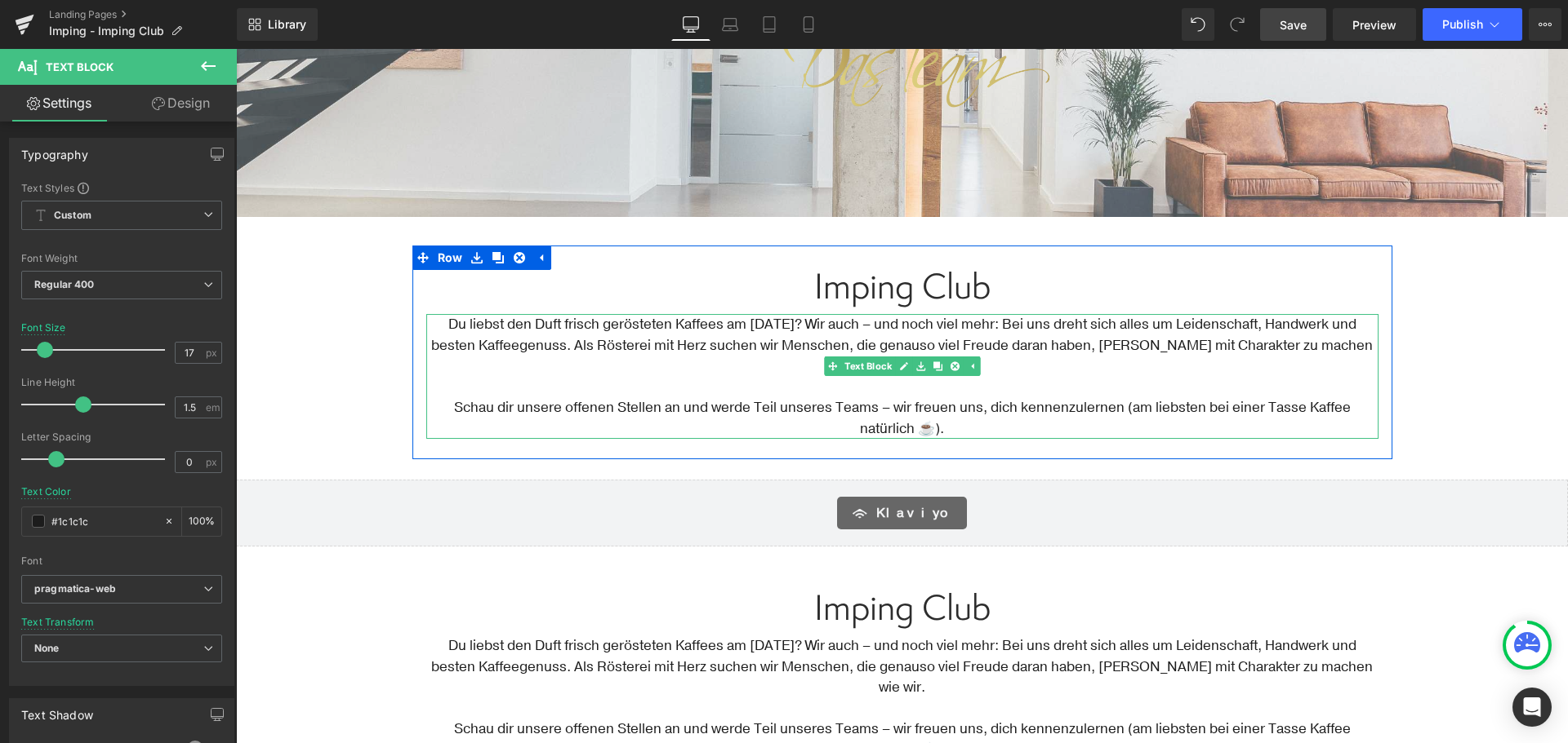
click at [945, 401] on p "Schau dir unsere offenen Stellen an und werde Teil unseres Teams – wir freuen u…" at bounding box center [901, 418] width 952 height 41
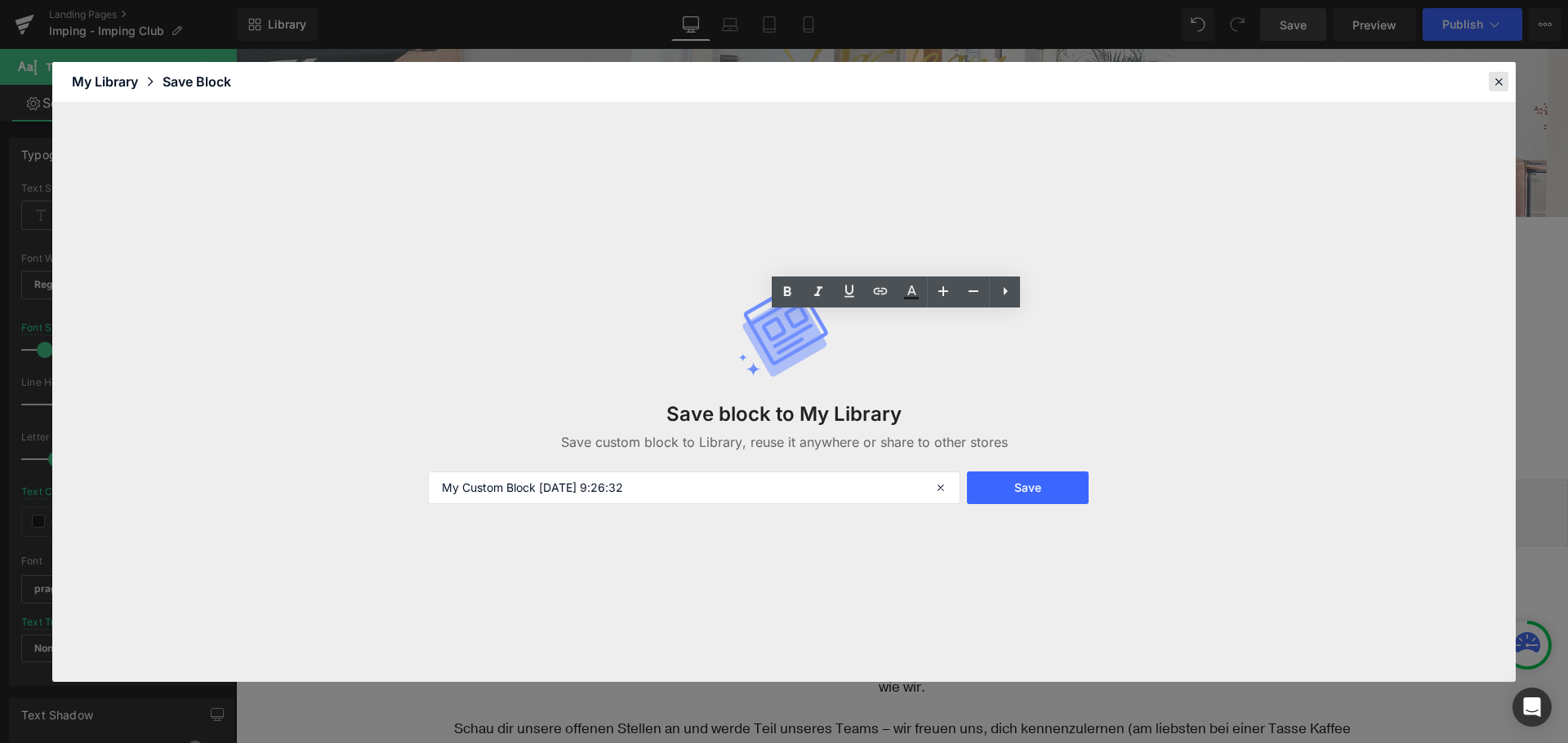
click at [1503, 83] on icon at bounding box center [1499, 82] width 15 height 15
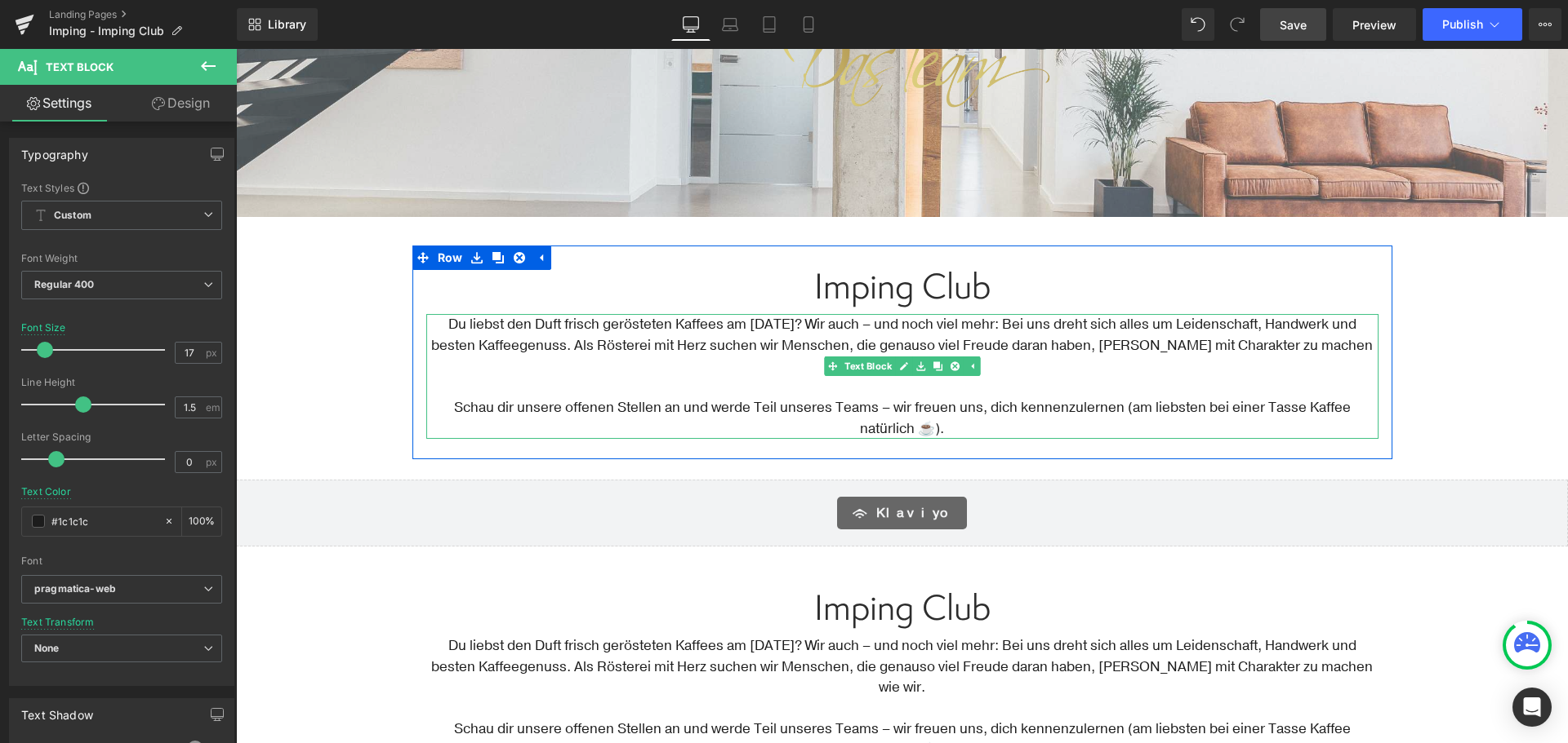
click at [992, 398] on p "Schau dir unsere offenen Stellen an und werde Teil unseres Teams – wir freuen u…" at bounding box center [901, 418] width 952 height 41
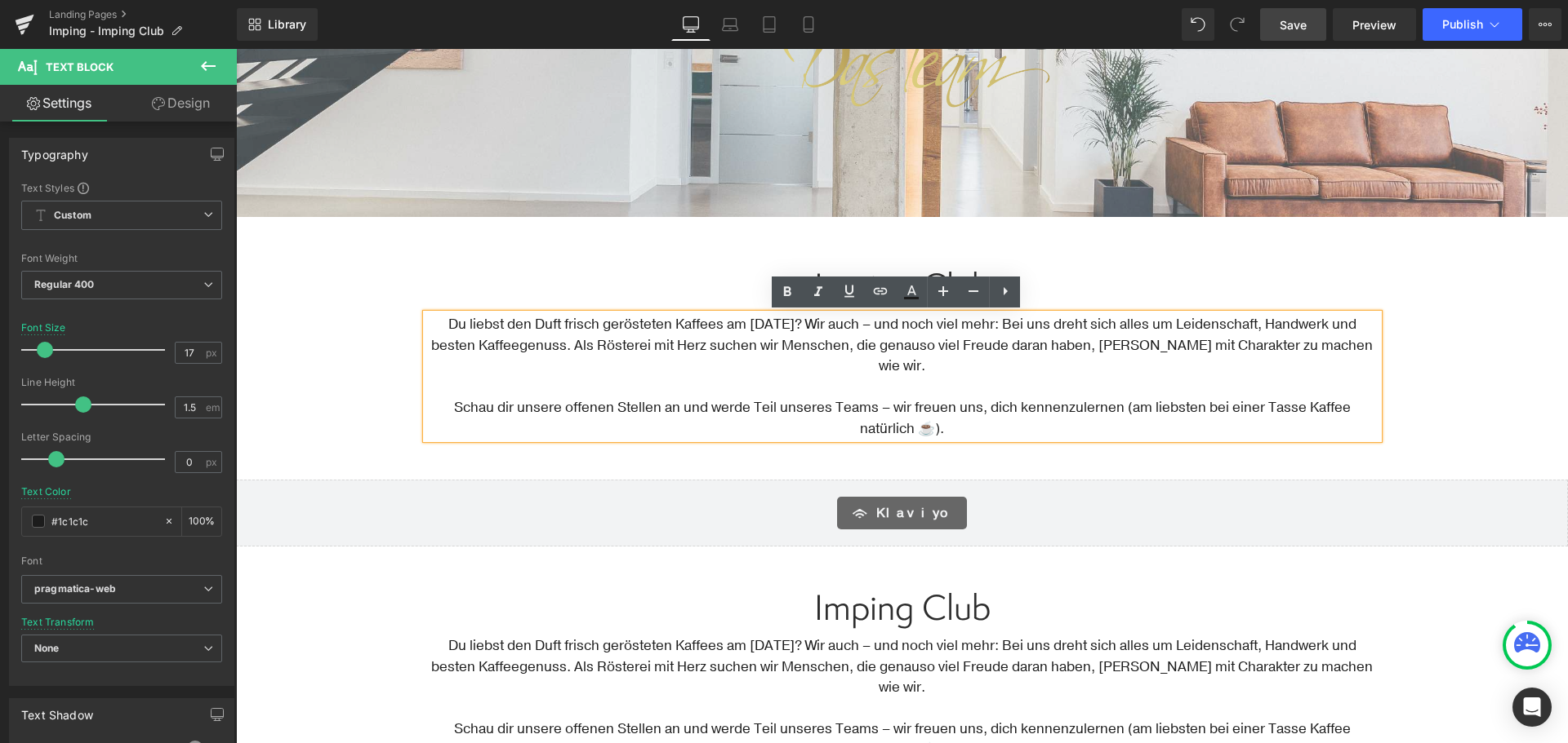
drag, startPoint x: 927, startPoint y: 407, endPoint x: 418, endPoint y: 321, distance: 516.2
click at [426, 321] on div "Du liebst den Duft frisch gerösteten Kaffees am Morgen? Wir auch – und noch vie…" at bounding box center [901, 376] width 952 height 125
click at [501, 338] on p "Du liebst den Duft frisch gerösteten Kaffees am Morgen? Wir auch – und noch vie…" at bounding box center [901, 345] width 952 height 63
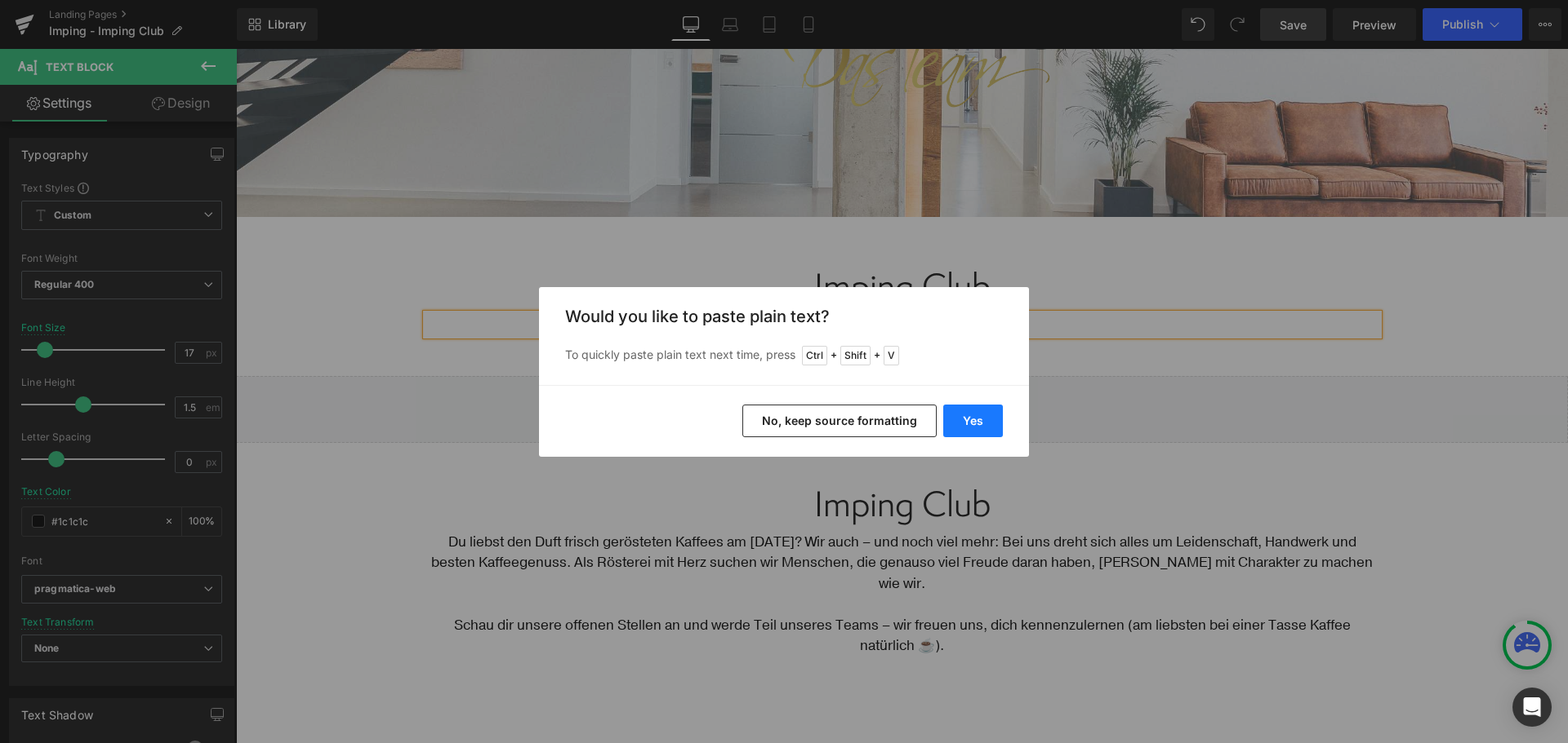
click at [982, 418] on button "Yes" at bounding box center [973, 421] width 60 height 32
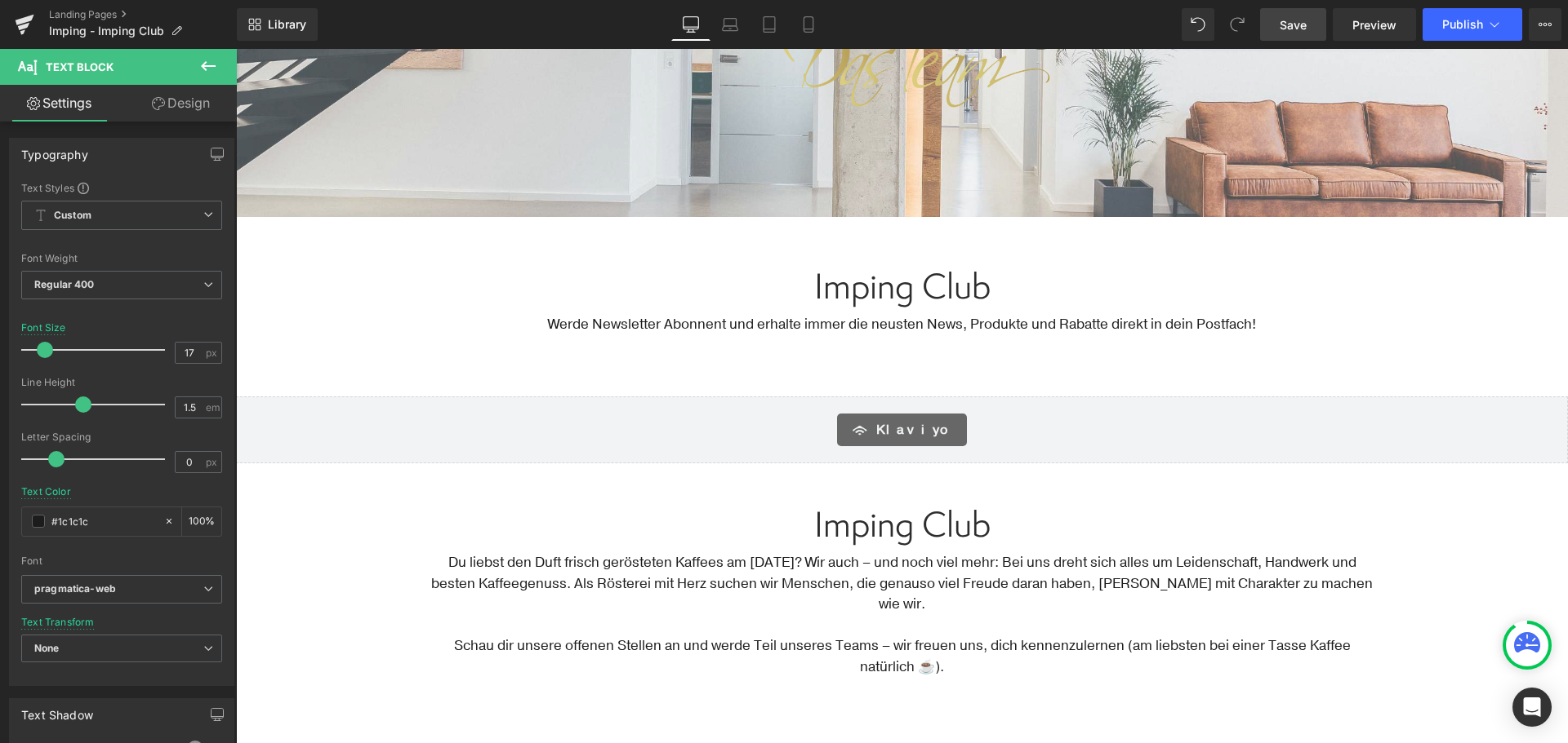
click at [1494, 301] on div "Text Block Image Row Hero Banner Row Row Imping Club Heading Werde Newsletter A…" at bounding box center [901, 389] width 1331 height 1088
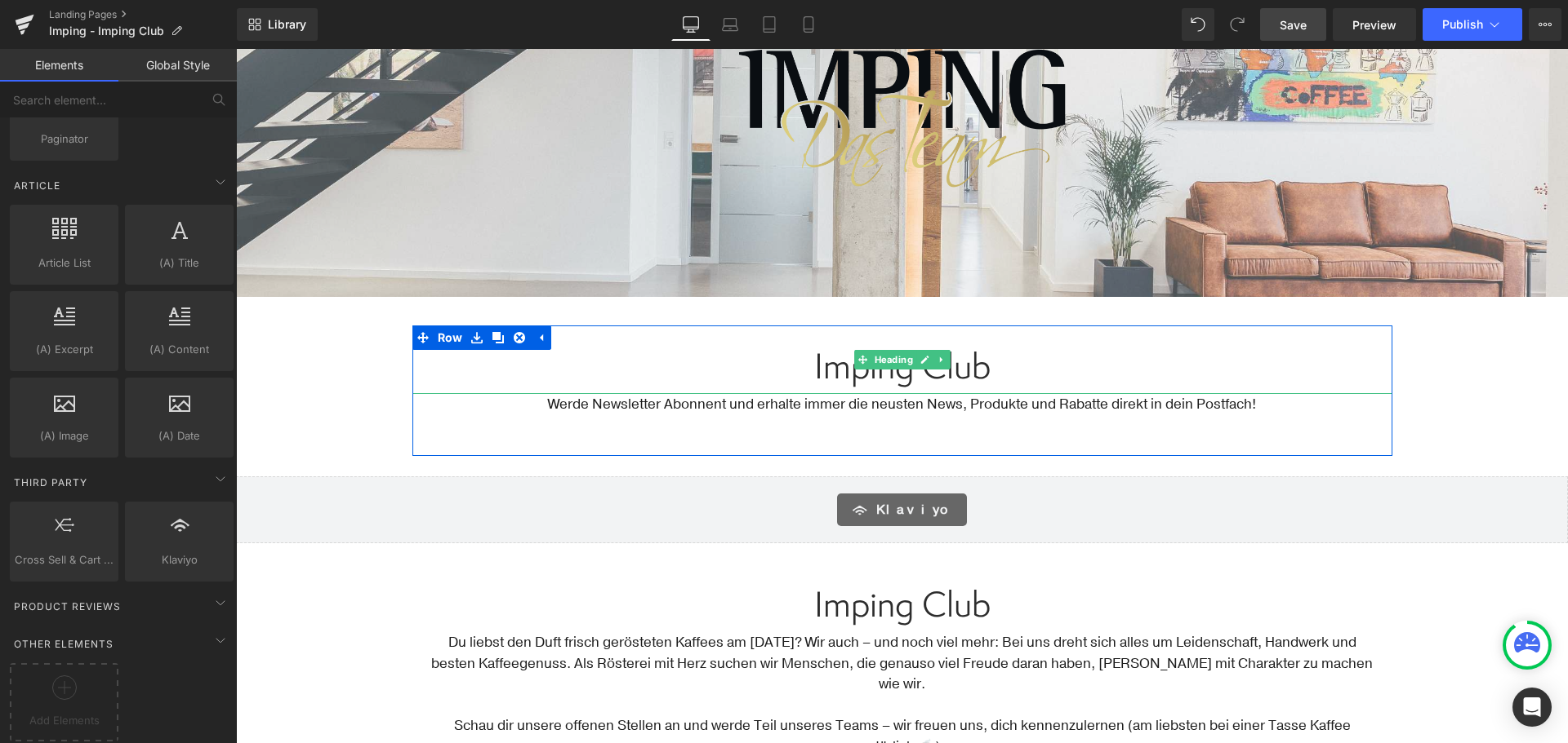
scroll to position [408, 0]
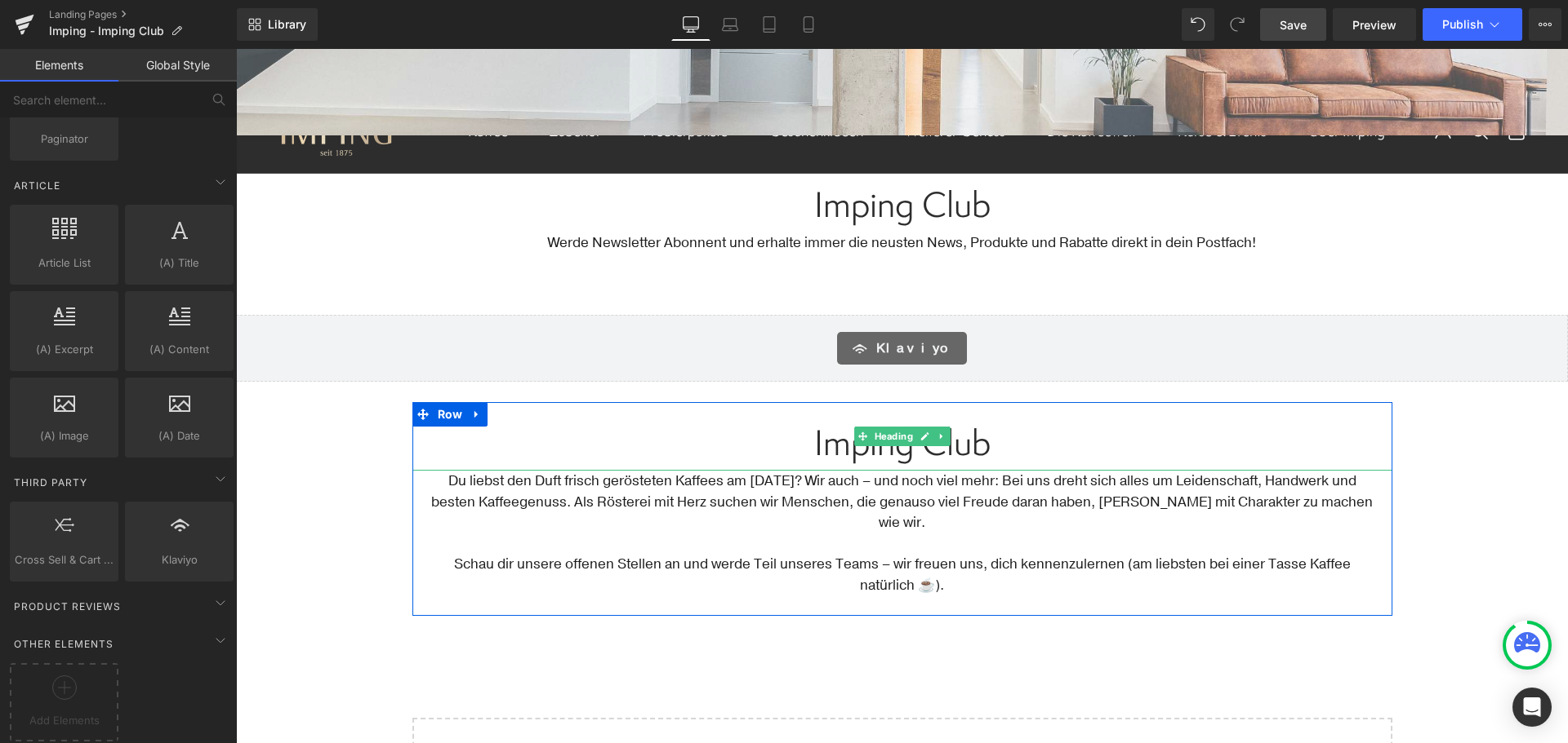
click at [824, 447] on span "Imping Club" at bounding box center [901, 442] width 176 height 48
click at [824, 446] on span "Imping Club" at bounding box center [901, 442] width 176 height 48
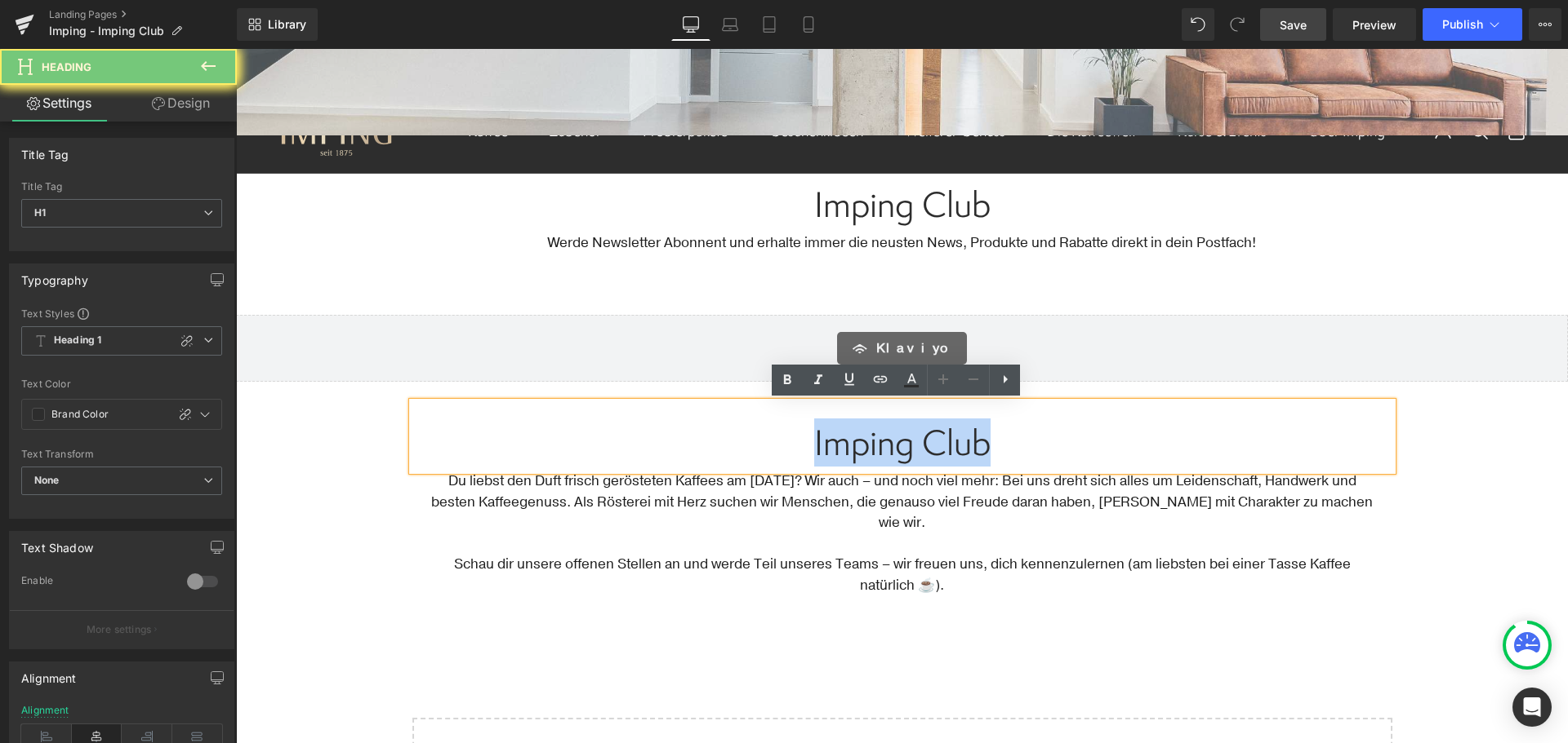
click at [824, 446] on span "Imping Club" at bounding box center [901, 442] width 176 height 48
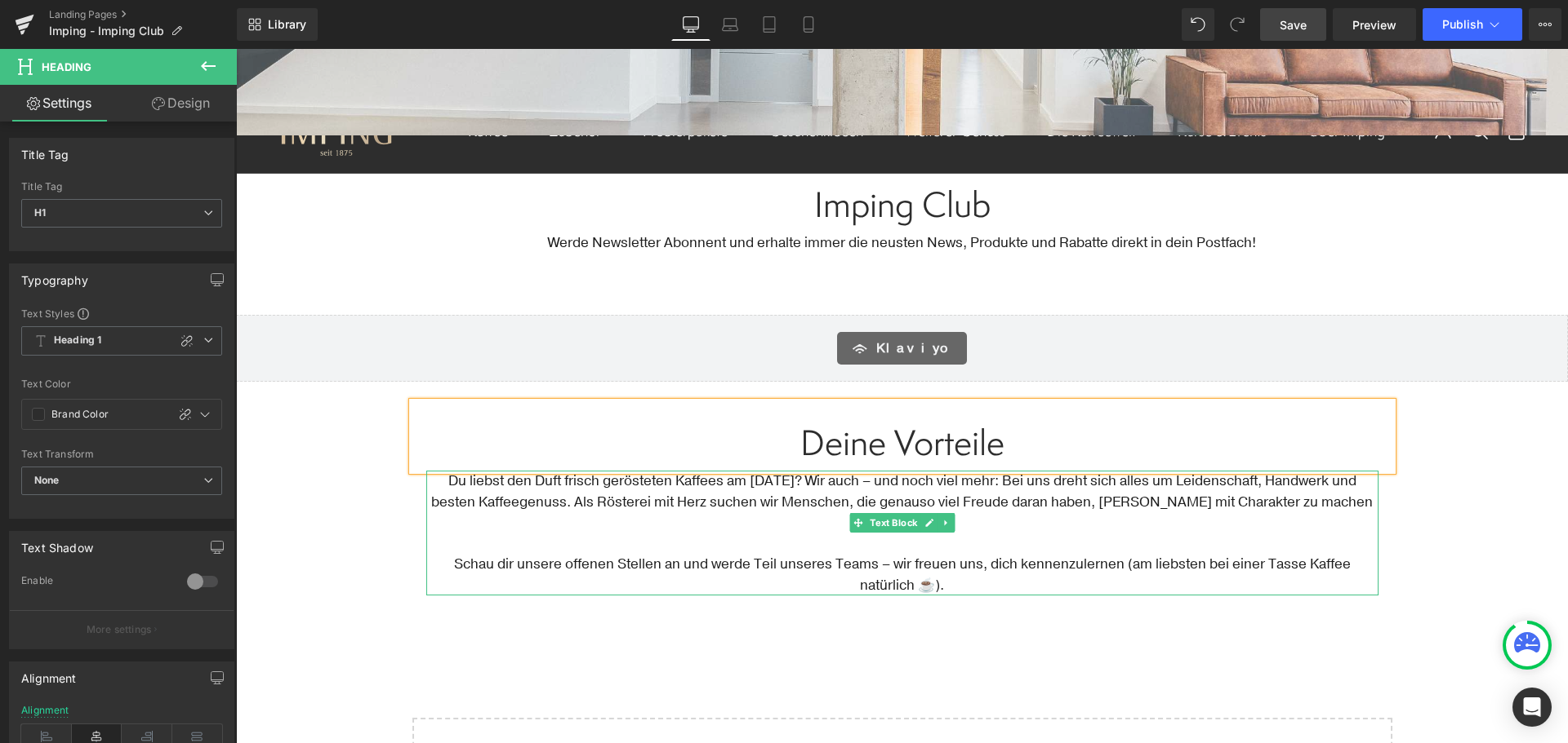
click at [925, 447] on span "Deine Vorteile" at bounding box center [901, 442] width 204 height 48
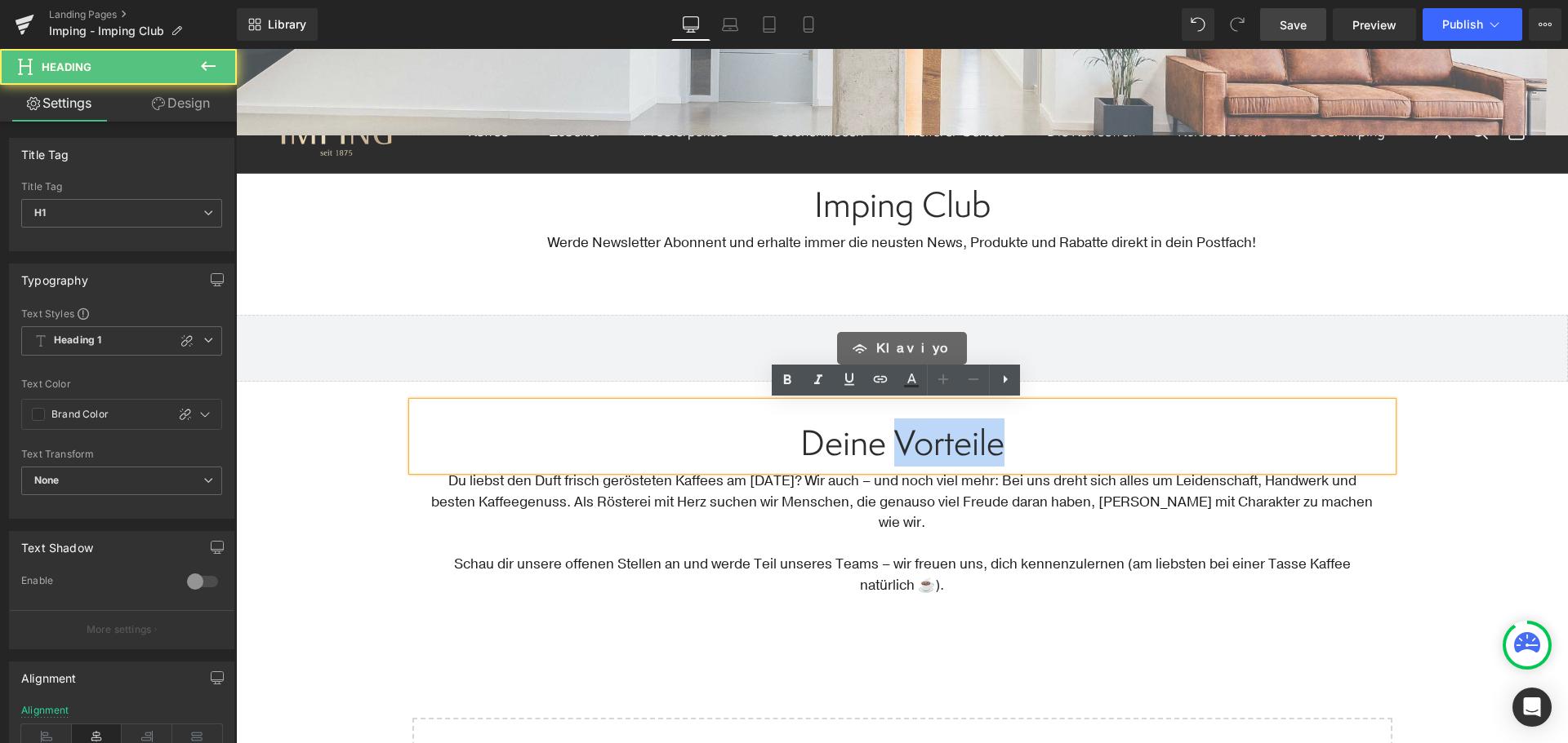
click at [925, 447] on span "Deine Vorteile" at bounding box center [901, 442] width 204 height 48
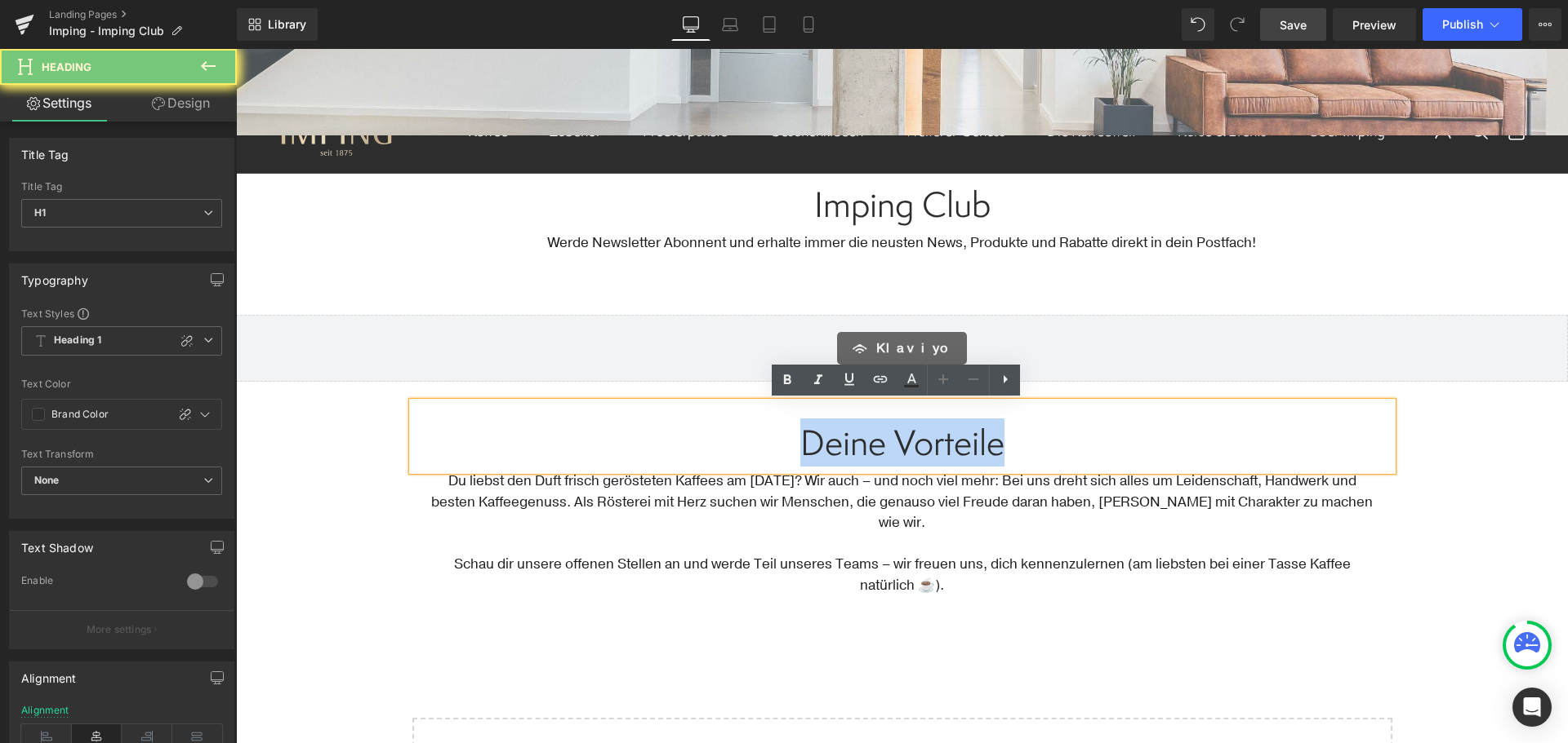
click at [925, 447] on span "Deine Vorteile" at bounding box center [901, 442] width 204 height 48
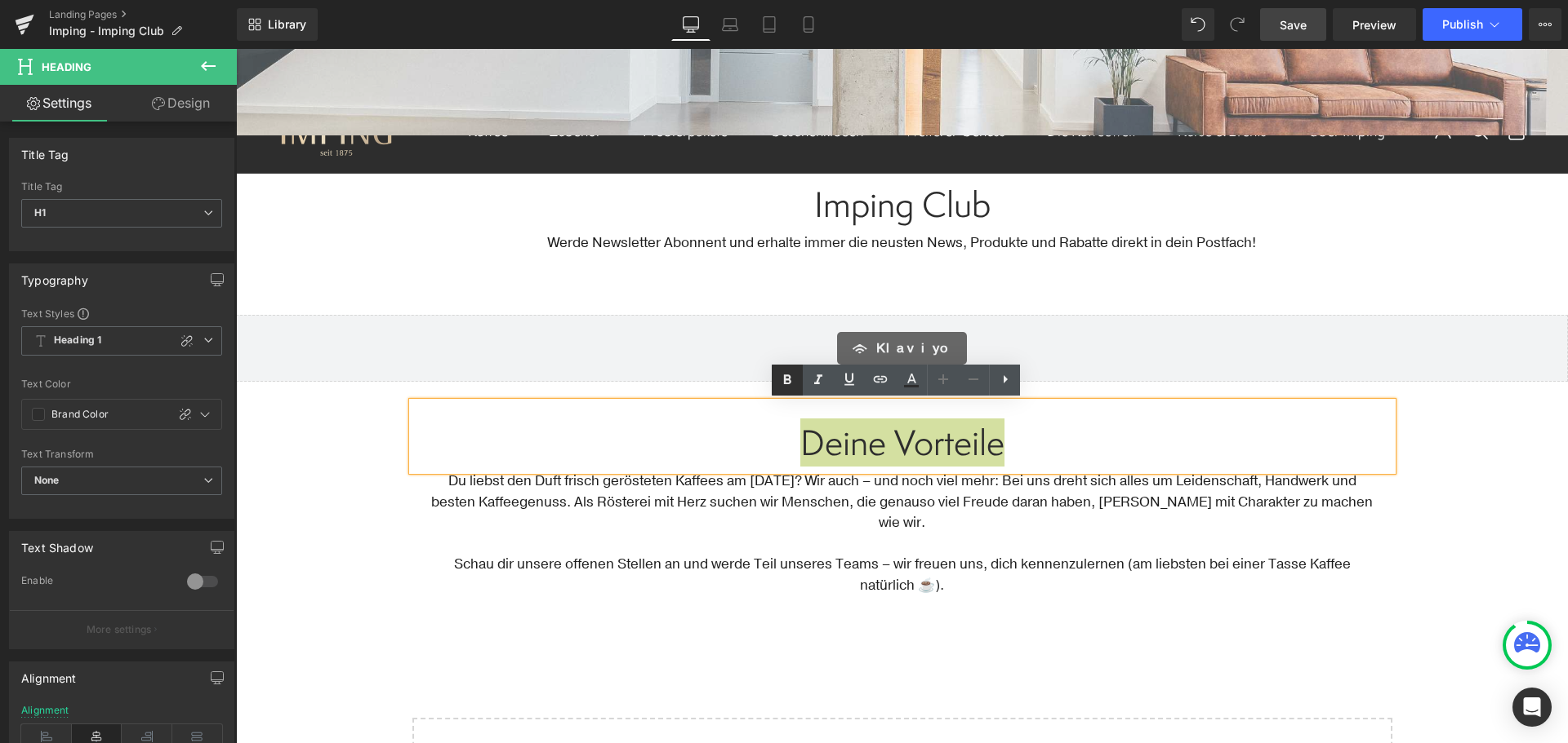
click at [792, 383] on icon at bounding box center [787, 380] width 20 height 20
click at [790, 379] on icon at bounding box center [787, 379] width 7 height 10
click at [841, 445] on span "Deine Vorteile" at bounding box center [902, 441] width 219 height 47
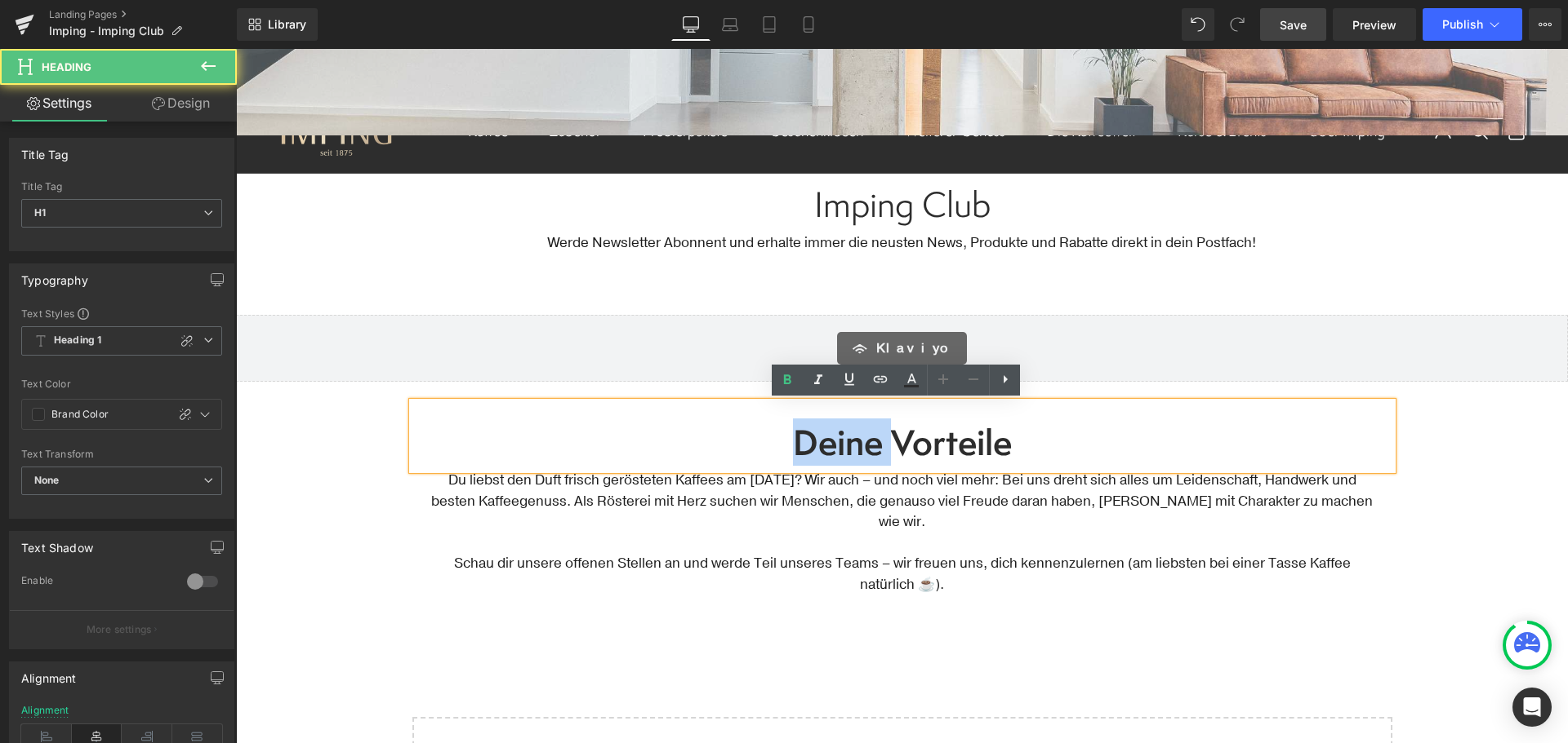
click at [841, 445] on span "Deine Vorteile" at bounding box center [902, 441] width 219 height 47
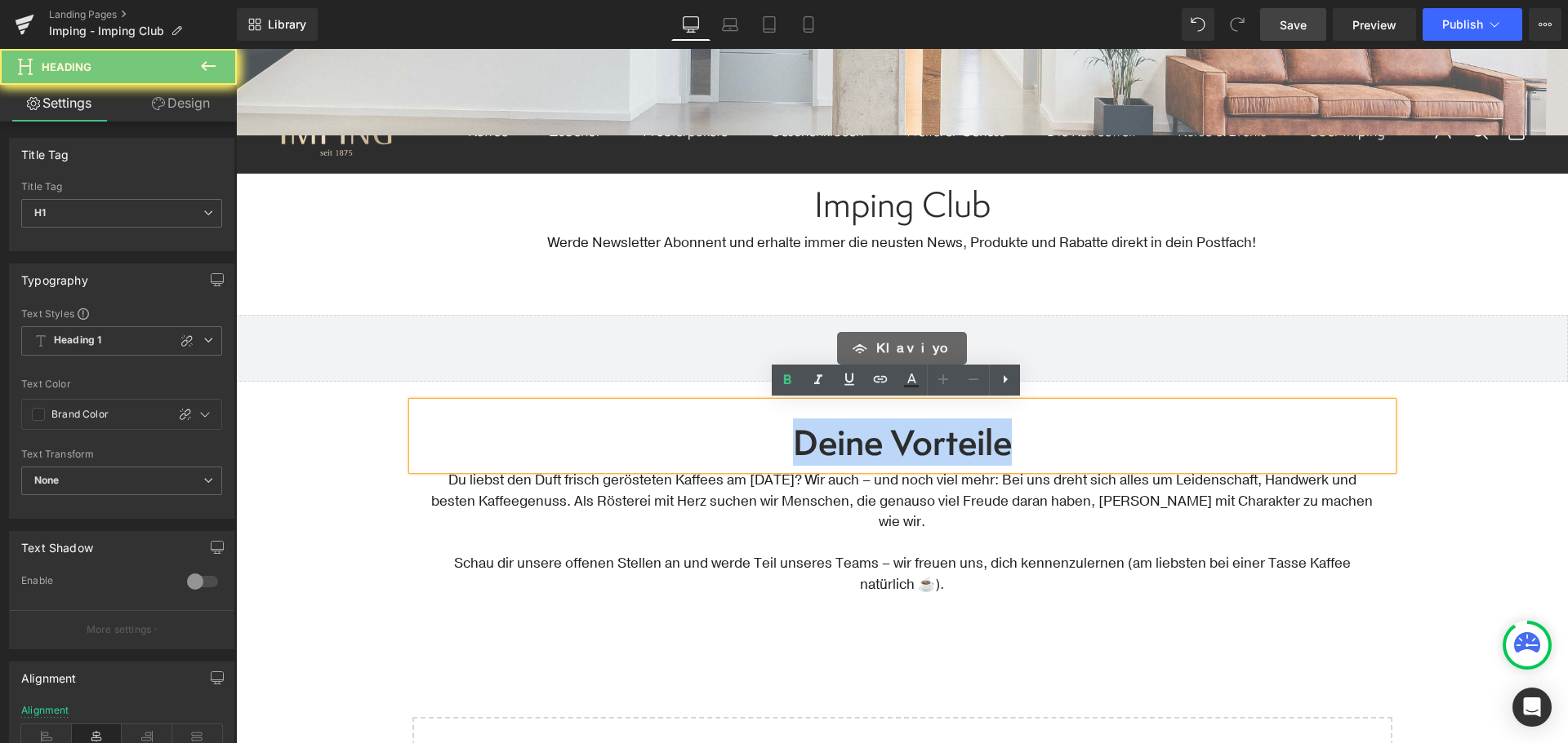
click at [841, 445] on span "Deine Vorteile" at bounding box center [902, 441] width 219 height 47
click at [791, 379] on icon at bounding box center [787, 380] width 20 height 20
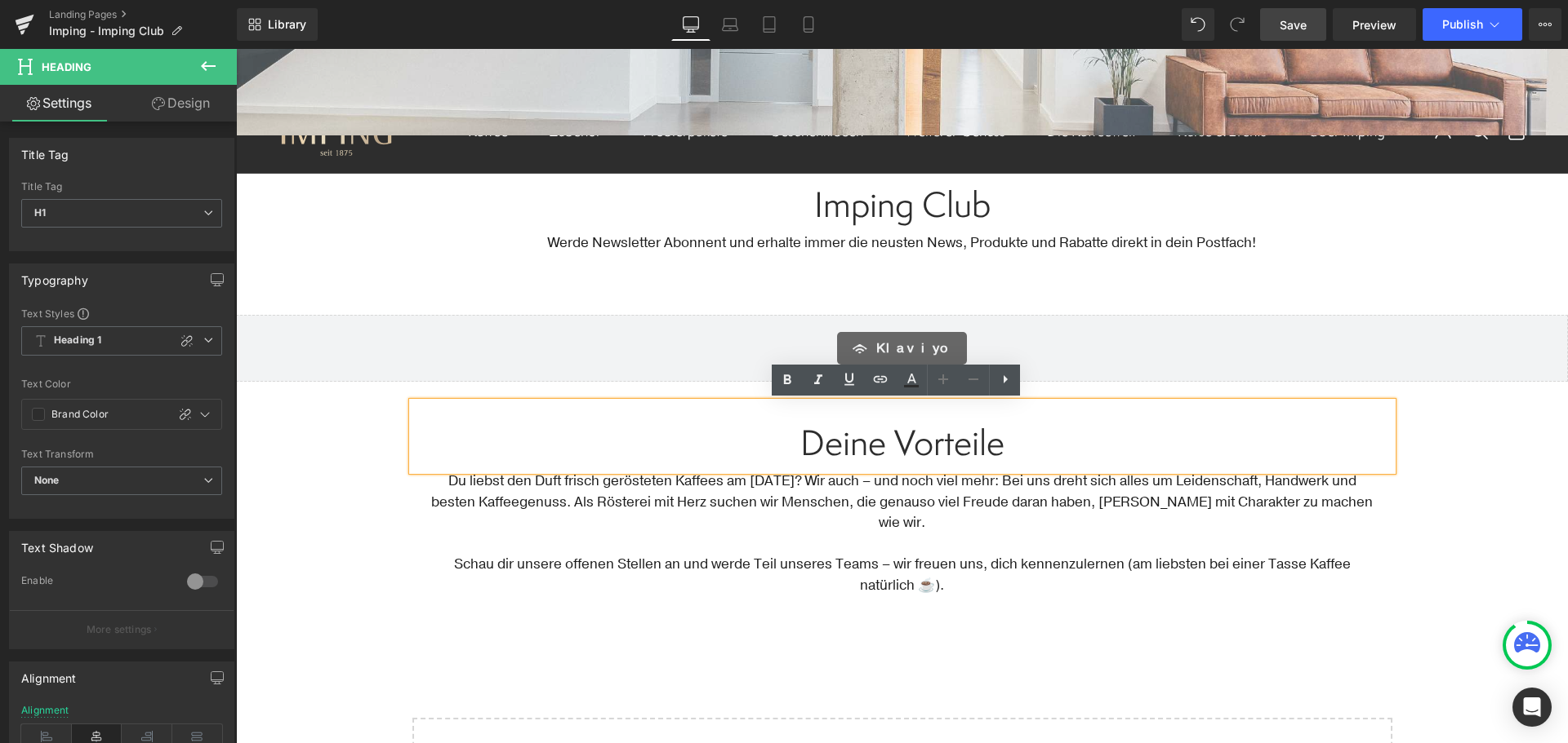
click at [707, 457] on h1 "Deine Vorteile" at bounding box center [902, 442] width 980 height 40
click at [516, 503] on p "Du liebst den Duft frisch gerösteten Kaffees am Morgen? Wir auch – und noch vie…" at bounding box center [901, 502] width 952 height 63
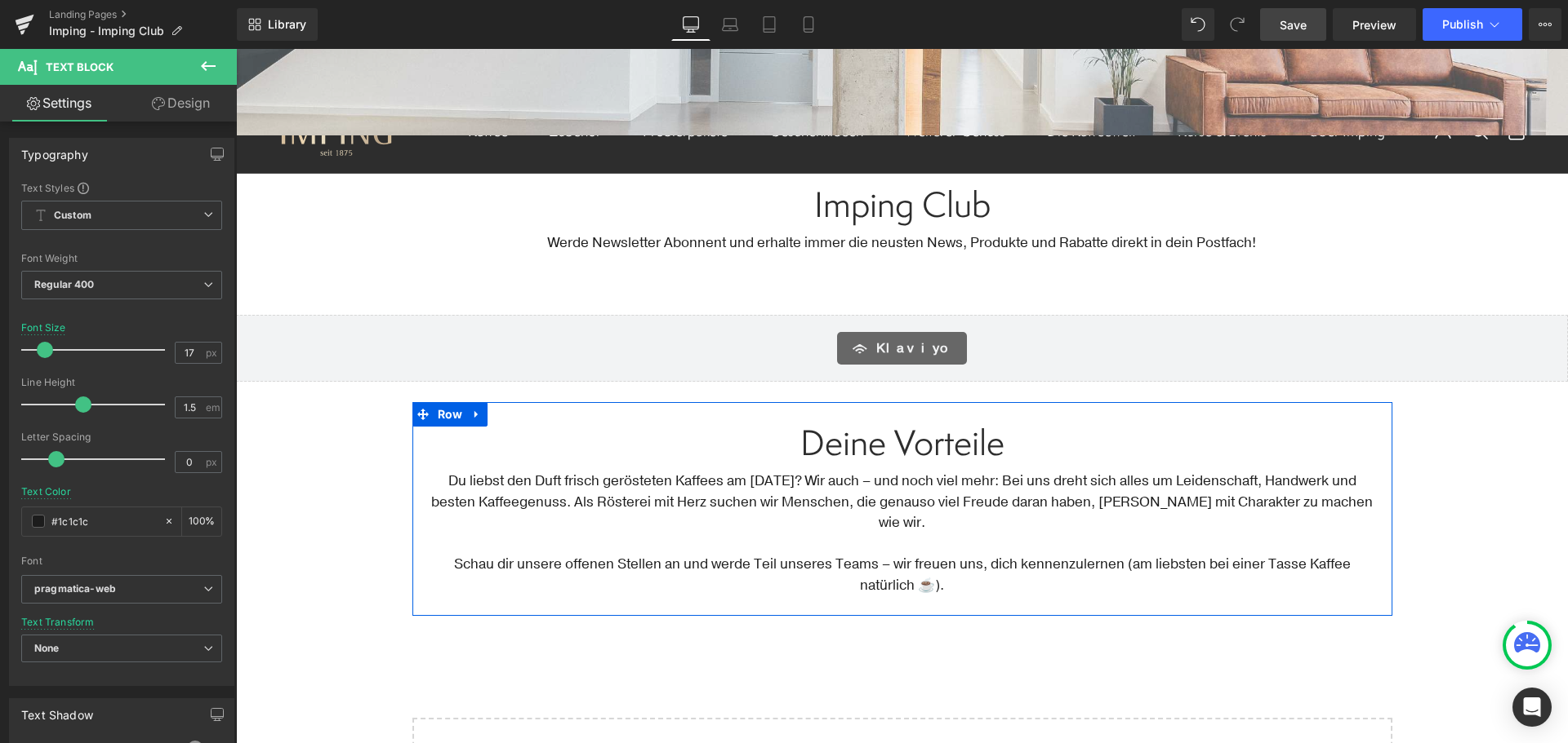
click at [877, 524] on div "Du liebst den Duft frisch gerösteten Kaffees am Morgen? Wir auch – und noch vie…" at bounding box center [901, 533] width 952 height 125
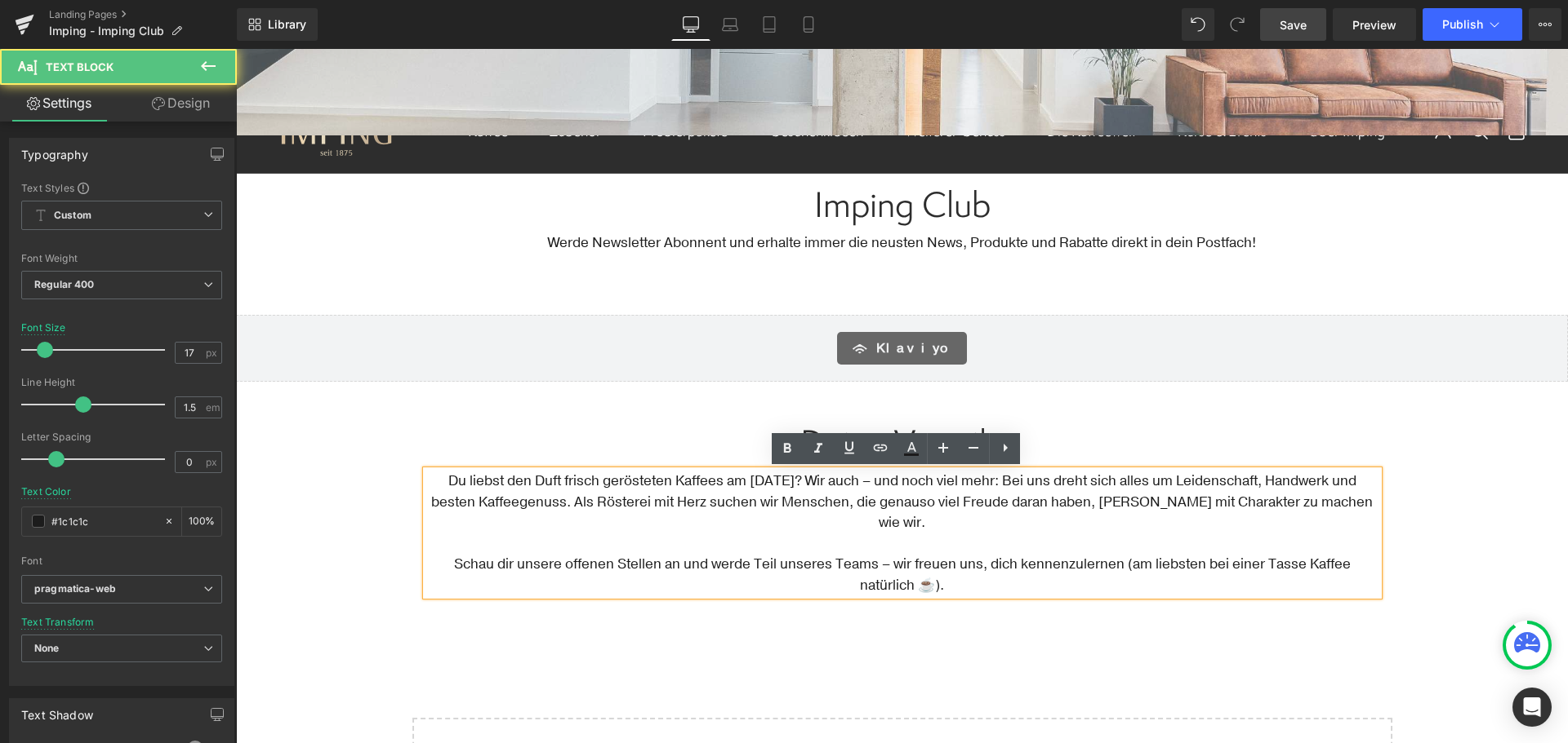
click at [855, 485] on p "Du liebst den Duft frisch gerösteten Kaffees am Morgen? Wir auch – und noch vie…" at bounding box center [901, 502] width 952 height 63
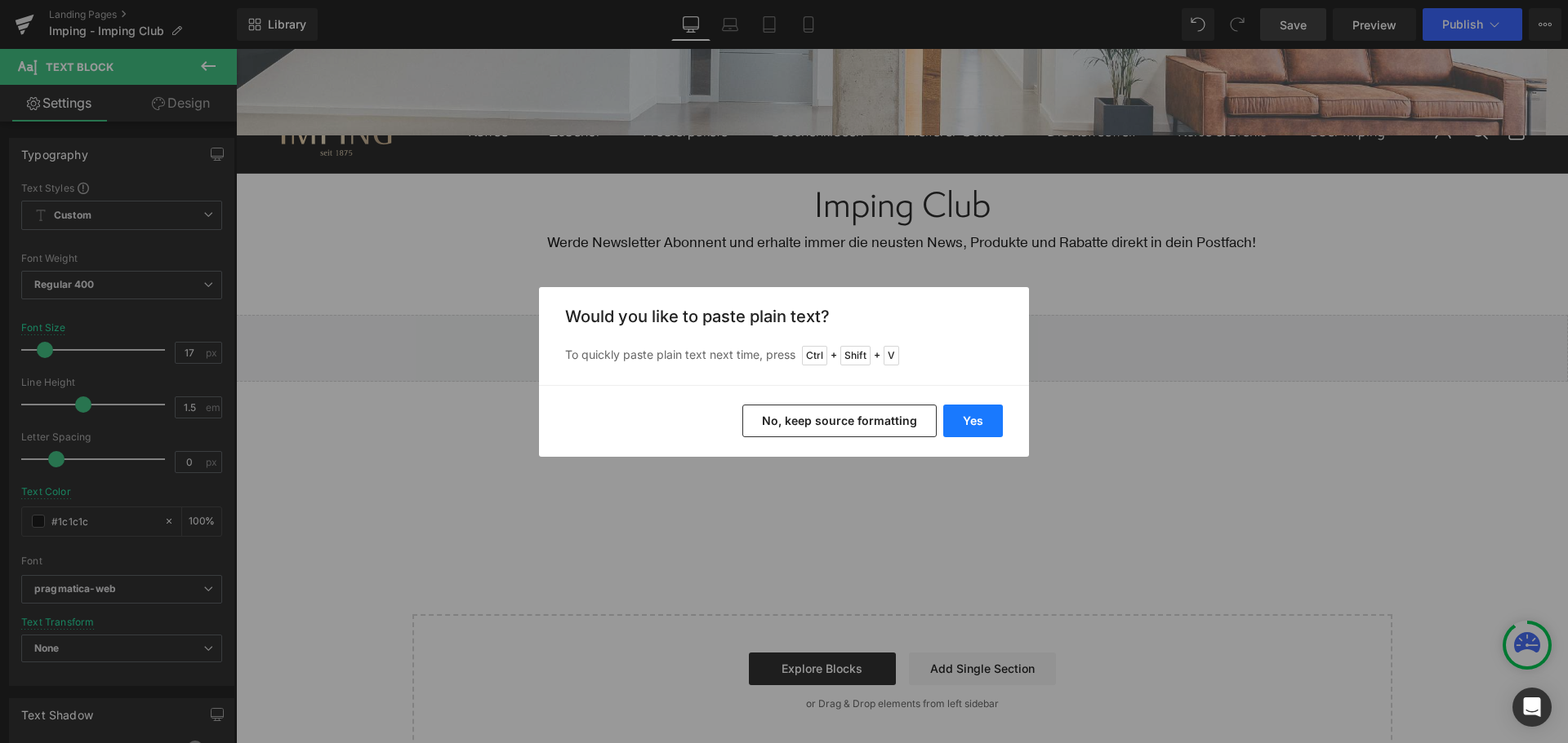
click at [981, 428] on button "Yes" at bounding box center [973, 421] width 60 height 32
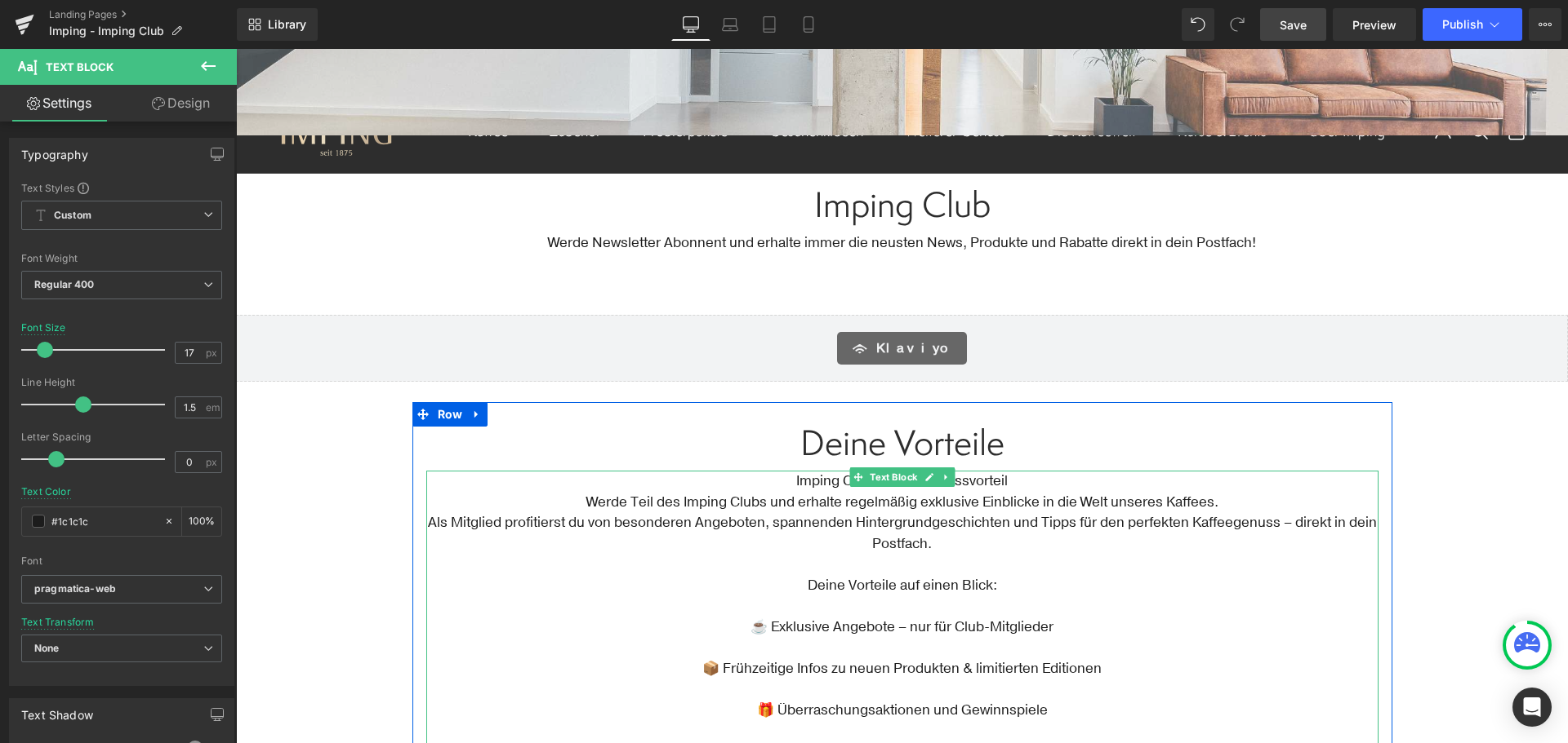
click at [872, 618] on p "☕ Exklusive Angebote – nur für Club-Mitglieder" at bounding box center [901, 627] width 952 height 21
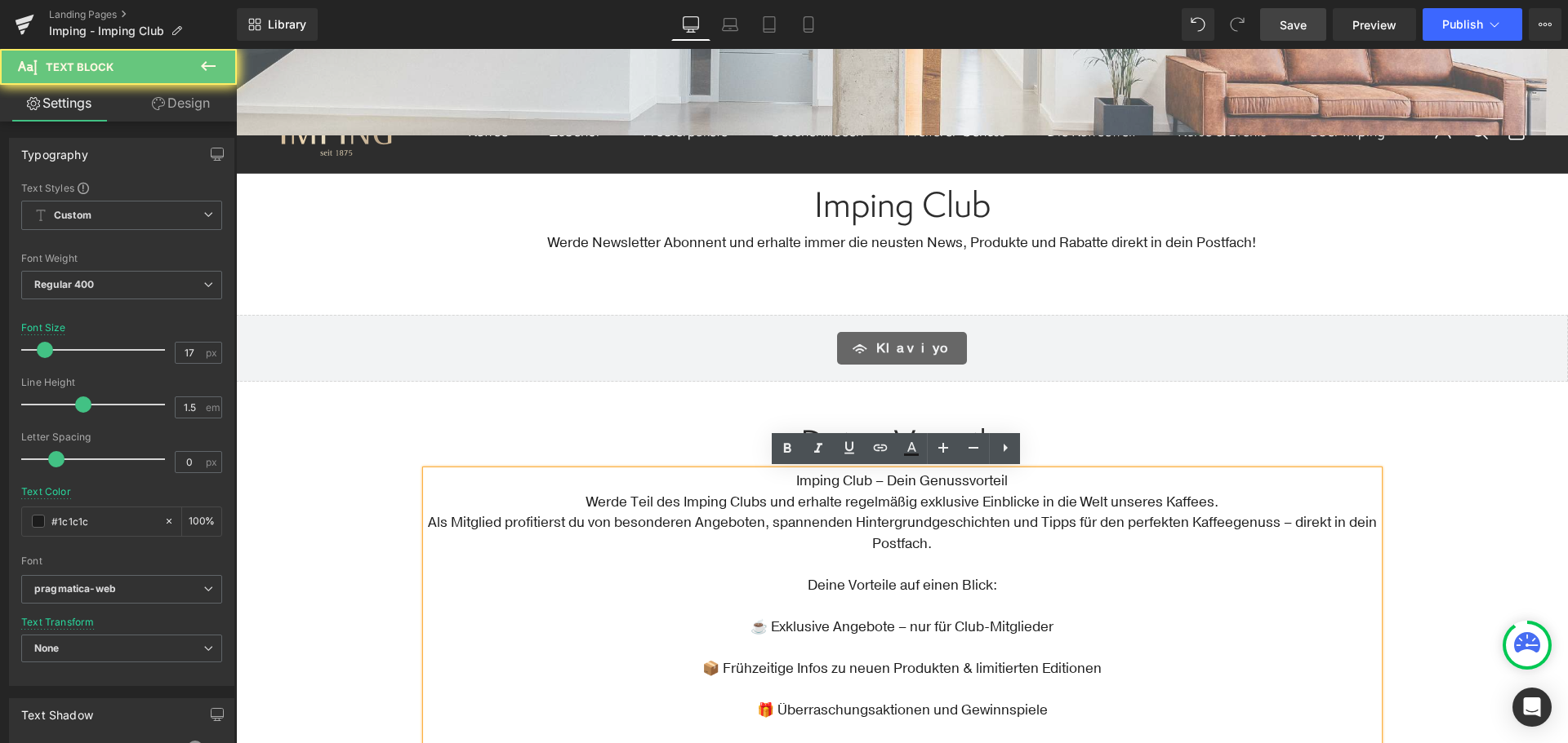
click at [872, 602] on p at bounding box center [901, 607] width 952 height 21
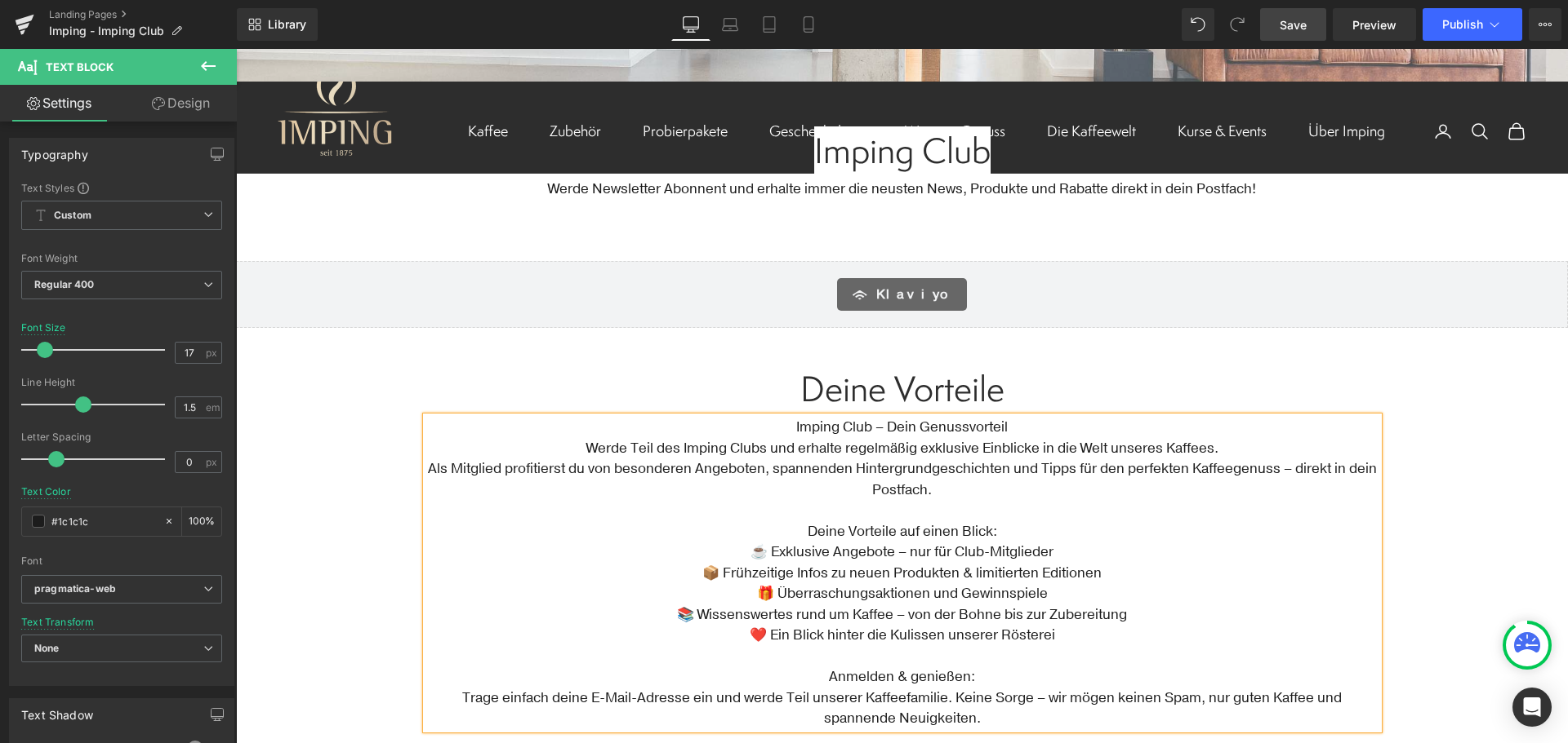
scroll to position [489, 0]
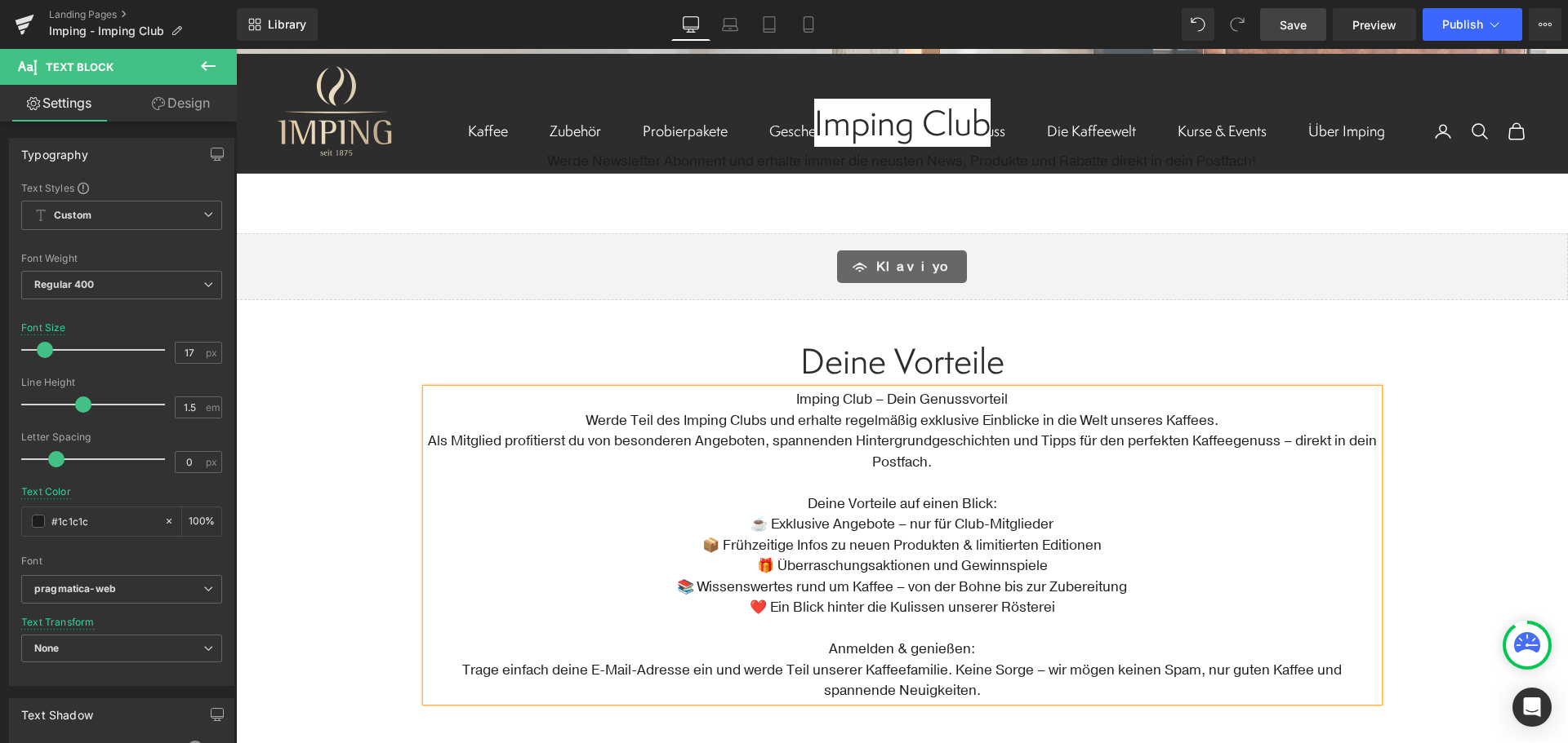
click at [863, 399] on p "Imping Club – Dein Genussvorteil" at bounding box center [901, 400] width 952 height 21
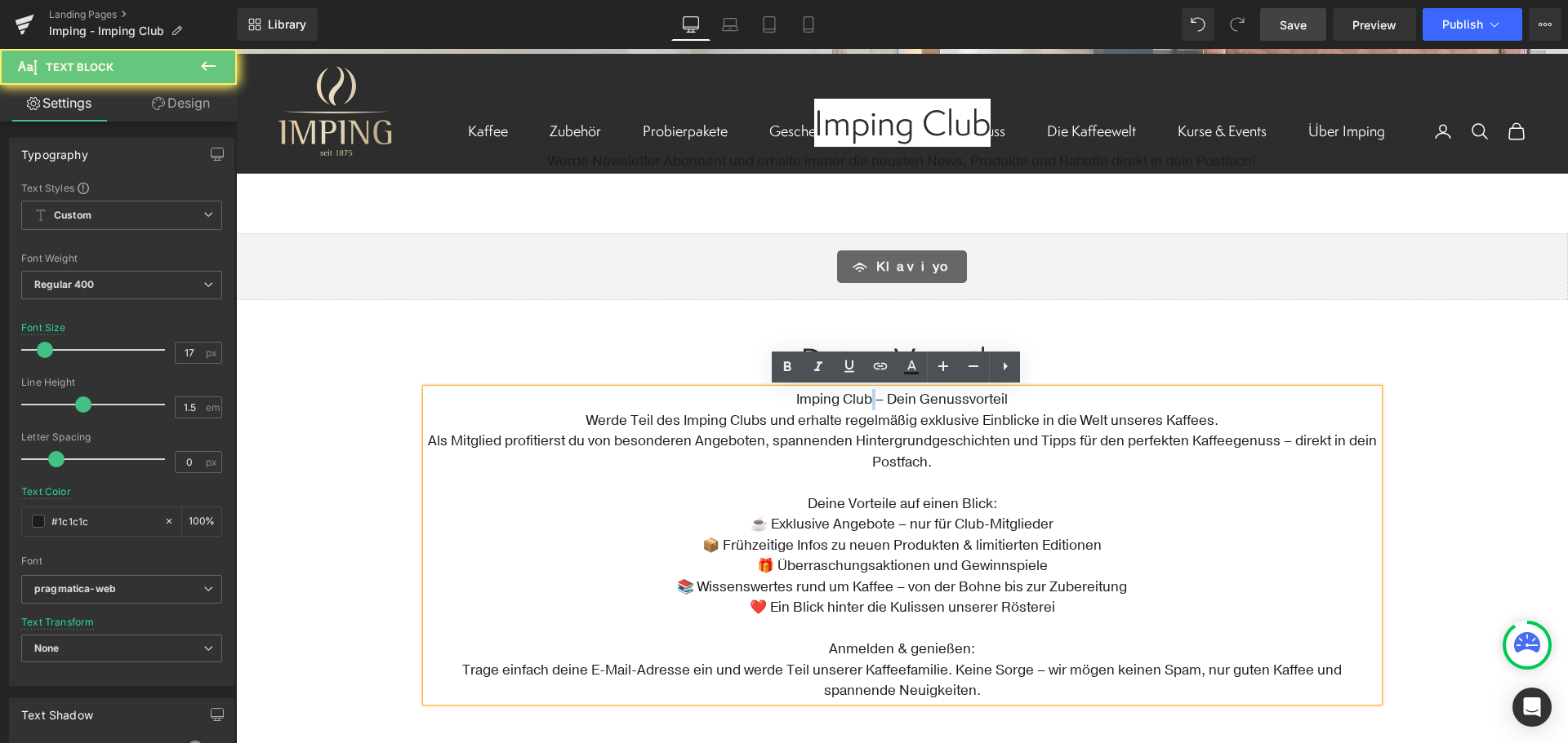
click at [863, 399] on p "Imping Club – Dein Genussvorteil" at bounding box center [901, 400] width 952 height 21
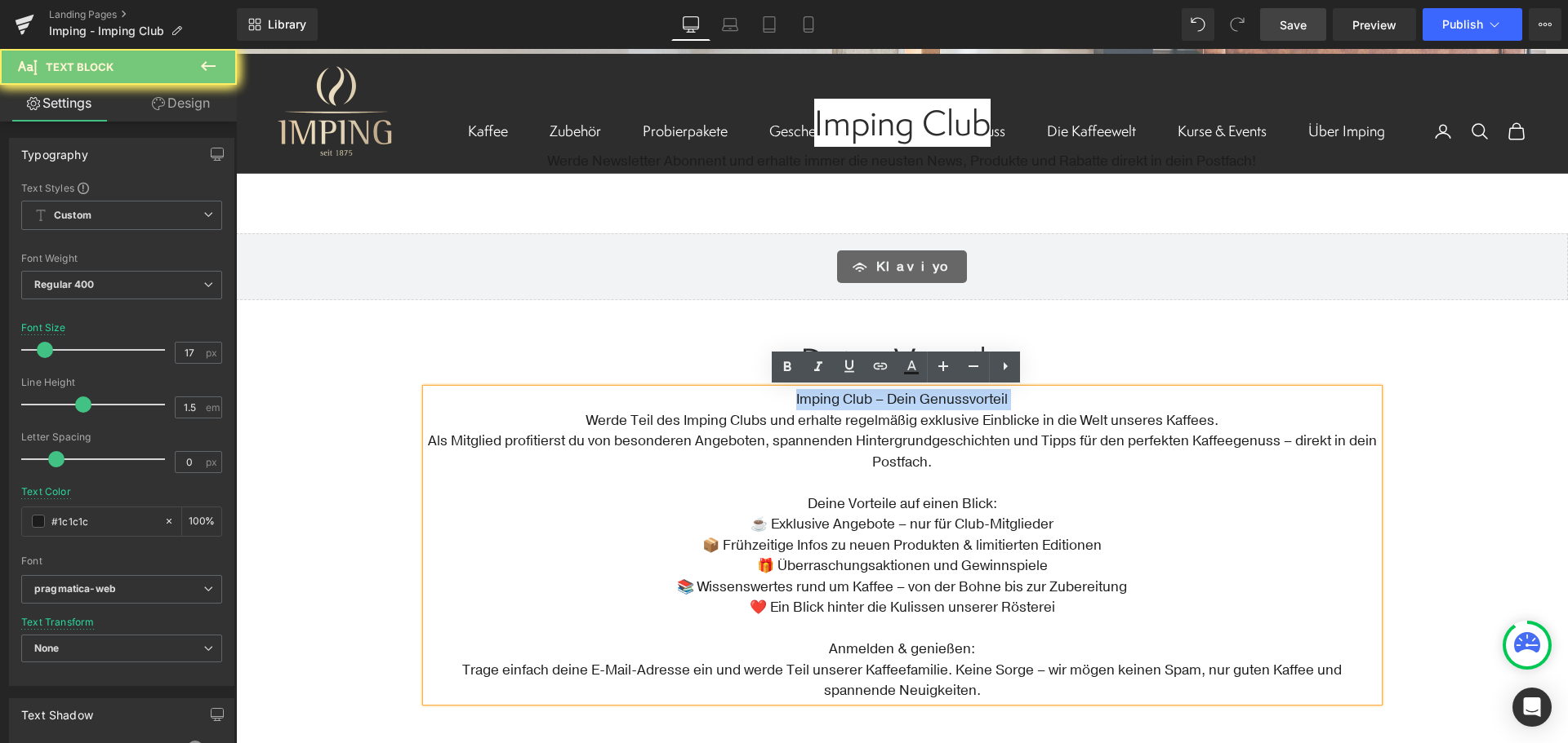
copy p "Imping Club – Dein Genussvorteil"
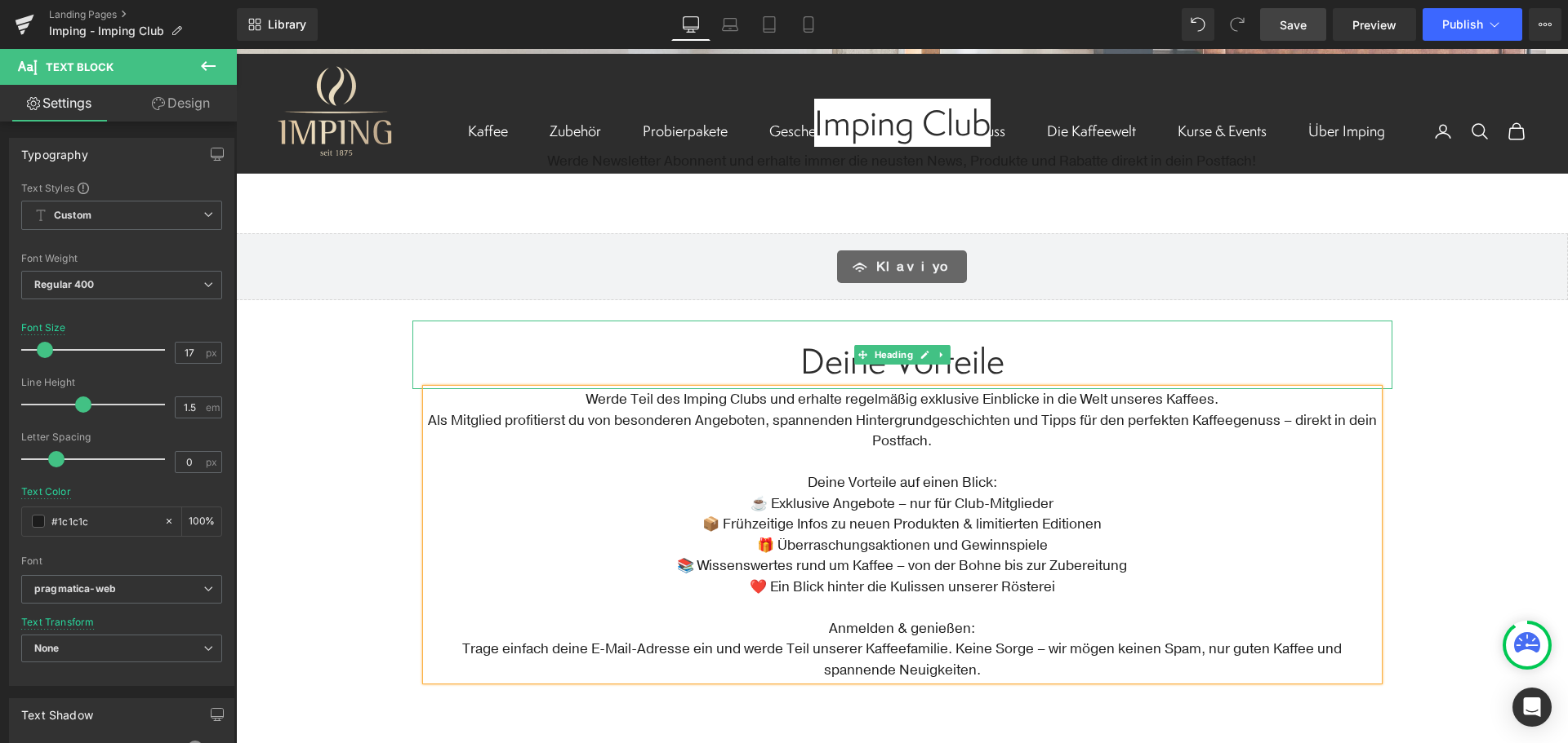
click at [932, 366] on span "Deine Vorteile" at bounding box center [901, 361] width 204 height 48
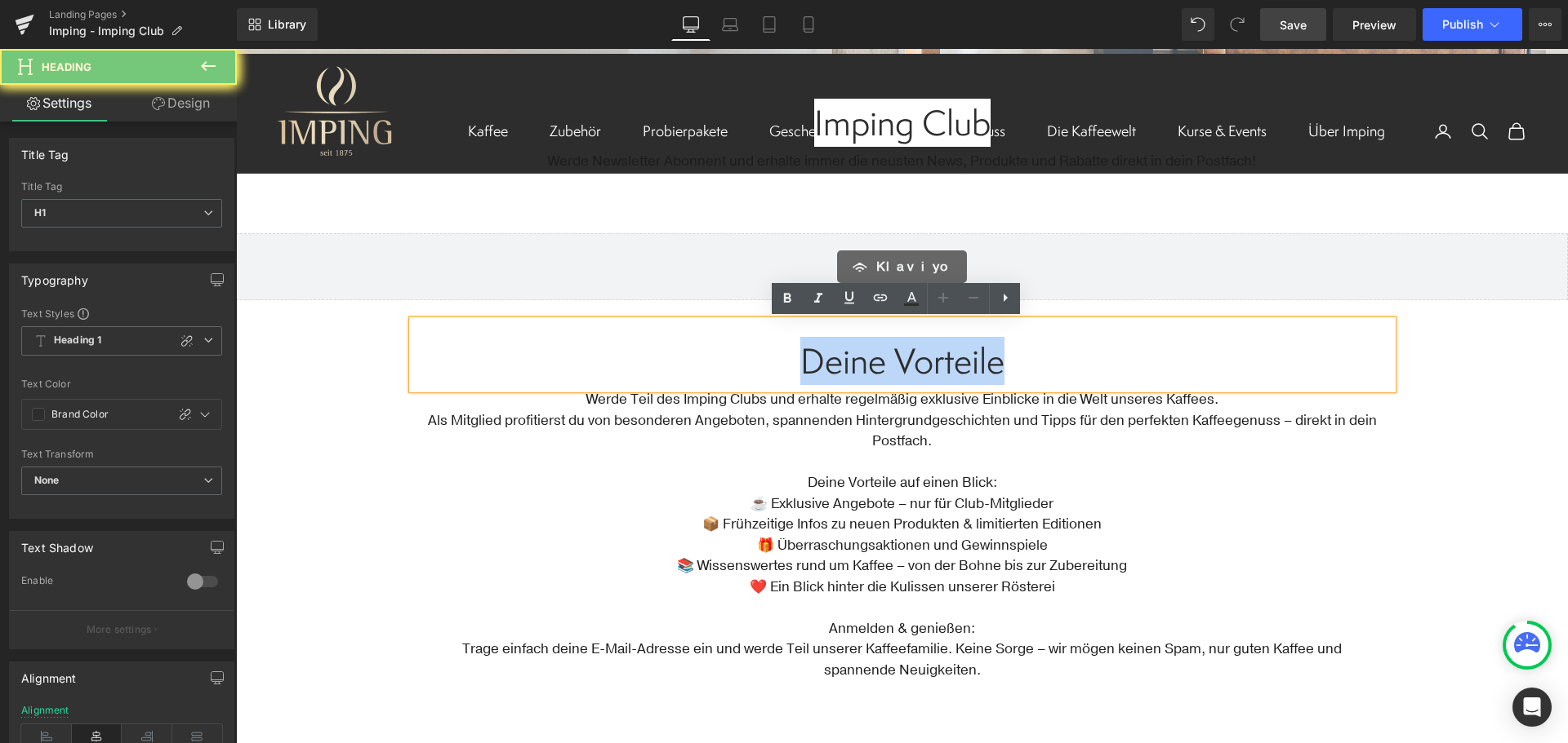
click at [932, 366] on span "Deine Vorteile" at bounding box center [901, 361] width 204 height 48
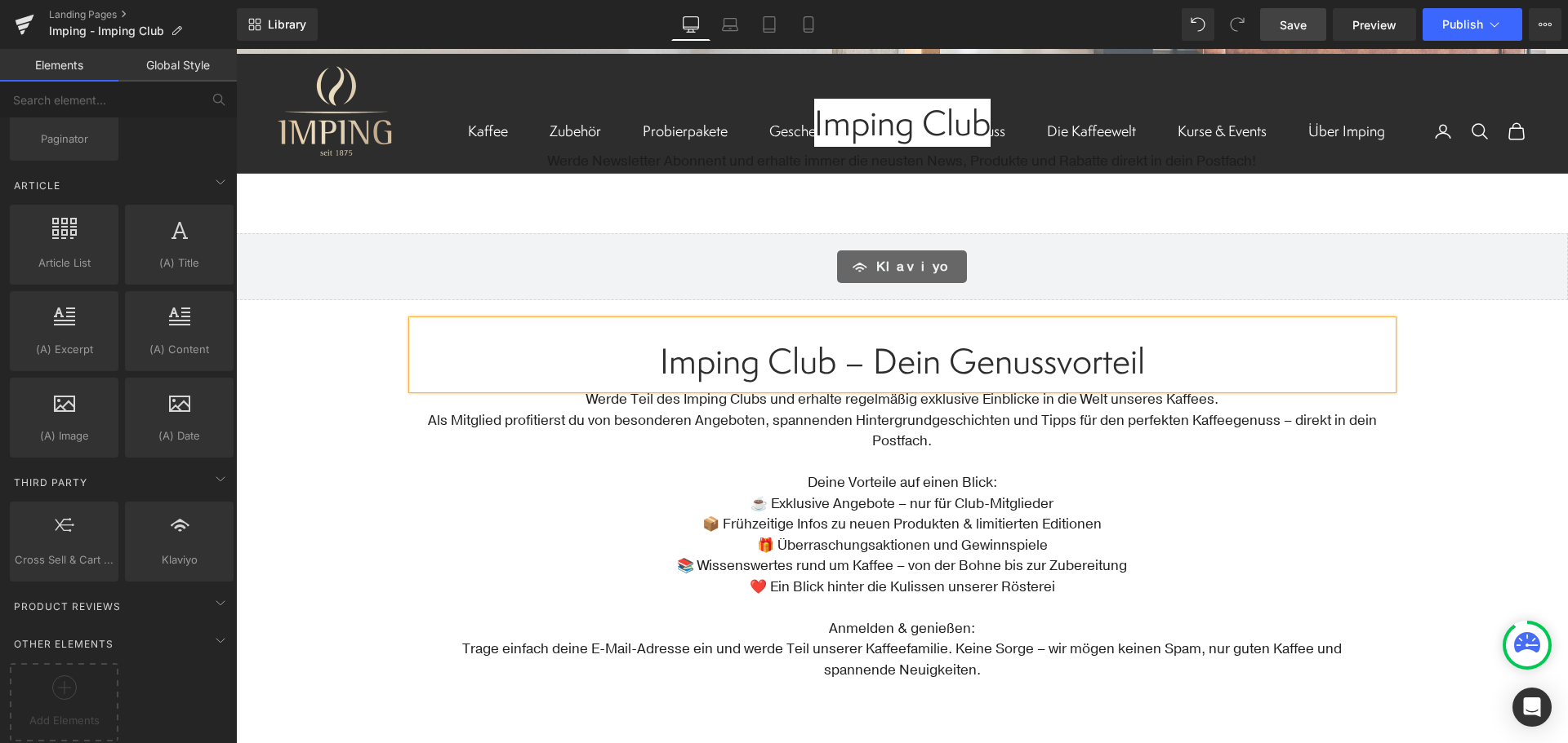
click at [1475, 377] on div "Text Block Image Row Hero Banner Row Row Imping Club Heading Werde Newsletter A…" at bounding box center [901, 310] width 1331 height 1255
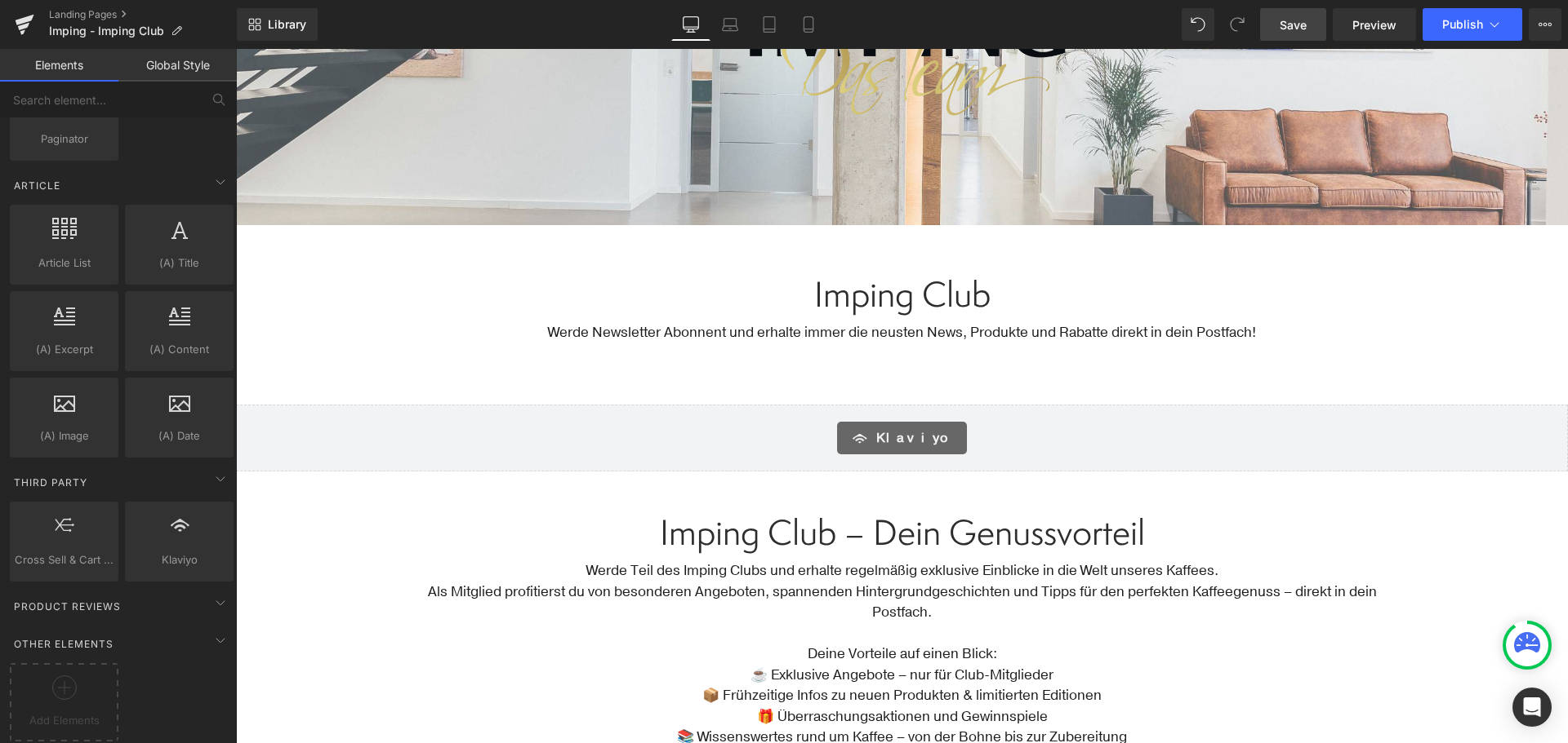
scroll to position [408, 0]
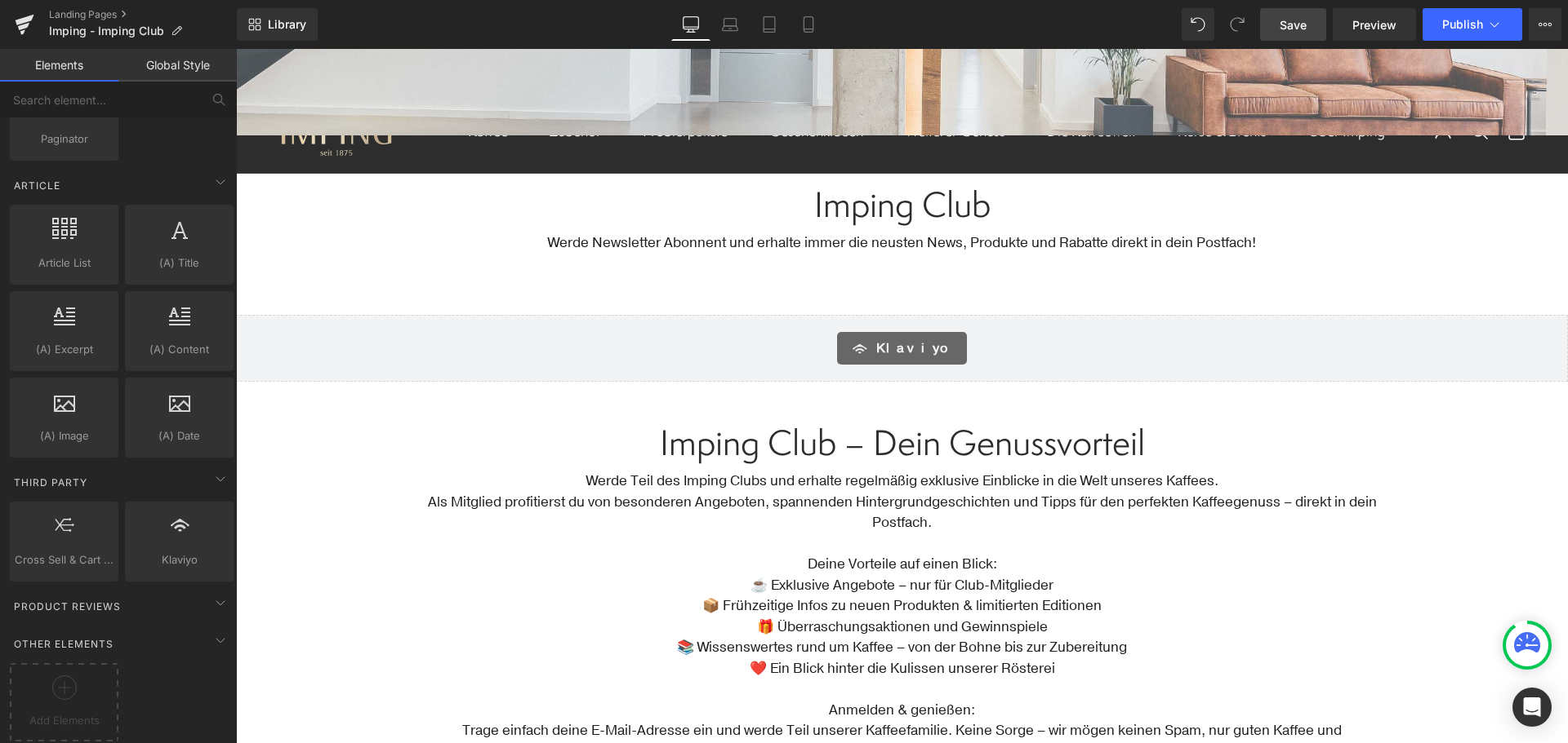
click at [1283, 32] on span "Save" at bounding box center [1293, 25] width 27 height 17
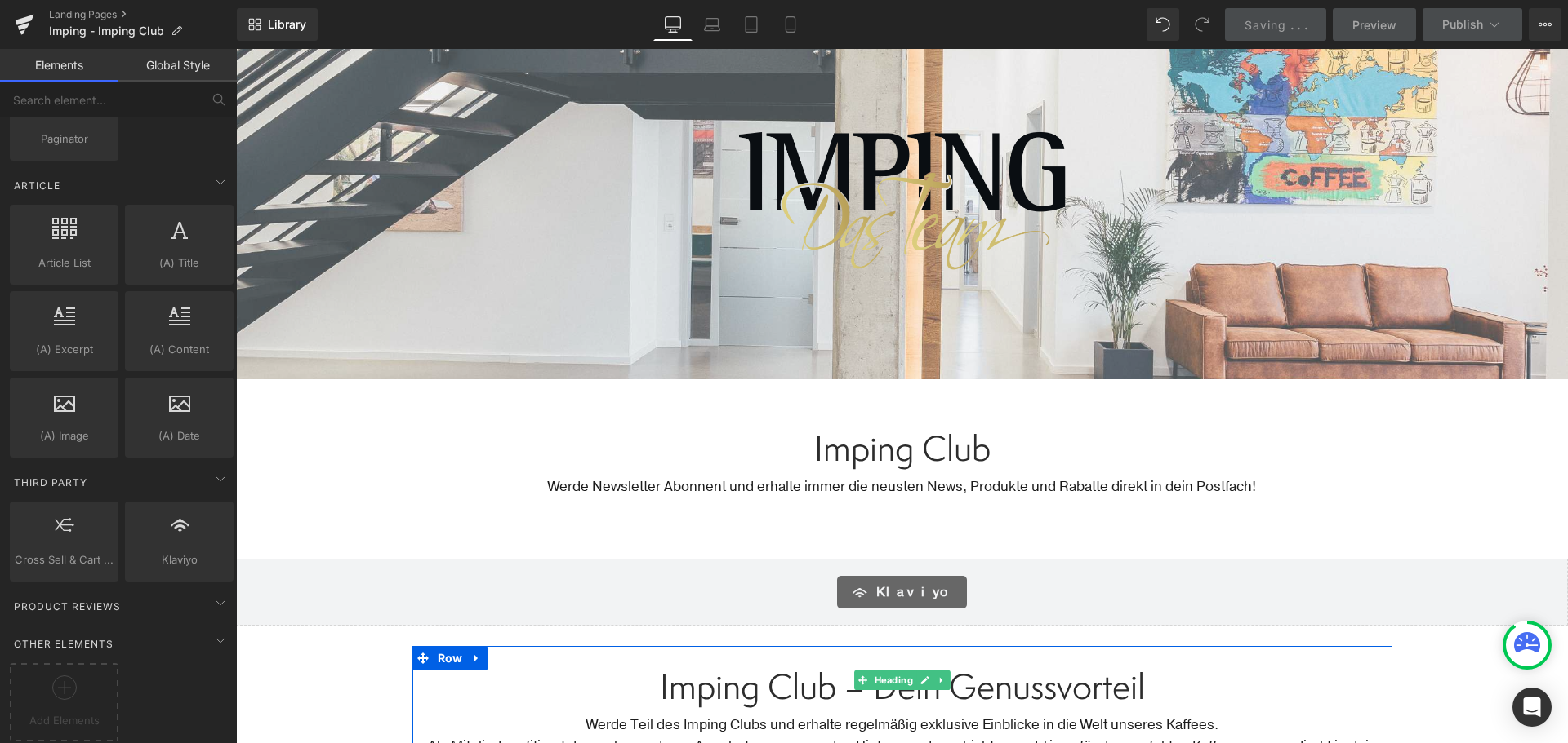
scroll to position [82, 0]
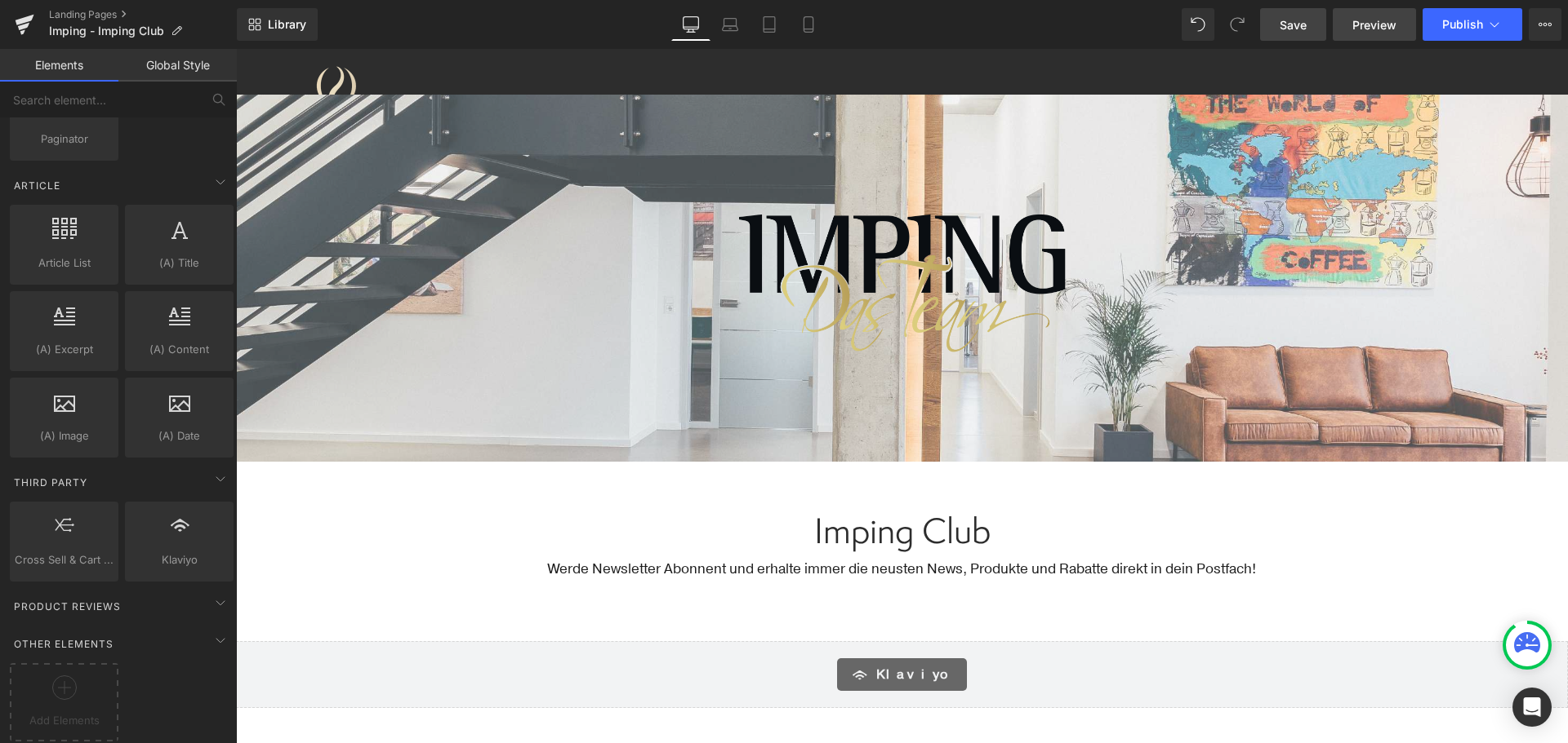
click at [1371, 24] on span "Preview" at bounding box center [1374, 25] width 44 height 17
click at [806, 25] on icon at bounding box center [808, 25] width 17 height 17
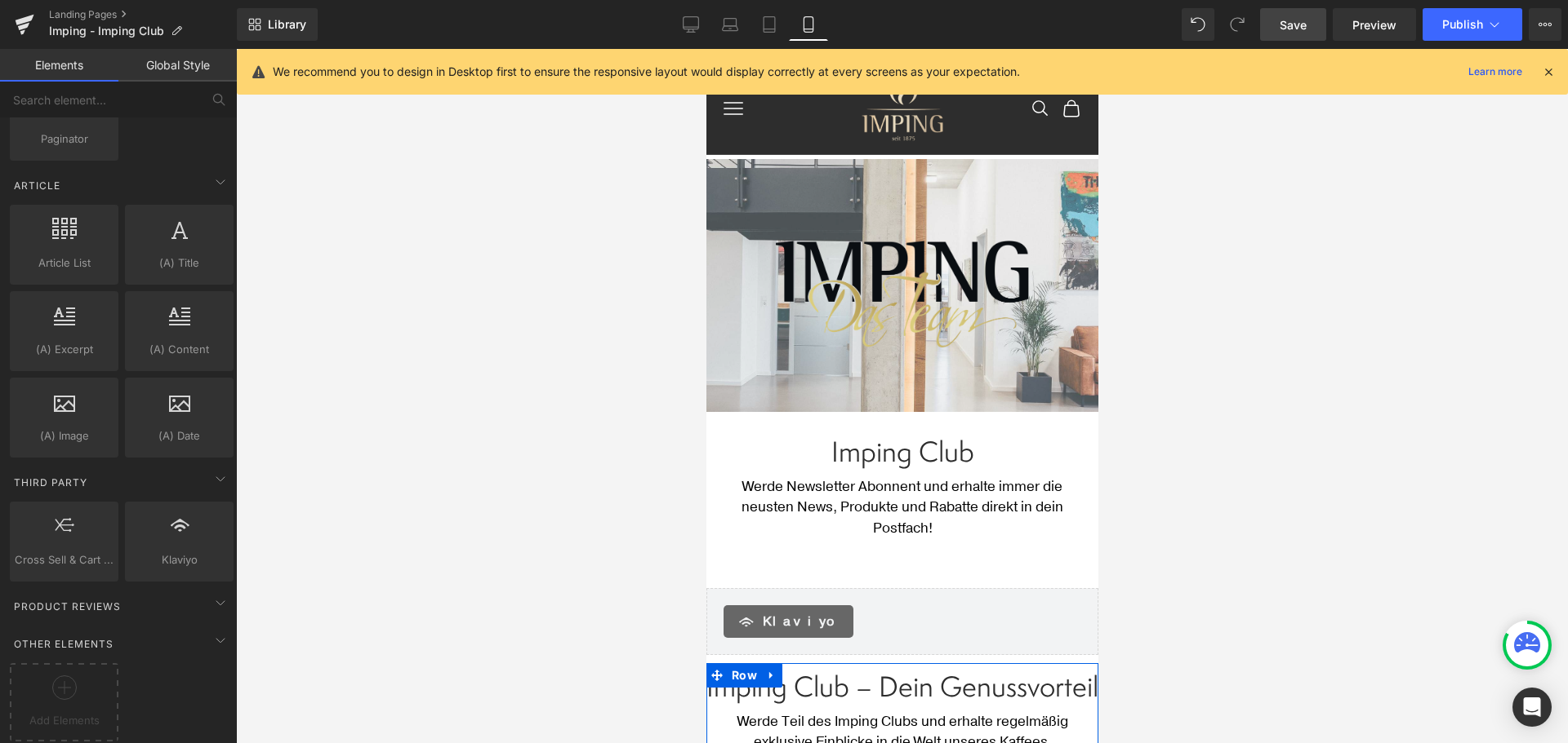
scroll to position [0, 0]
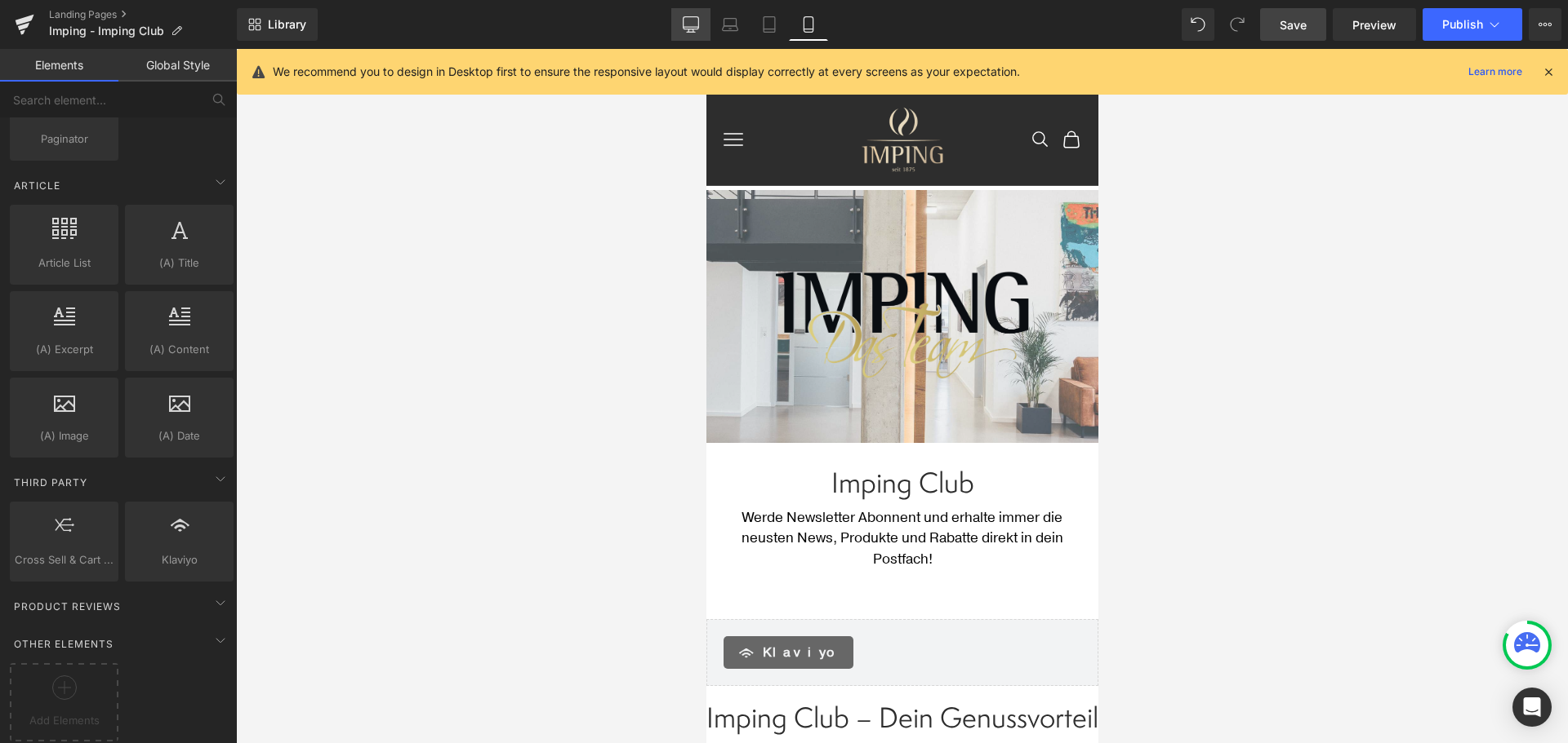
click at [688, 21] on icon at bounding box center [691, 25] width 17 height 17
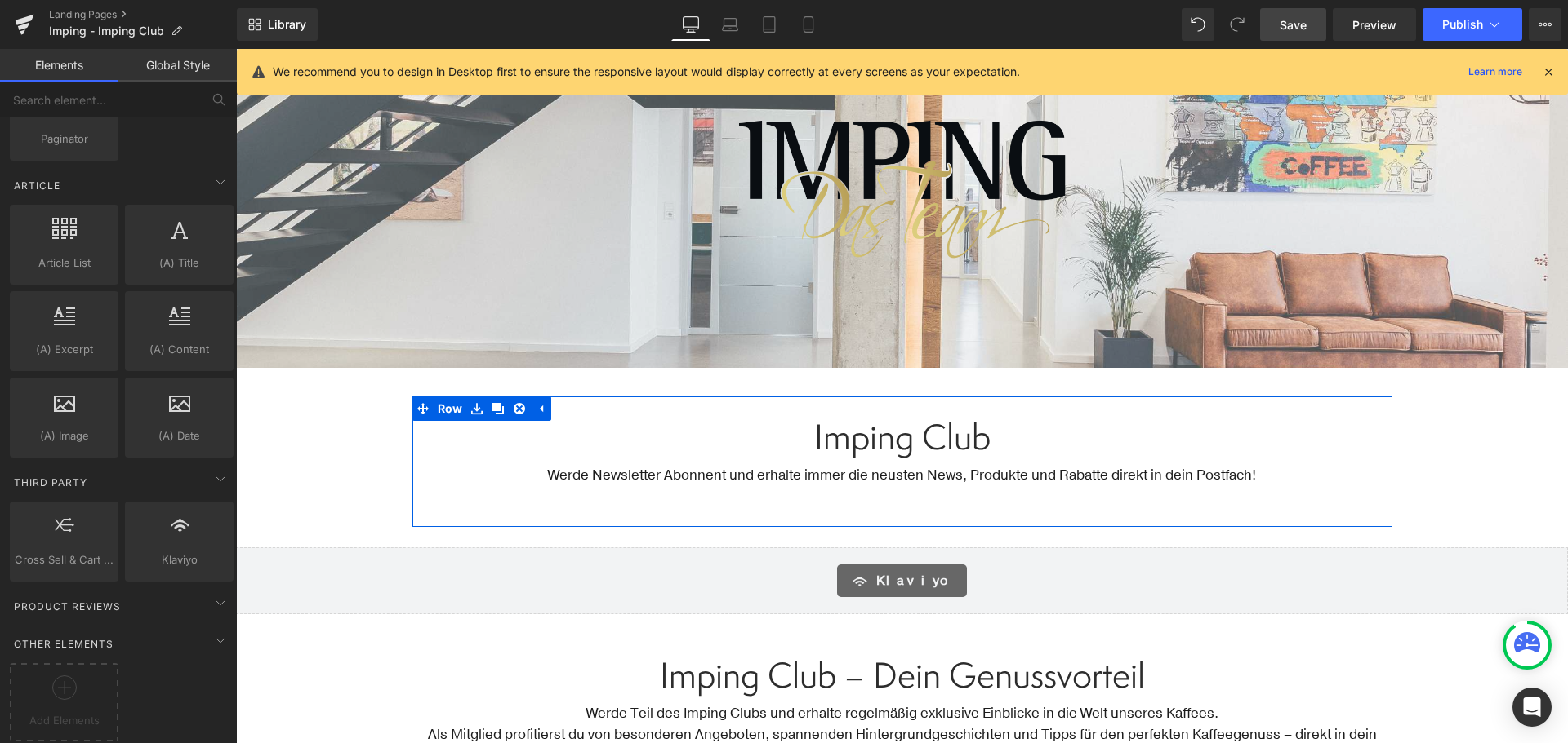
scroll to position [205, 0]
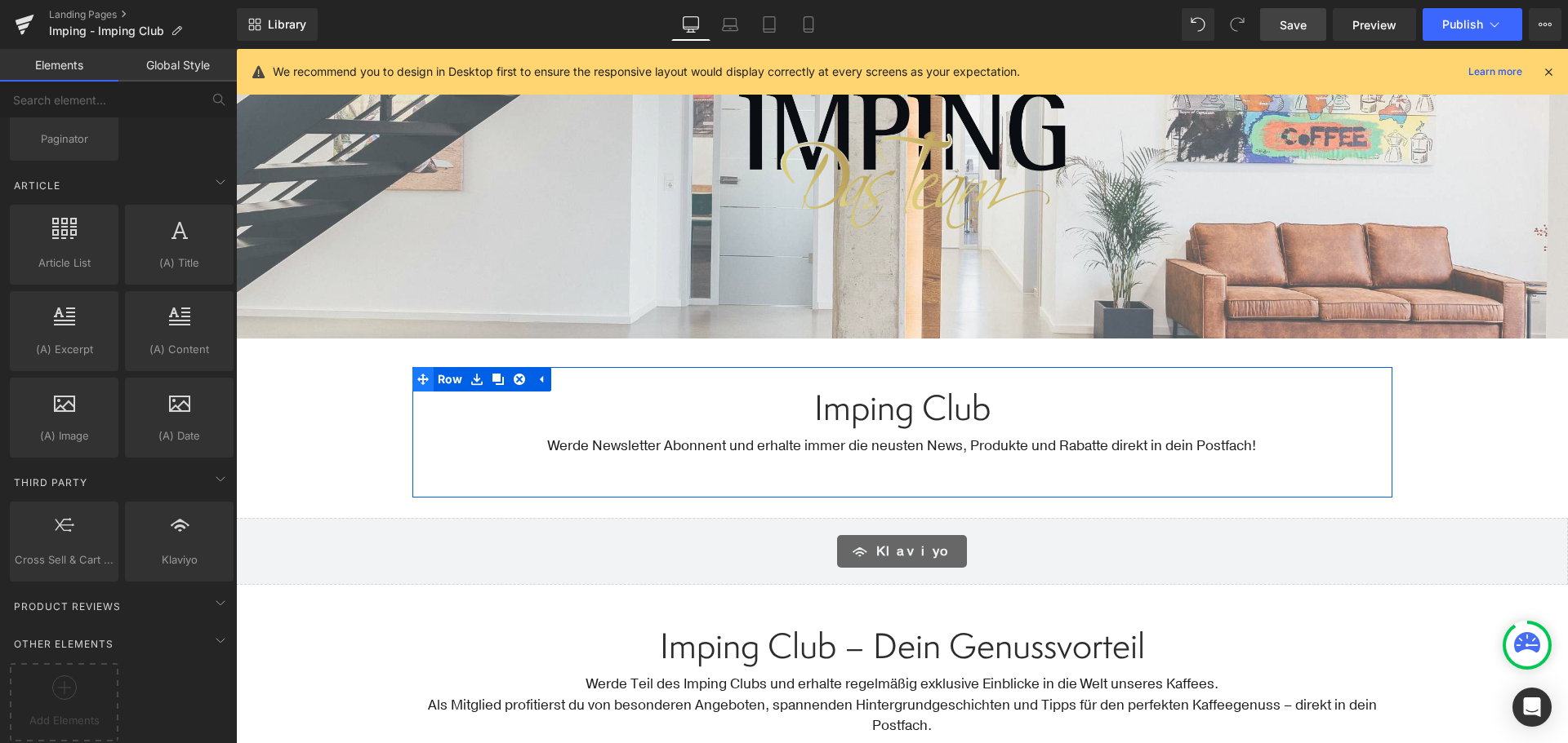
click at [418, 379] on icon at bounding box center [423, 379] width 12 height 12
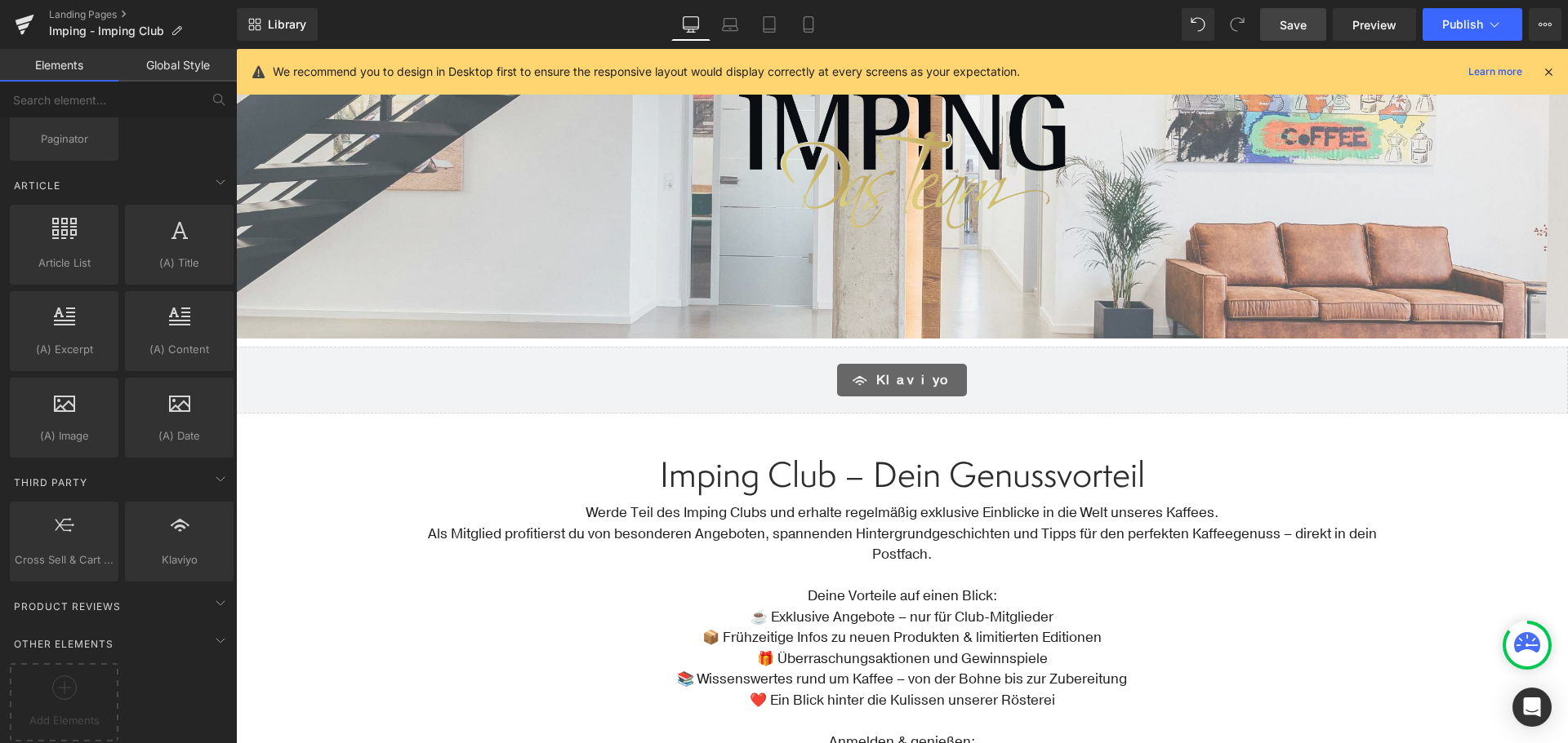
click at [325, 468] on div "Text Block Image Row Hero Banner Row Row Klaviyo Klaviyo Imping Club – Dein Gen…" at bounding box center [901, 509] width 1331 height 1083
click at [1288, 17] on span "Save" at bounding box center [1293, 25] width 27 height 17
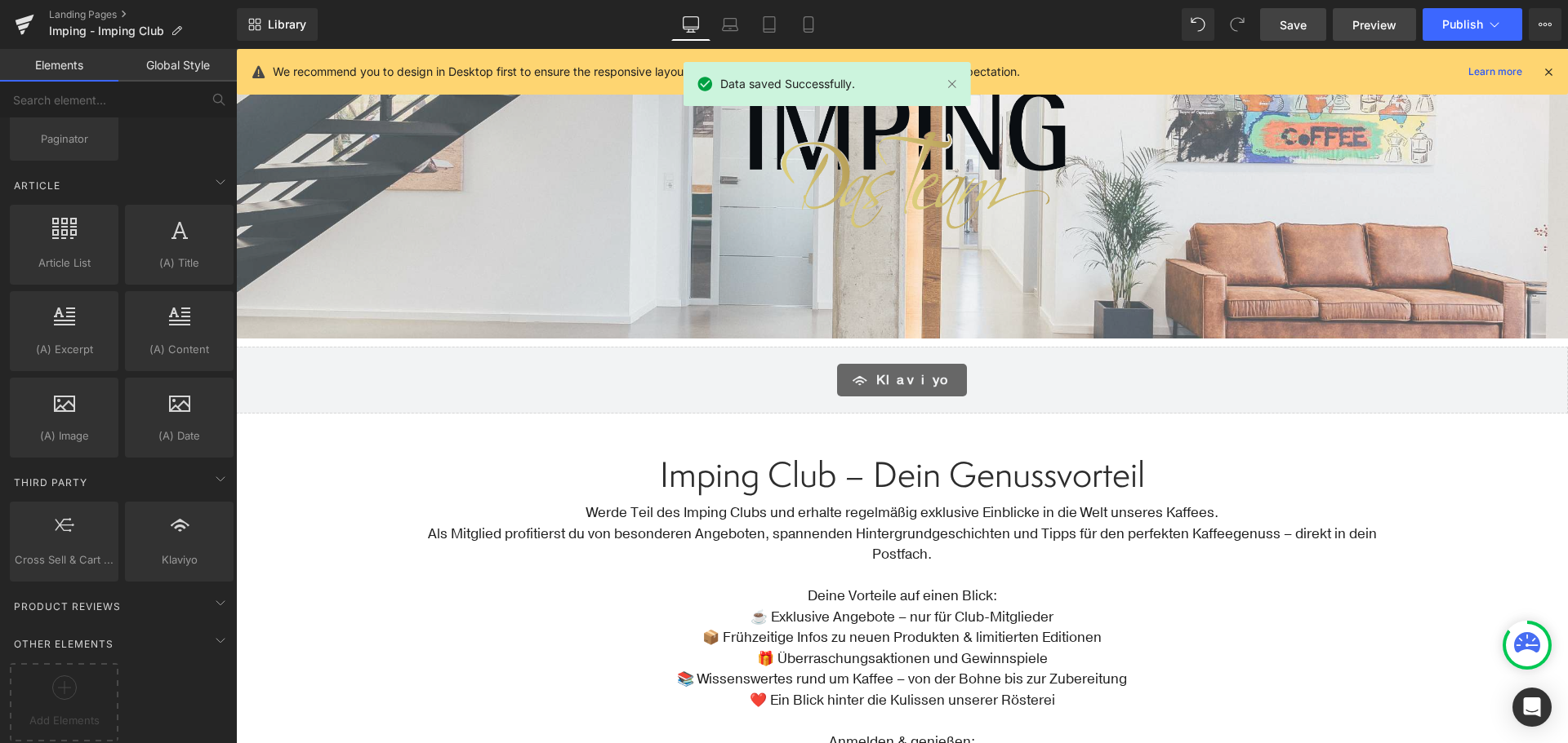
click at [1384, 32] on span "Preview" at bounding box center [1374, 25] width 44 height 17
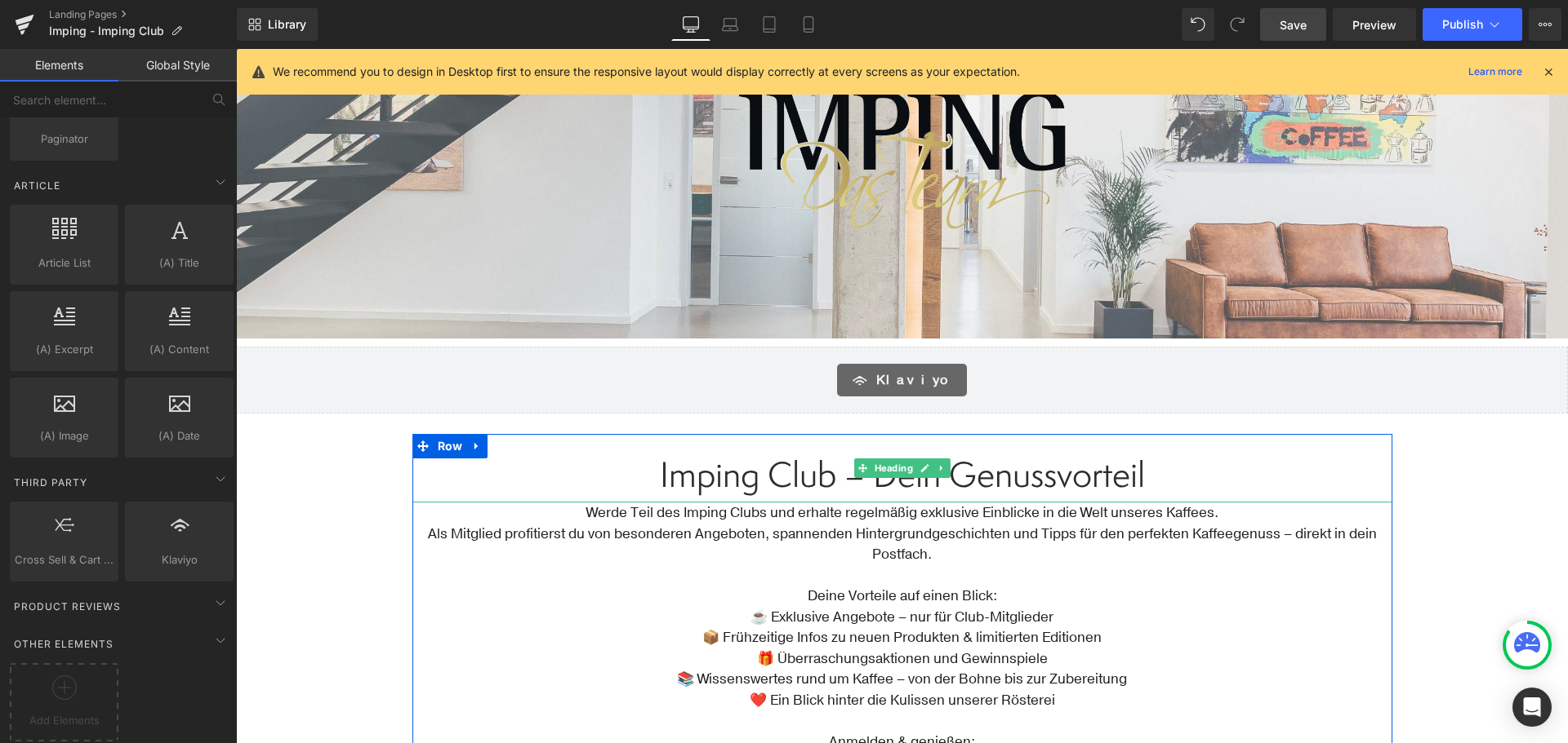
click at [944, 473] on span "Imping Club – Dein Genussvorteil" at bounding box center [902, 474] width 485 height 48
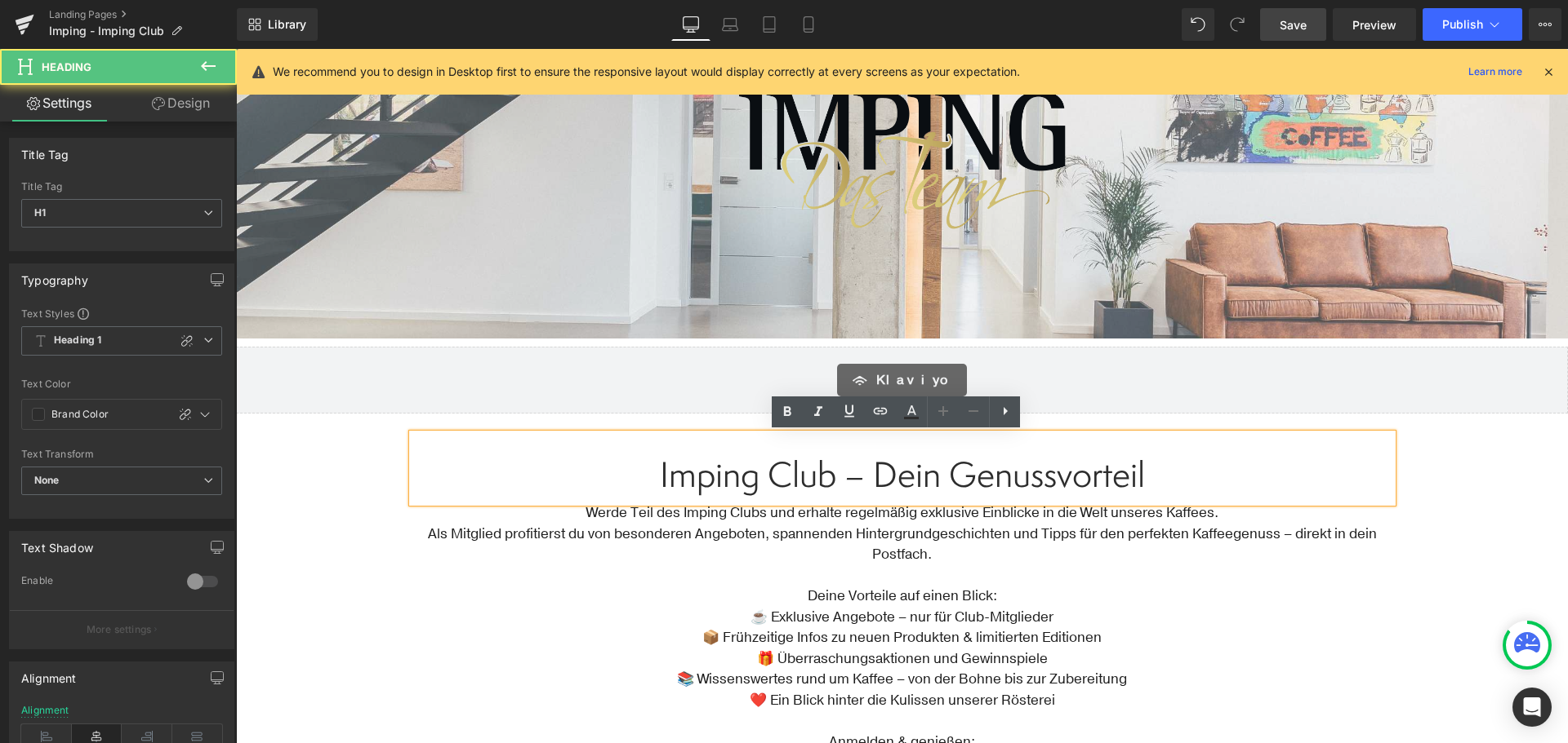
click at [1371, 466] on h1 "Imping Club – Dein Genussvorteil" at bounding box center [902, 474] width 980 height 40
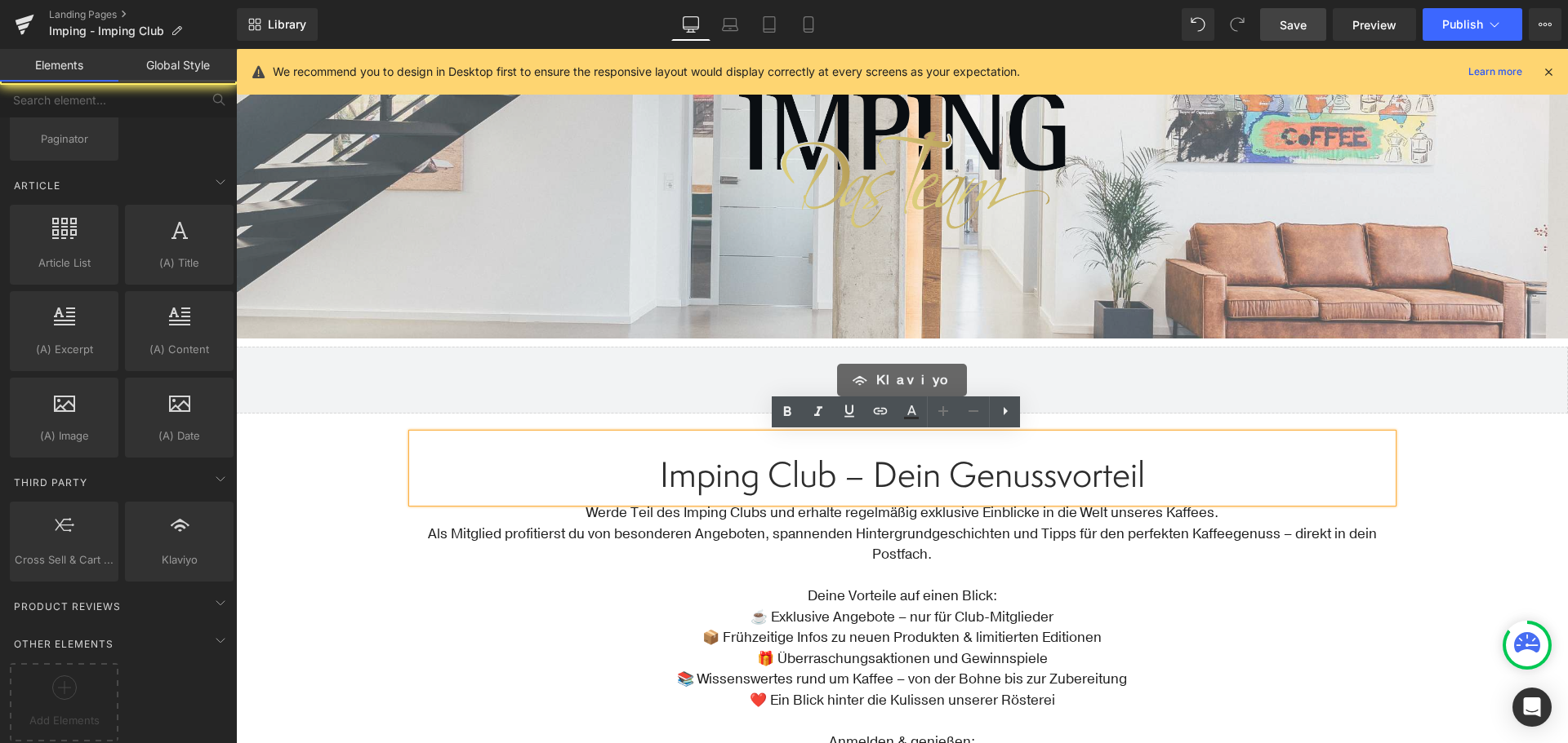
click at [1479, 467] on div "Text Block Image Row Hero Banner Row Row Klaviyo Klaviyo Imping Club – Dein Gen…" at bounding box center [901, 509] width 1331 height 1083
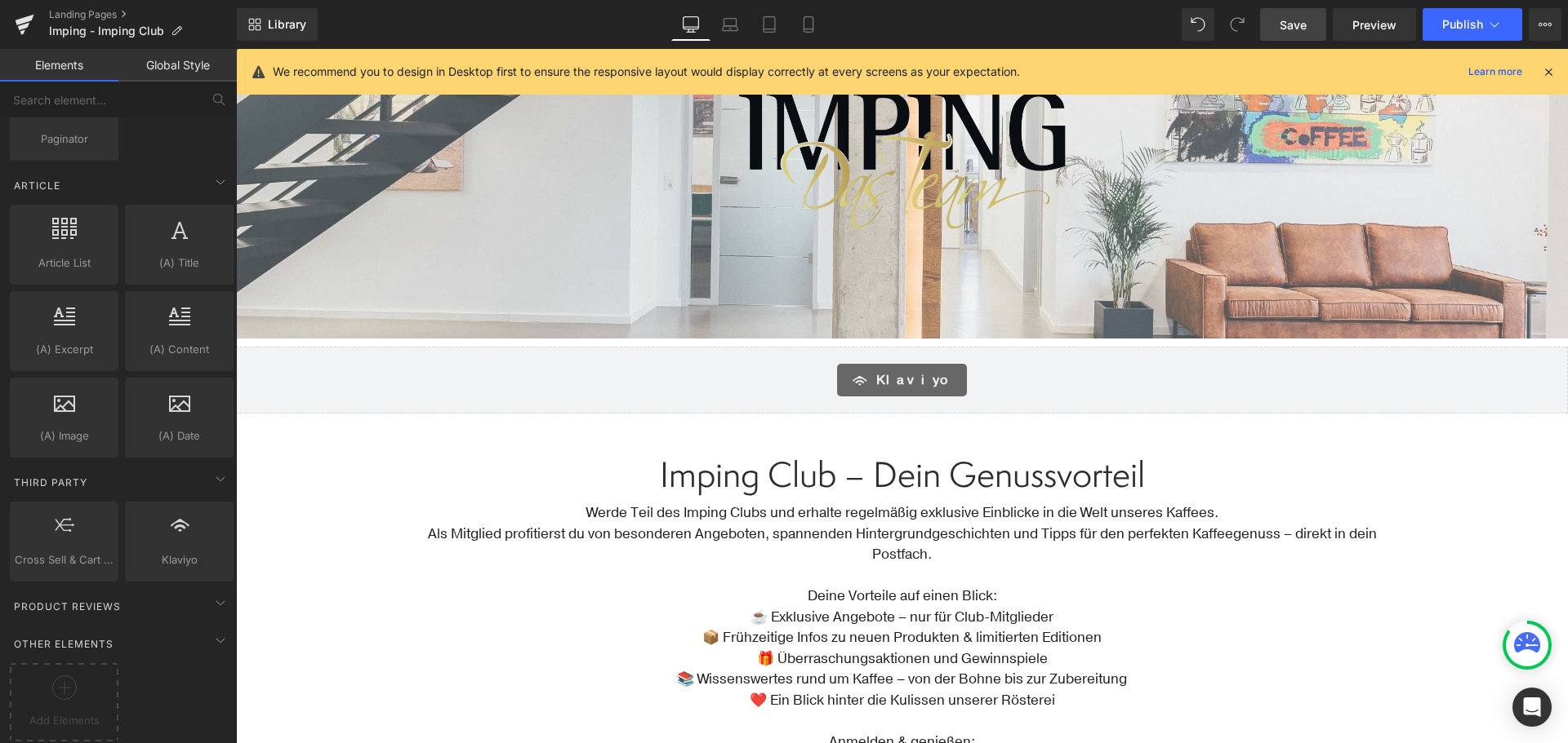
click at [1310, 28] on link "Save" at bounding box center [1293, 24] width 66 height 32
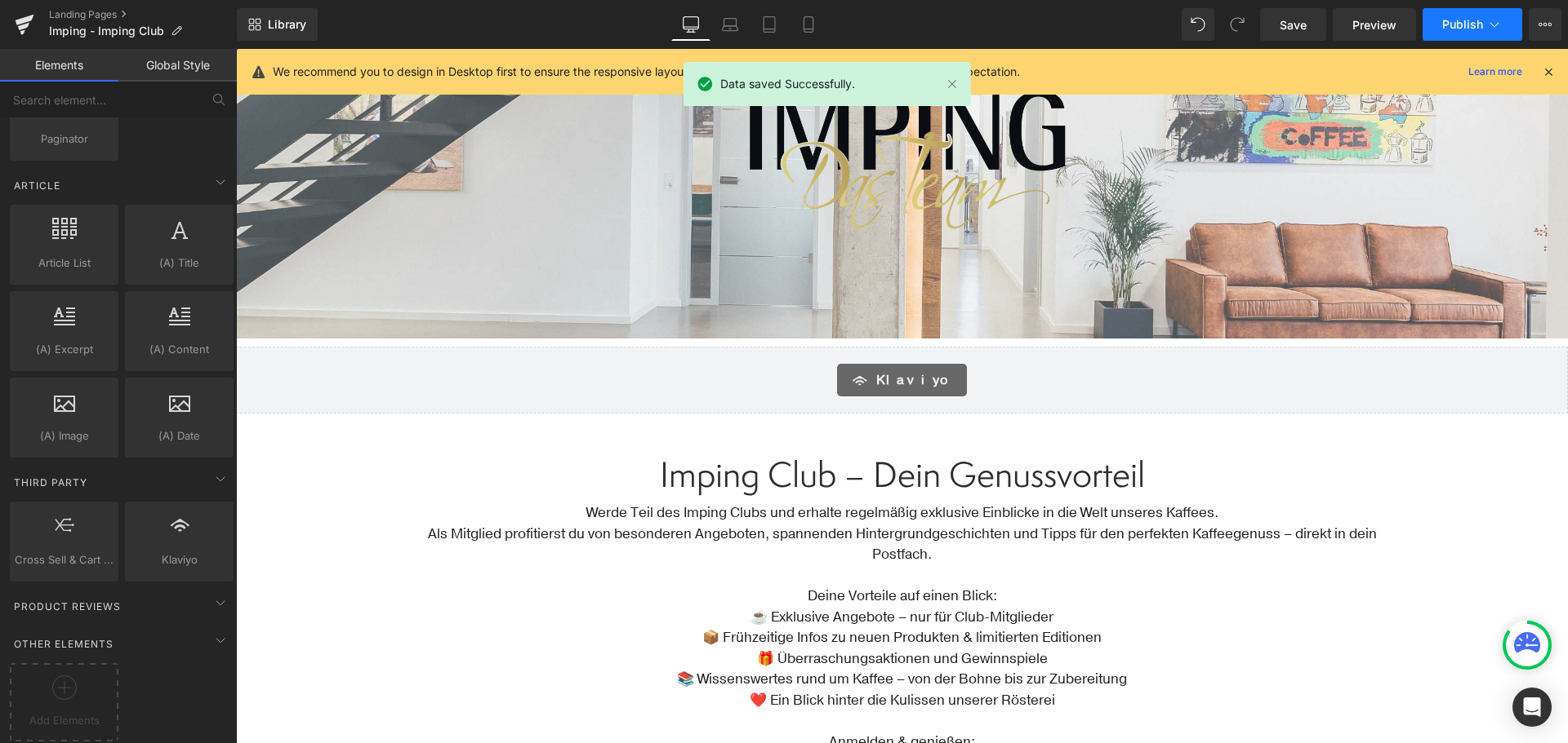
click at [1468, 25] on span "Publish" at bounding box center [1461, 25] width 41 height 13
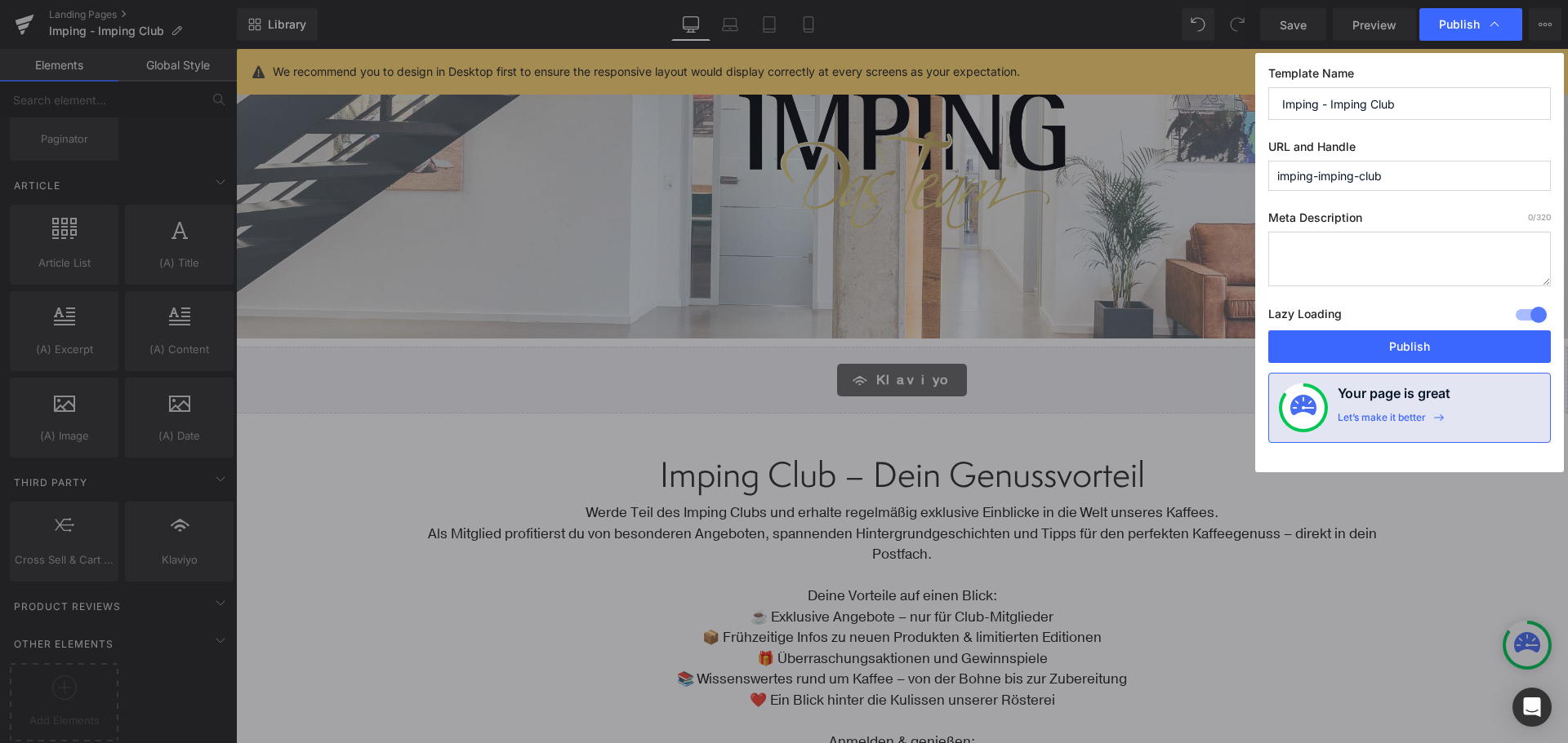
click at [1299, 168] on input "imping-imping-club" at bounding box center [1409, 175] width 283 height 31
type input "imping-club"
drag, startPoint x: 1413, startPoint y: 340, endPoint x: 1177, endPoint y: 293, distance: 240.6
click at [1413, 340] on button "Publish" at bounding box center [1409, 346] width 283 height 32
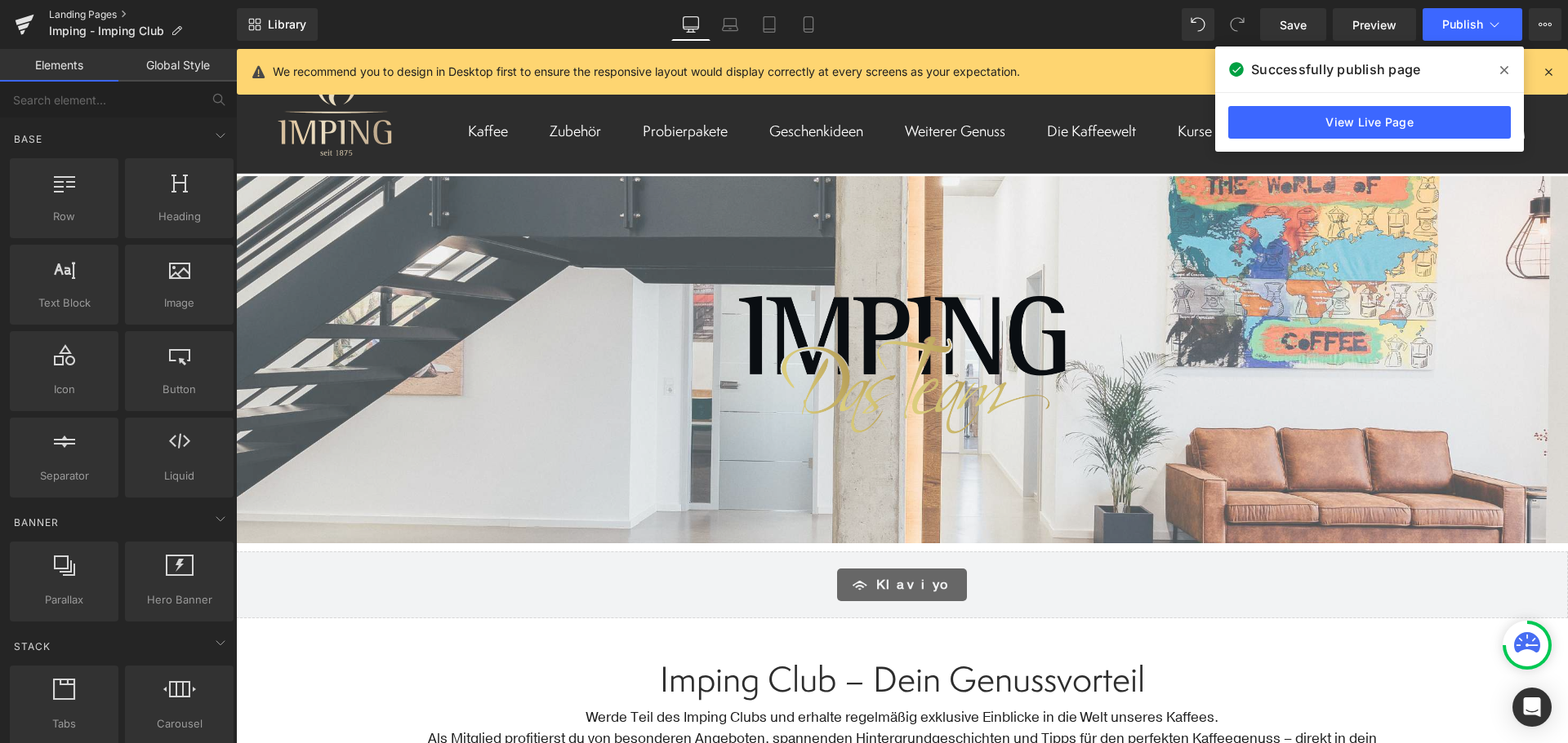
click at [80, 16] on link "Landing Pages" at bounding box center [142, 15] width 188 height 13
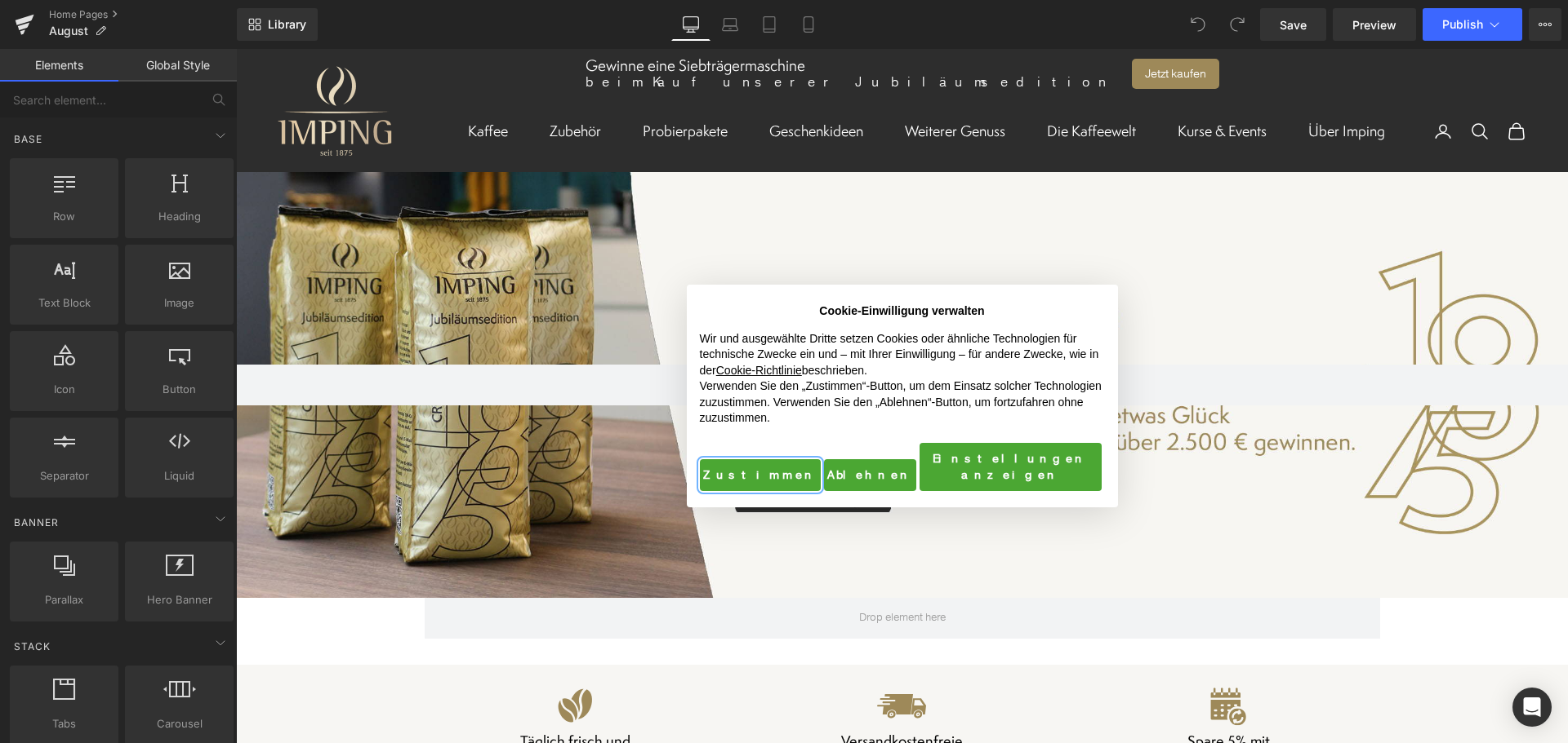
drag, startPoint x: 750, startPoint y: 461, endPoint x: 833, endPoint y: 430, distance: 88.6
click at [750, 461] on button "Zustimmen" at bounding box center [760, 475] width 121 height 32
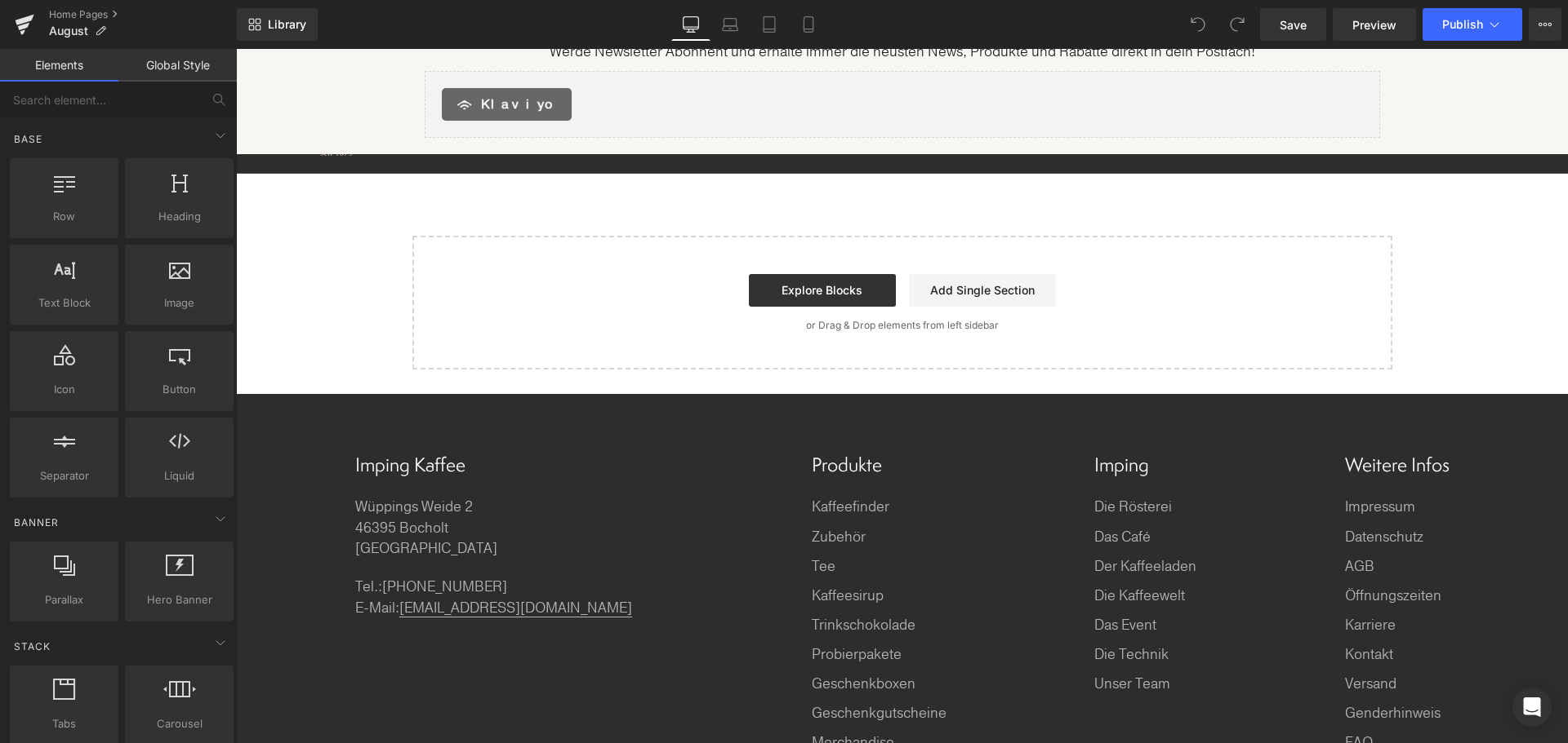
scroll to position [9582, 0]
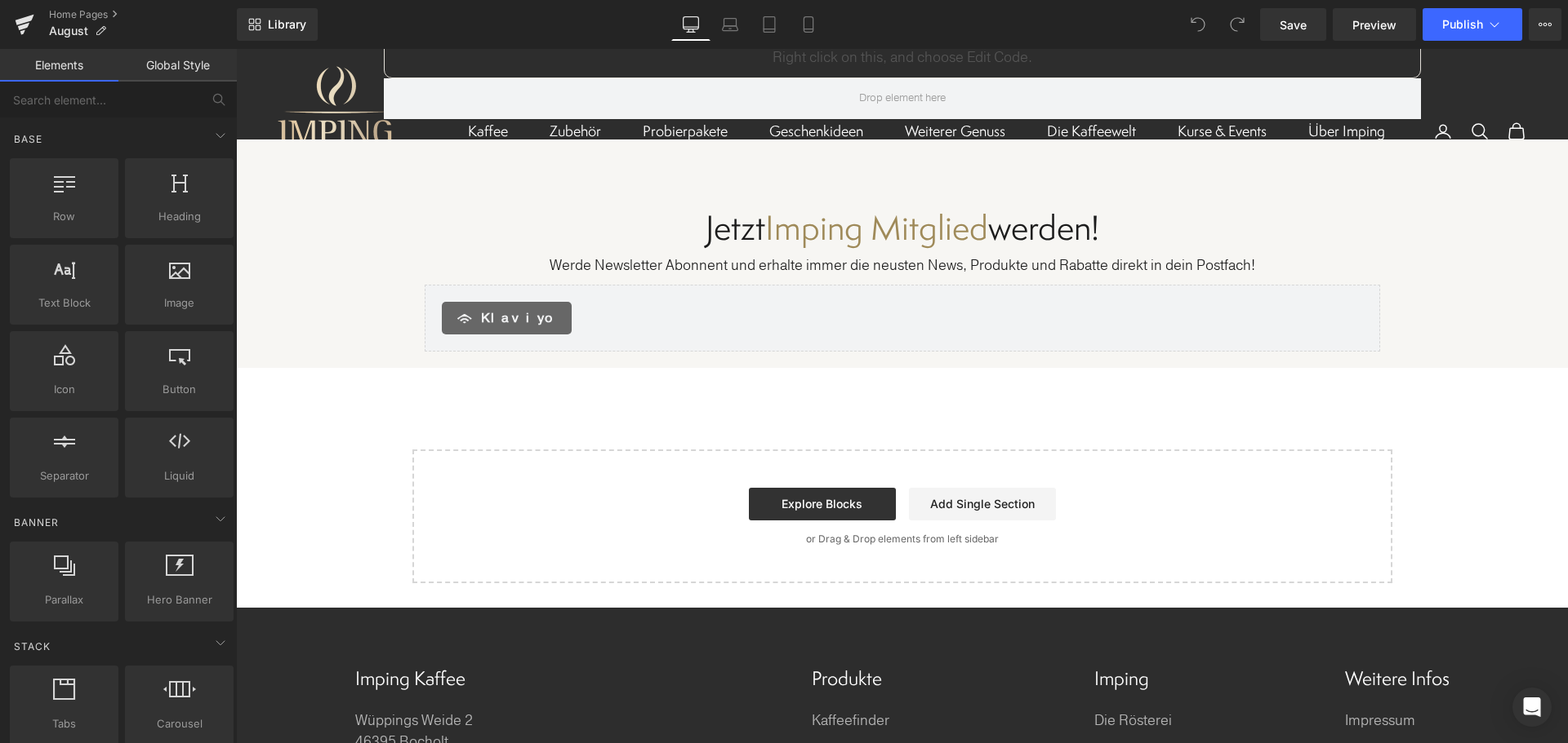
click at [523, 302] on div "Klaviyo" at bounding box center [506, 317] width 130 height 32
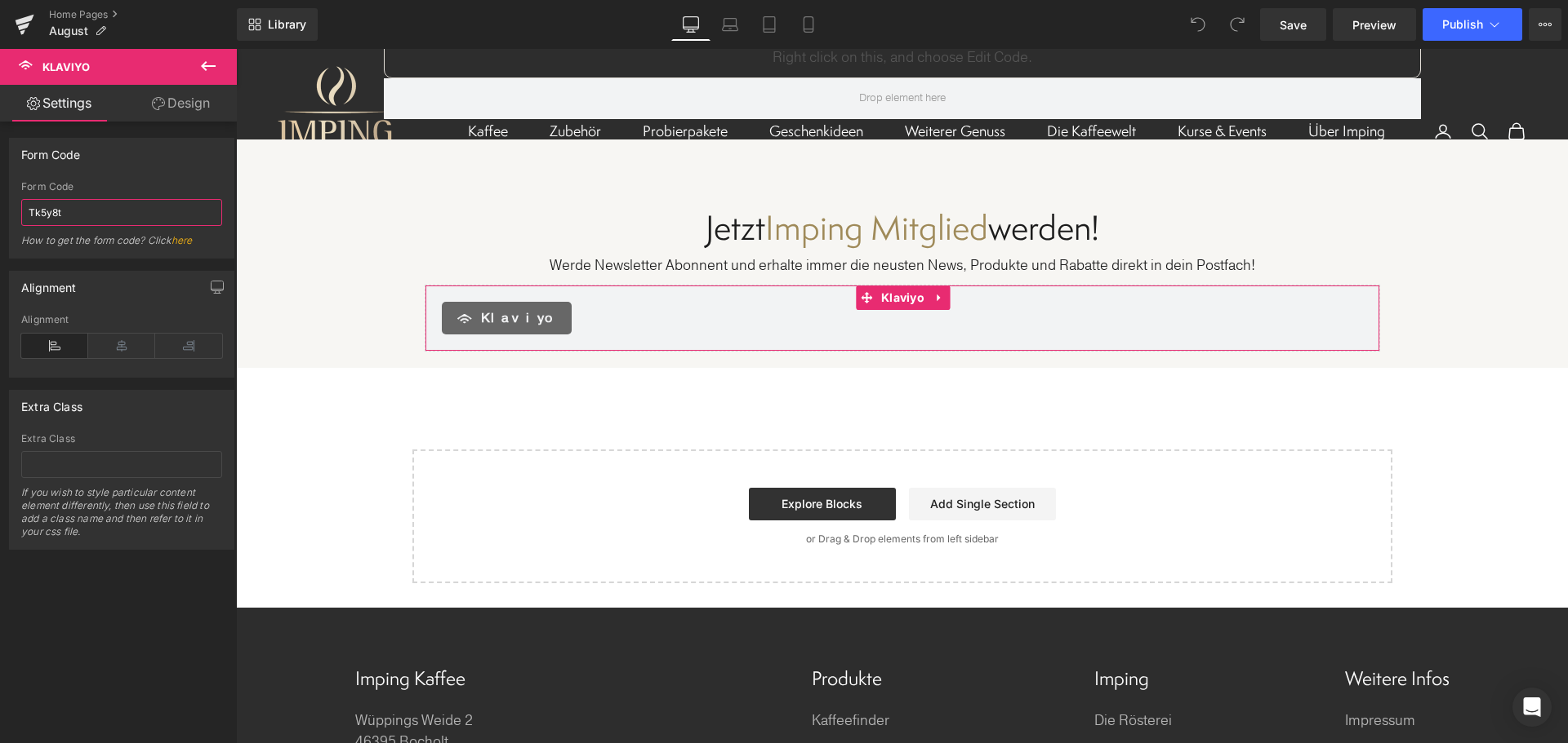
click at [72, 208] on input "Tk5y8t" at bounding box center [122, 212] width 201 height 27
paste input "9mim2"
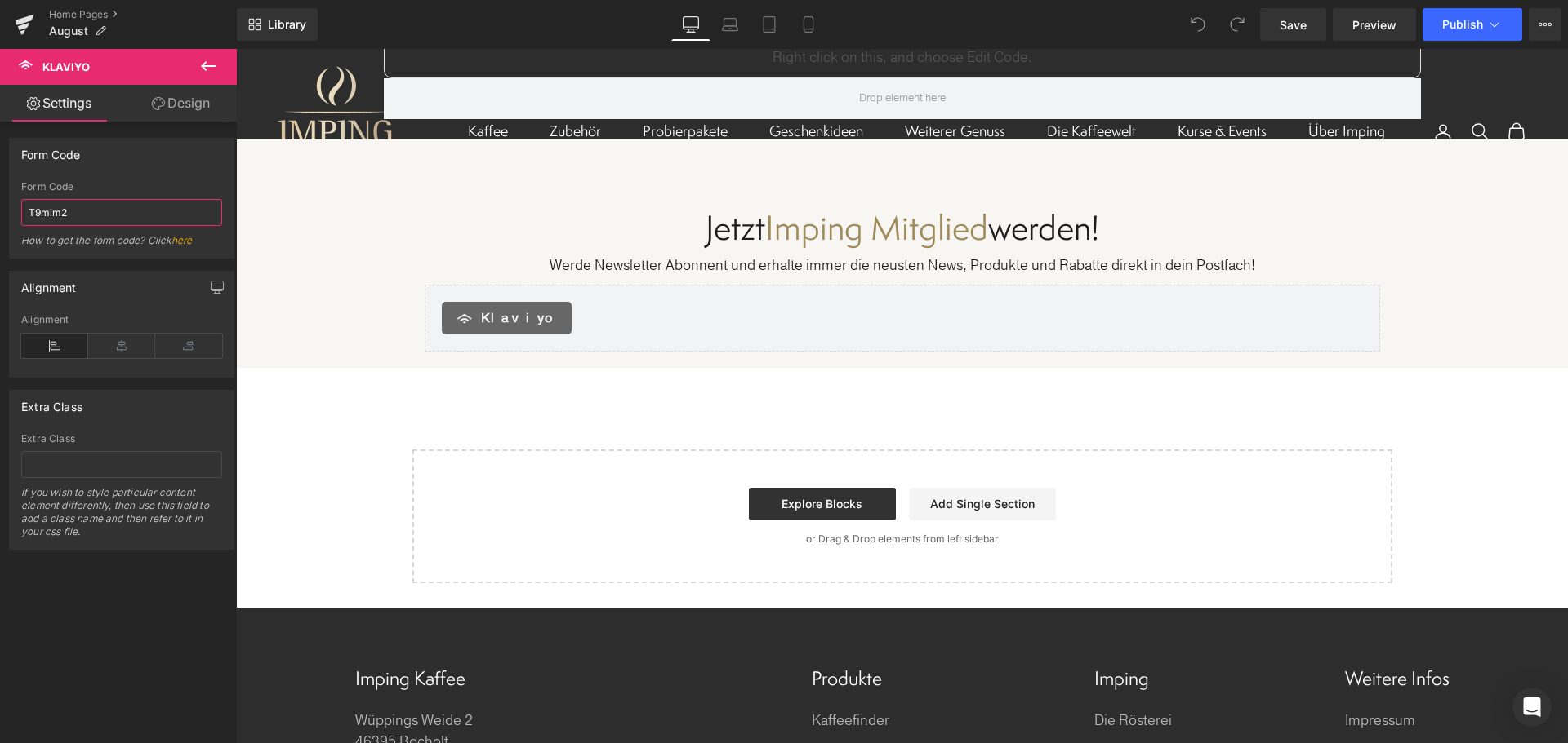
type input "T9mim2"
click at [90, 174] on div "Form Code Tk5y8t Form Code T9mim2 How to get the form code? Click here" at bounding box center [122, 198] width 225 height 121
click at [1294, 20] on span "Save" at bounding box center [1293, 25] width 27 height 17
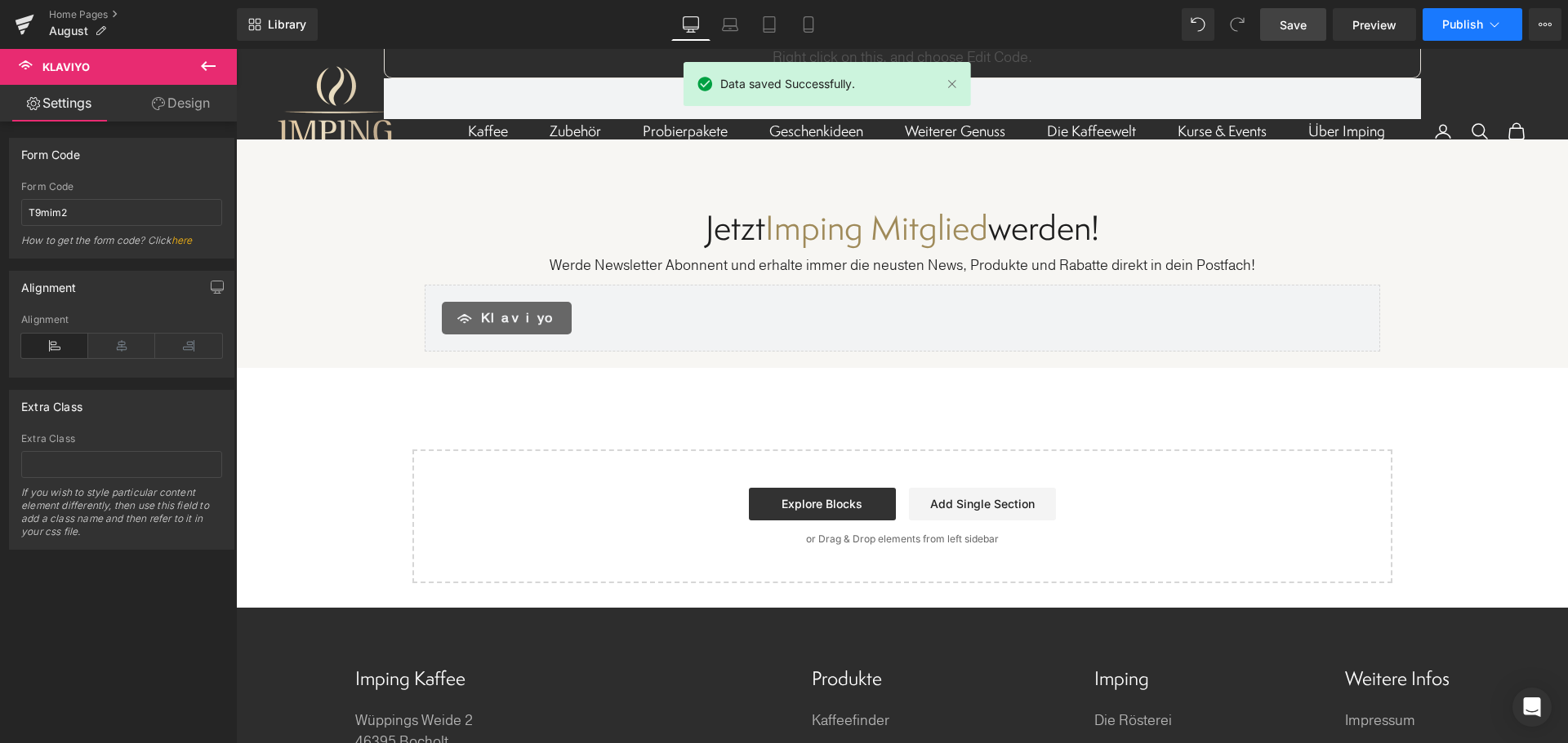
click at [1454, 28] on span "Publish" at bounding box center [1461, 25] width 41 height 13
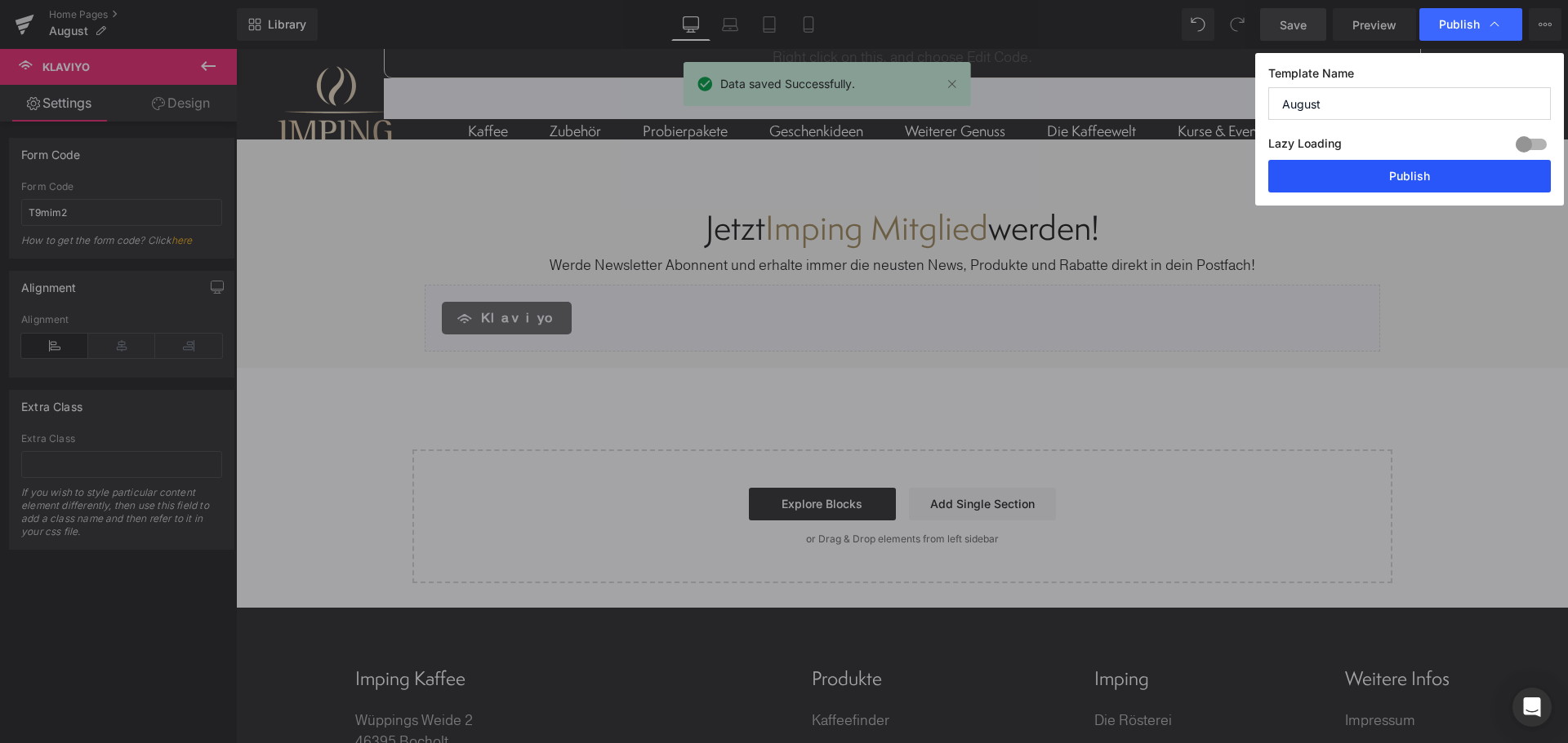
click at [1405, 178] on button "Publish" at bounding box center [1409, 175] width 283 height 32
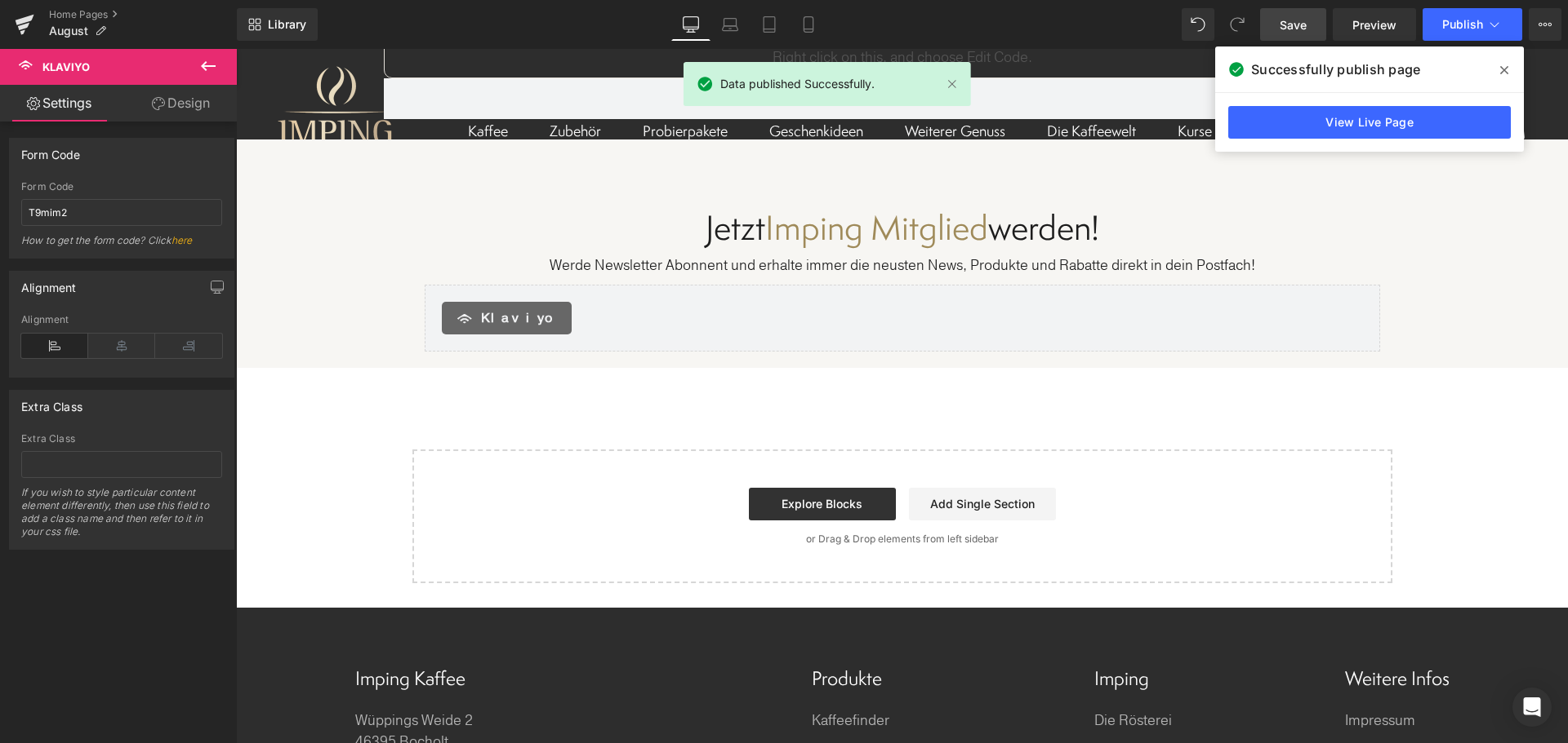
click at [1497, 70] on span at bounding box center [1504, 70] width 26 height 26
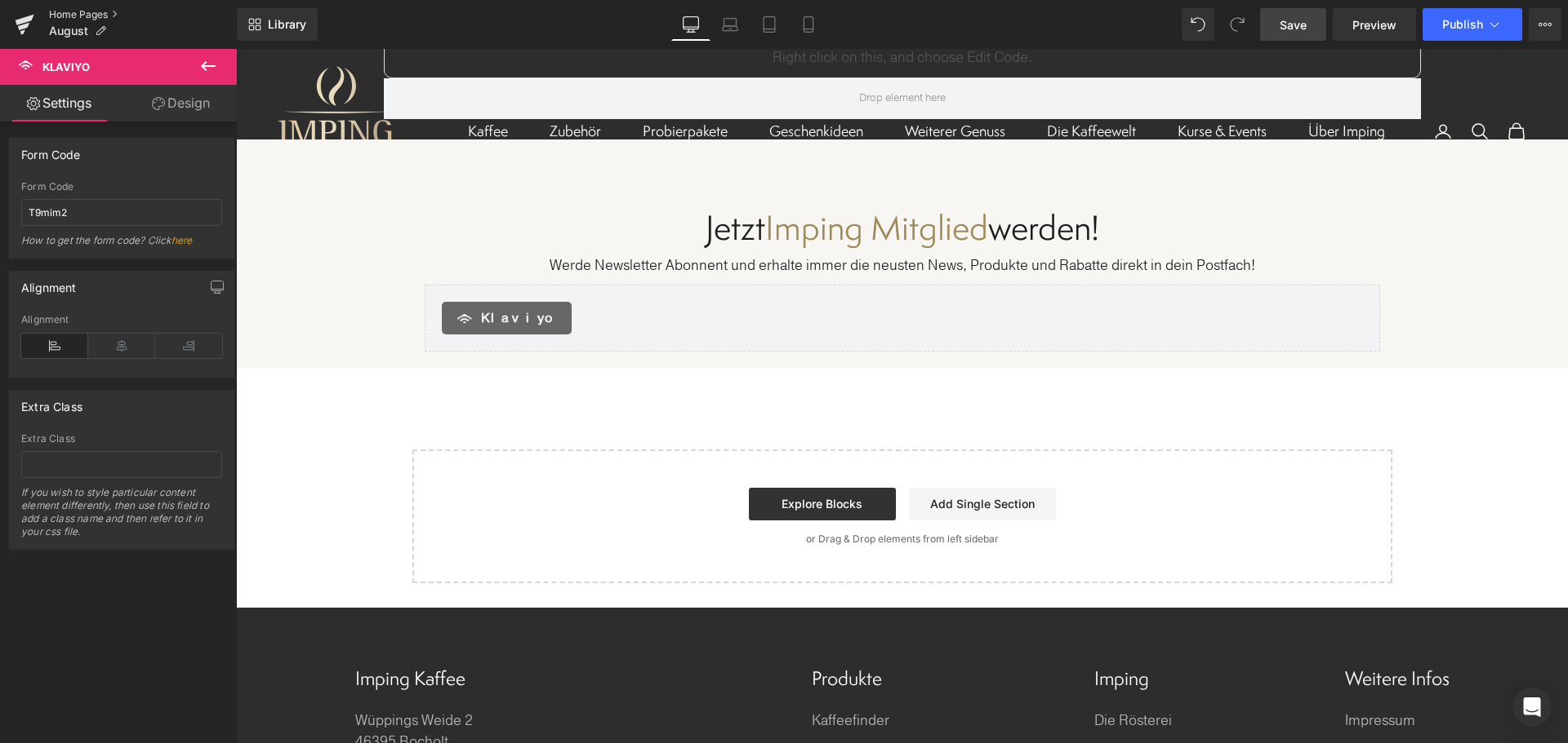
click at [108, 11] on link "Home Pages" at bounding box center [142, 15] width 188 height 13
